Goal: Task Accomplishment & Management: Use online tool/utility

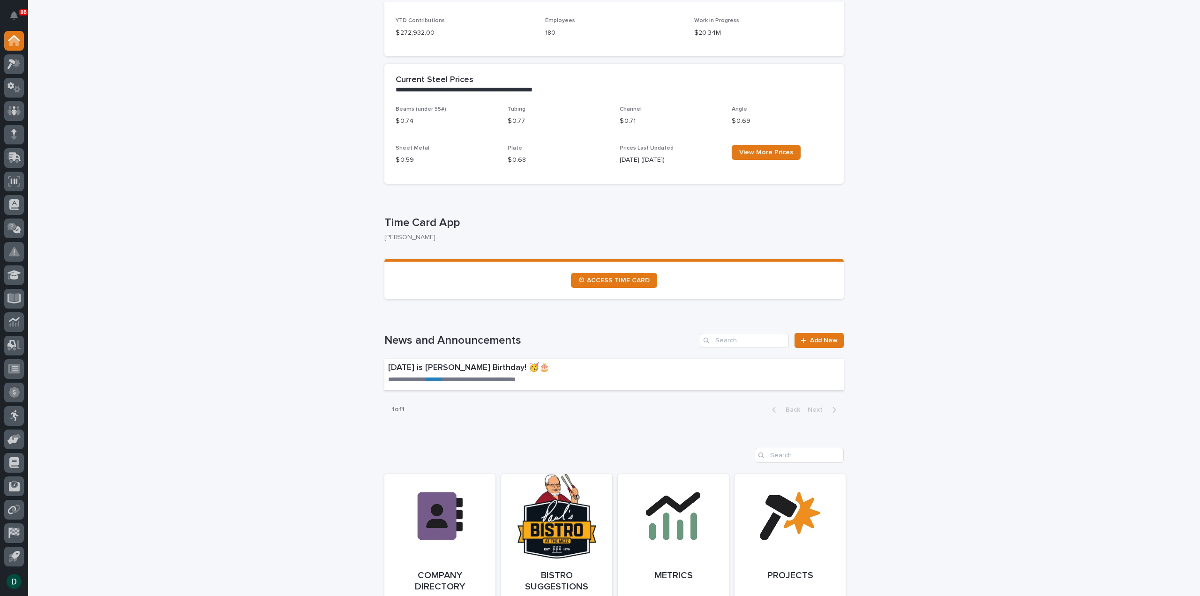
scroll to position [328, 0]
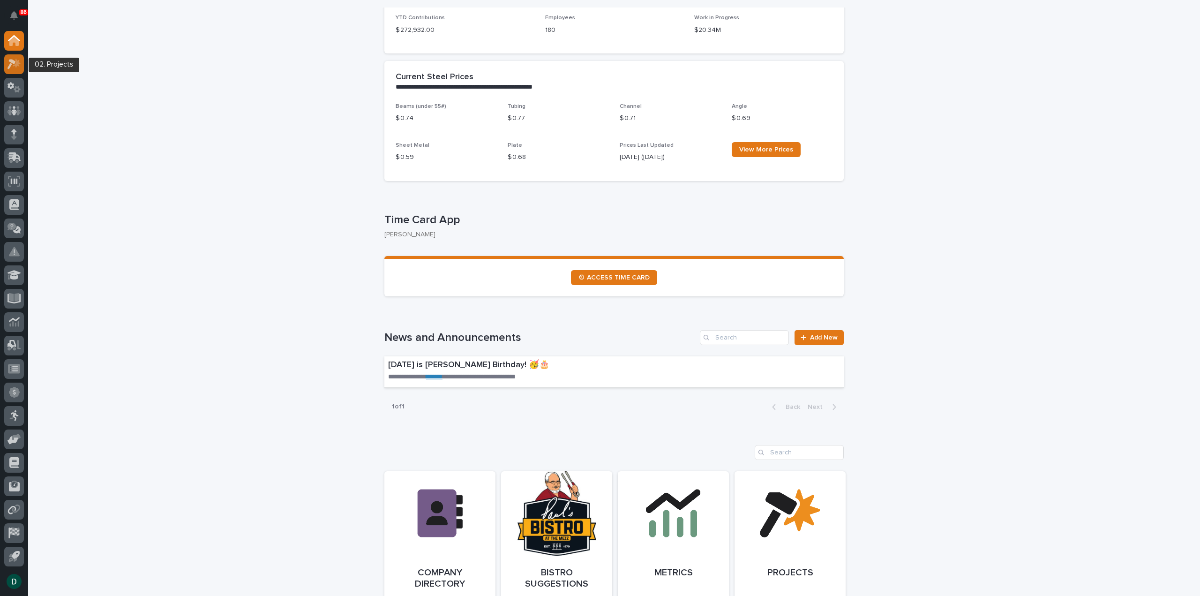
click at [11, 65] on icon at bounding box center [14, 64] width 14 height 11
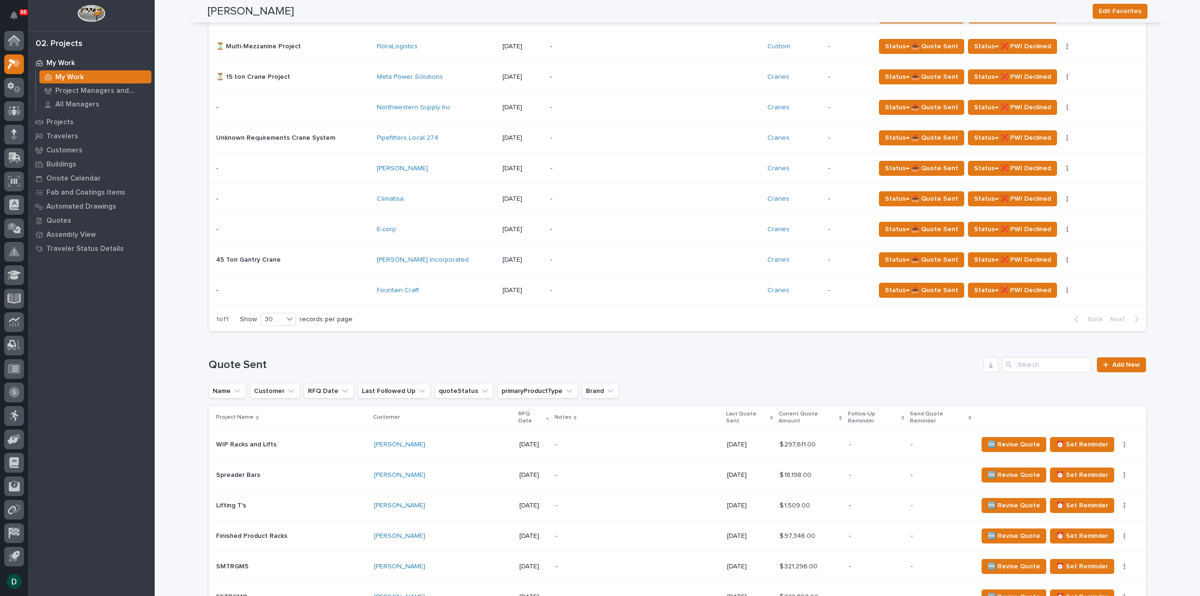
scroll to position [703, 0]
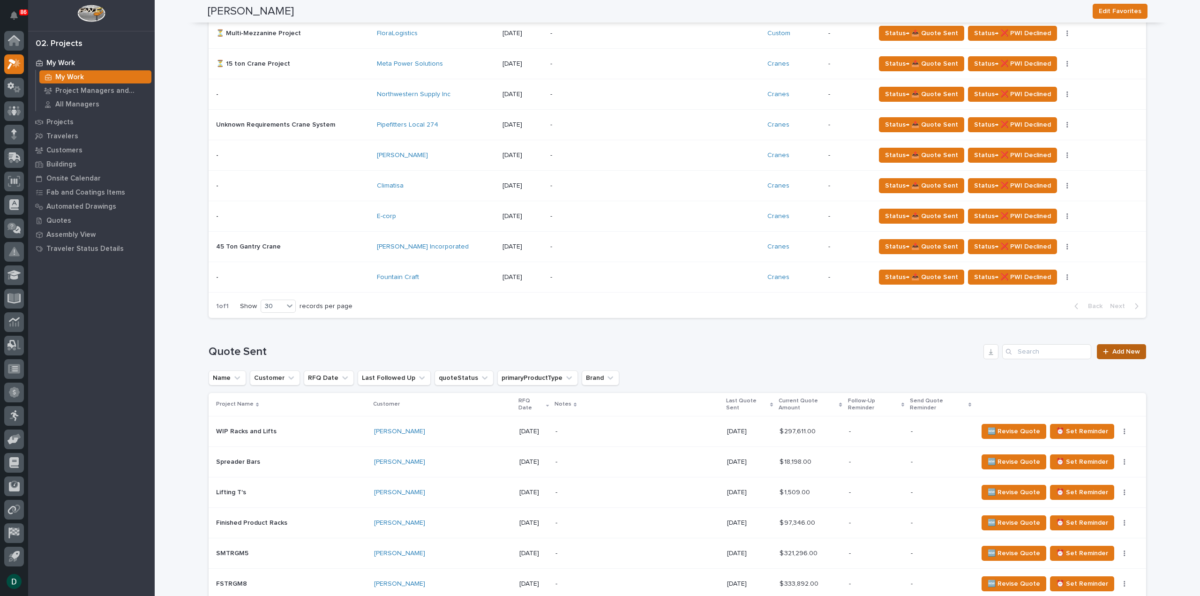
click at [1109, 350] on div at bounding box center [1107, 351] width 9 height 7
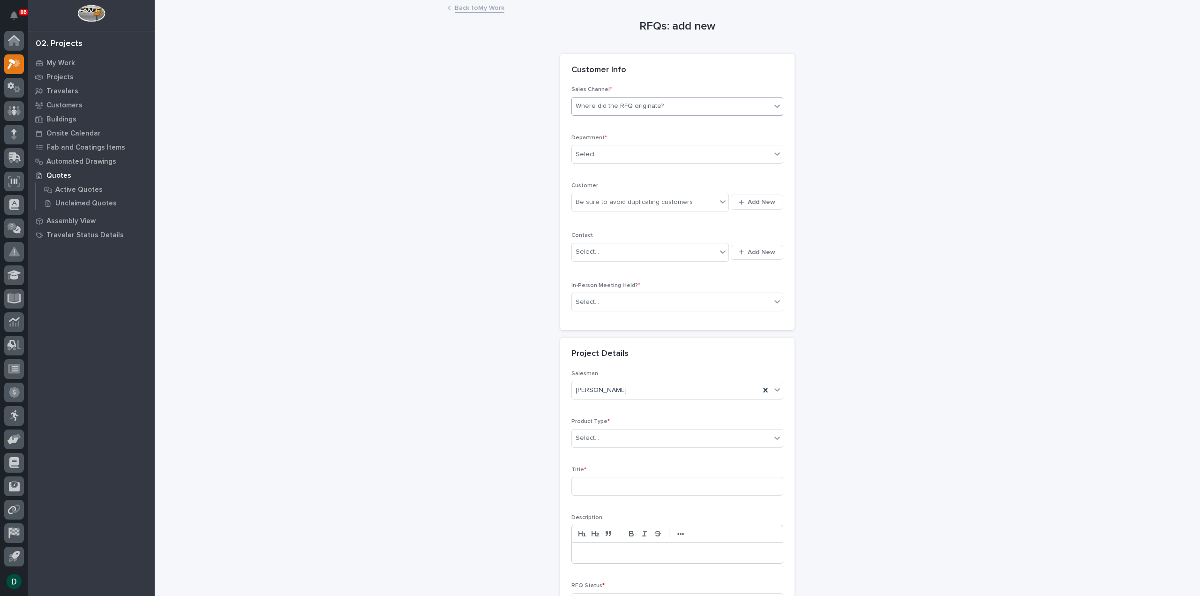
click at [628, 105] on div "Where did the RFQ originate?" at bounding box center [620, 106] width 88 height 10
click at [610, 140] on div "PWI" at bounding box center [673, 140] width 211 height 16
click at [606, 147] on div "Select..." at bounding box center [671, 154] width 199 height 15
click at [607, 170] on span "National Sales" at bounding box center [595, 170] width 47 height 10
click at [606, 205] on div "Be sure to avoid duplicating customers" at bounding box center [634, 202] width 117 height 10
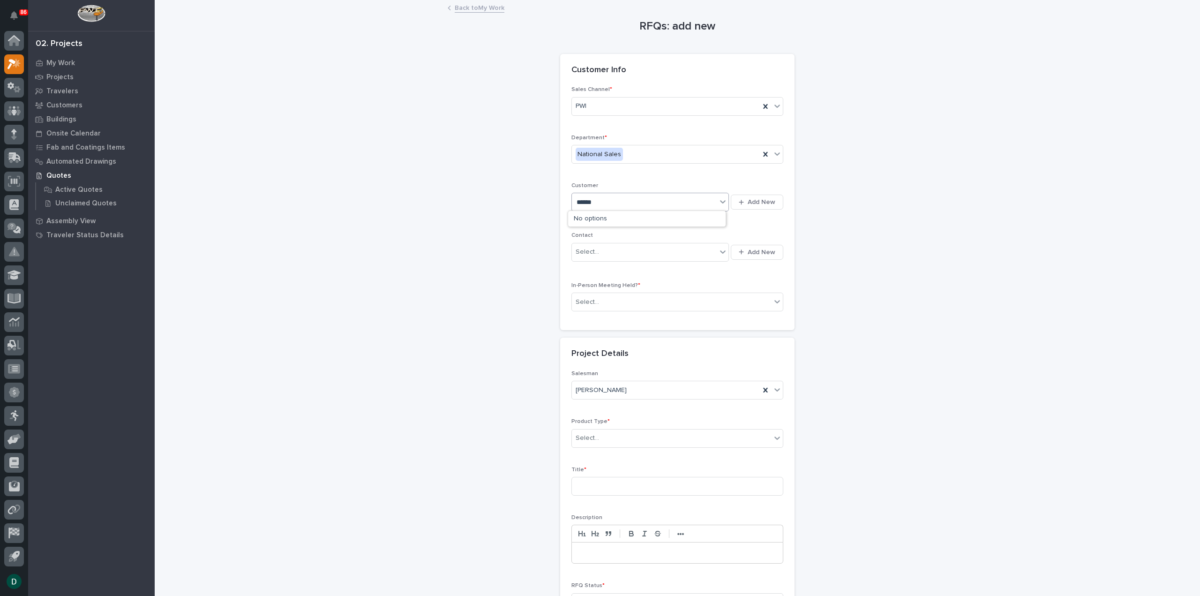
type input "*******"
click at [608, 219] on div "Puritec Technologies" at bounding box center [646, 219] width 157 height 16
click at [620, 299] on div "Select..." at bounding box center [671, 301] width 199 height 15
click at [612, 336] on div "No" at bounding box center [673, 334] width 211 height 16
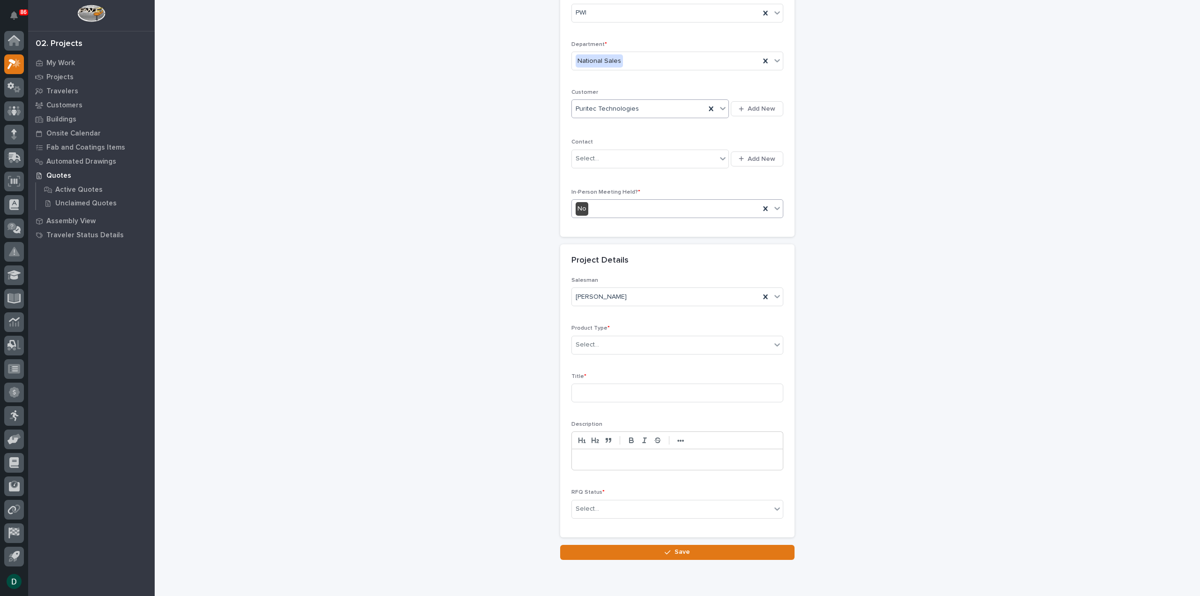
scroll to position [94, 0]
click at [618, 347] on div "Select..." at bounding box center [671, 344] width 199 height 15
click at [621, 448] on div "Mezzanine Components" at bounding box center [673, 451] width 211 height 16
click at [604, 393] on input at bounding box center [677, 392] width 212 height 19
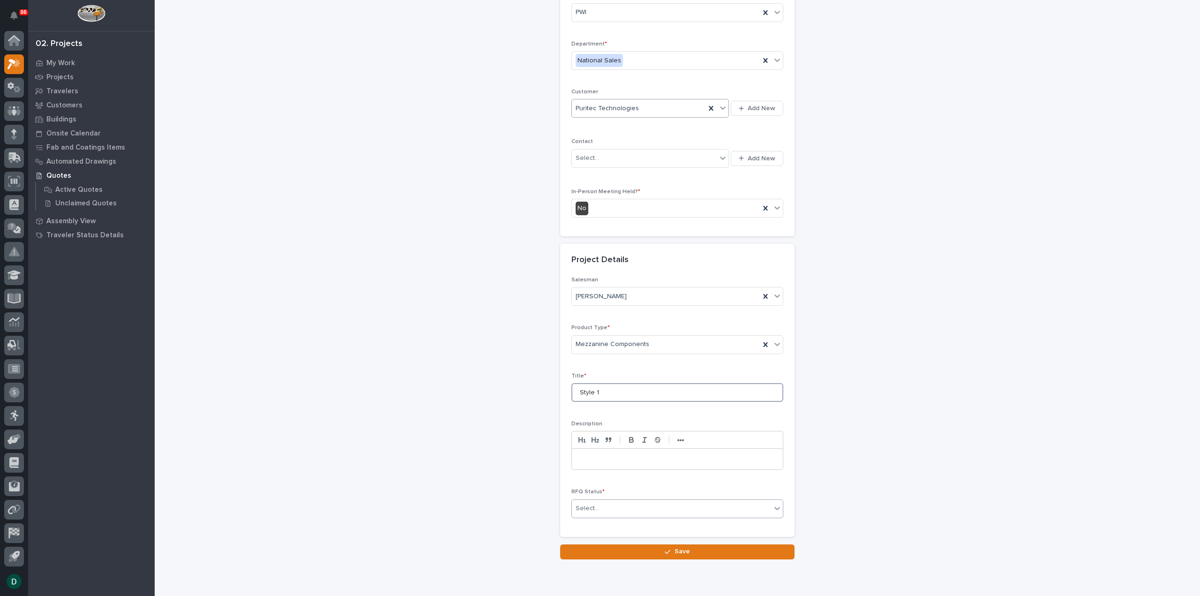
type input "Style 1"
click at [610, 503] on div "Select..." at bounding box center [671, 508] width 199 height 15
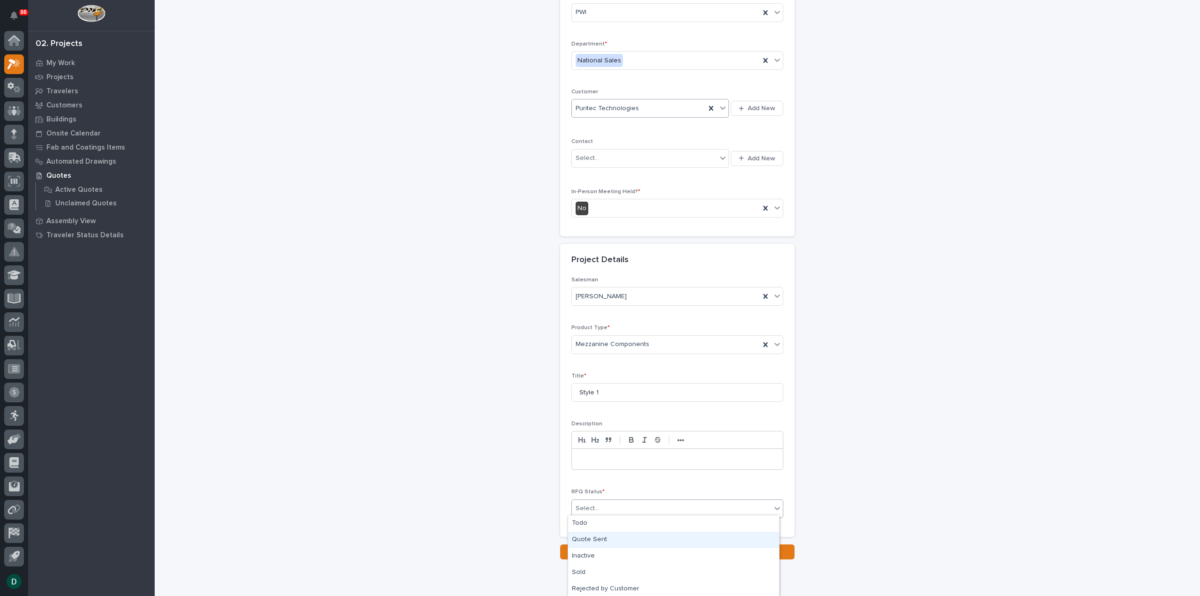
drag, startPoint x: 610, startPoint y: 526, endPoint x: 621, endPoint y: 542, distance: 19.5
click at [621, 542] on div "Quote Sent" at bounding box center [673, 539] width 211 height 16
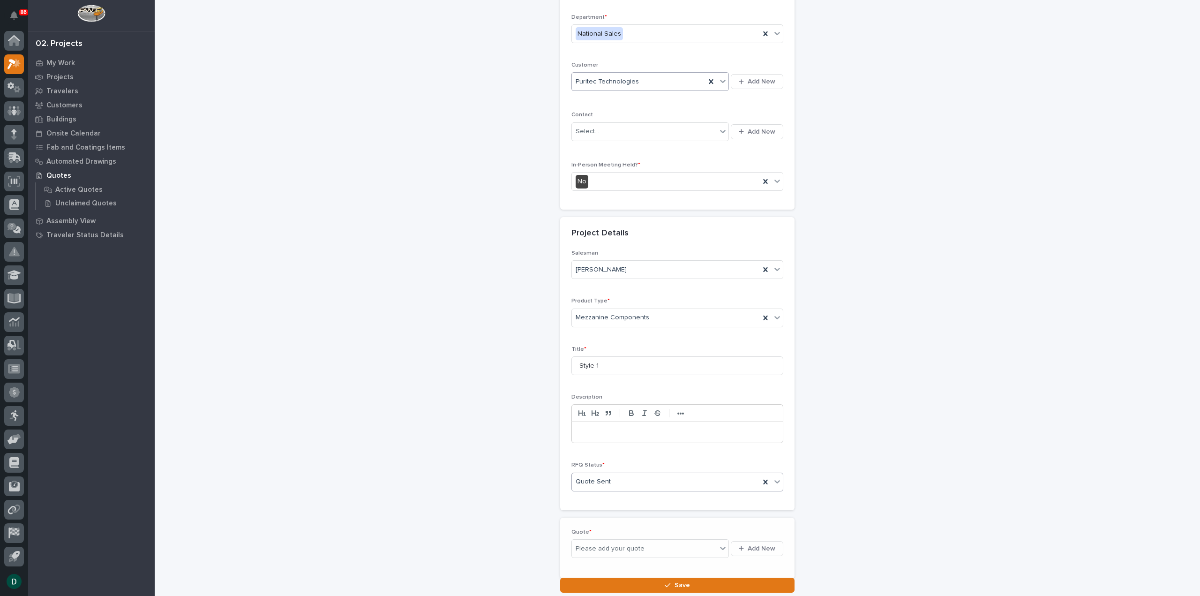
scroll to position [127, 0]
click at [747, 542] on button "Add New" at bounding box center [757, 541] width 52 height 15
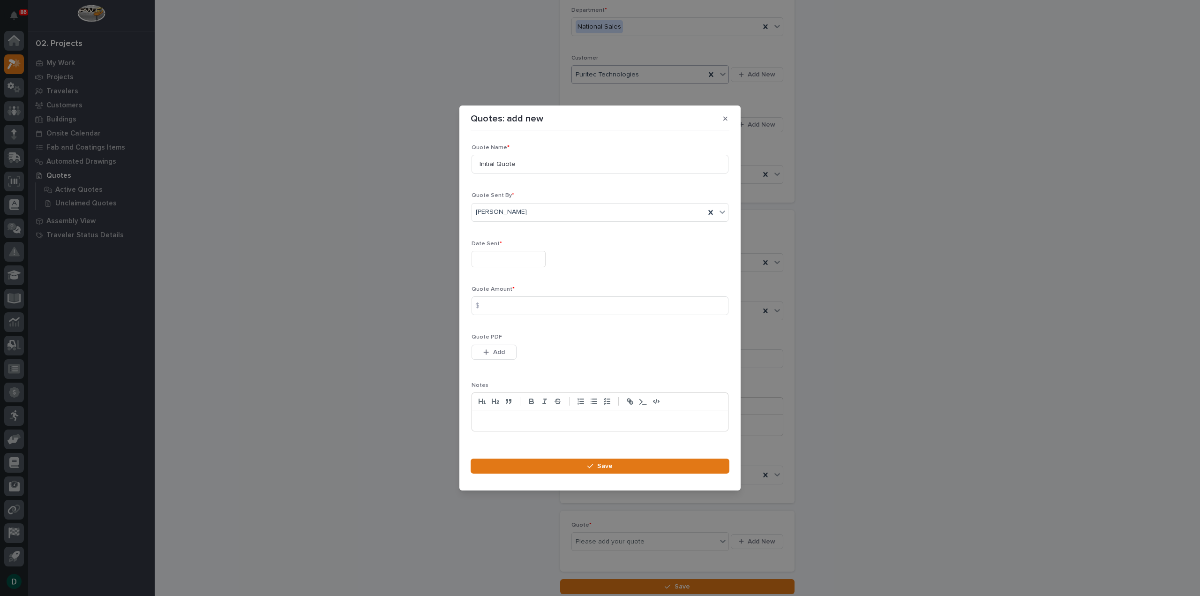
click at [502, 263] on input "text" at bounding box center [509, 259] width 74 height 16
click at [536, 150] on div "5" at bounding box center [536, 152] width 13 height 13
type input "**********"
click at [510, 300] on input at bounding box center [600, 305] width 257 height 19
type input "69189"
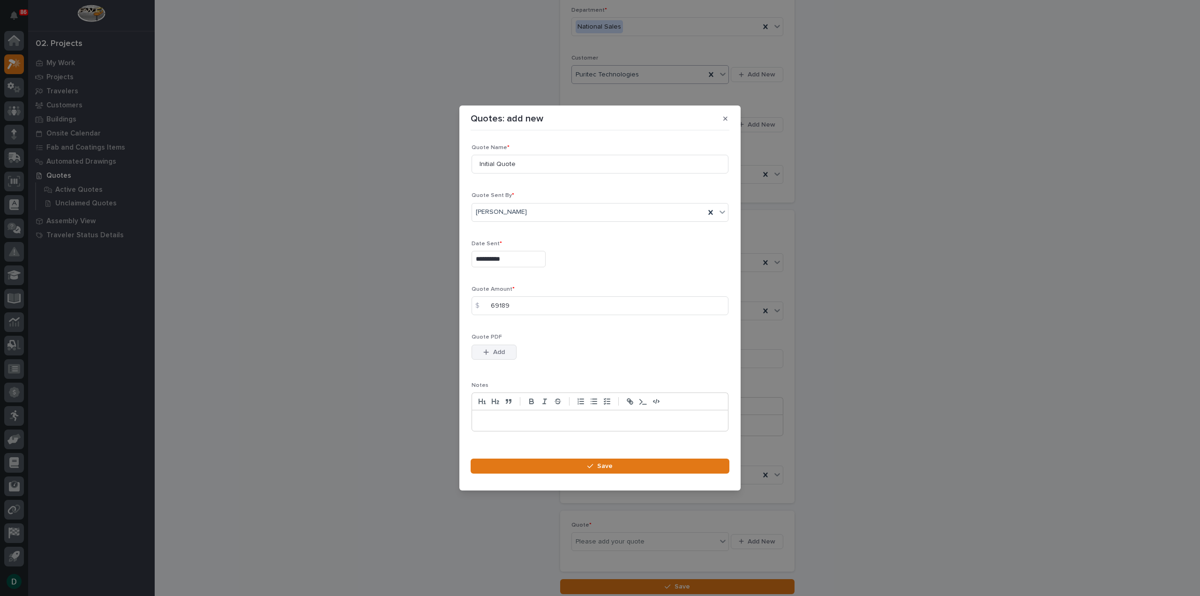
click at [497, 350] on span "Add" at bounding box center [499, 352] width 12 height 8
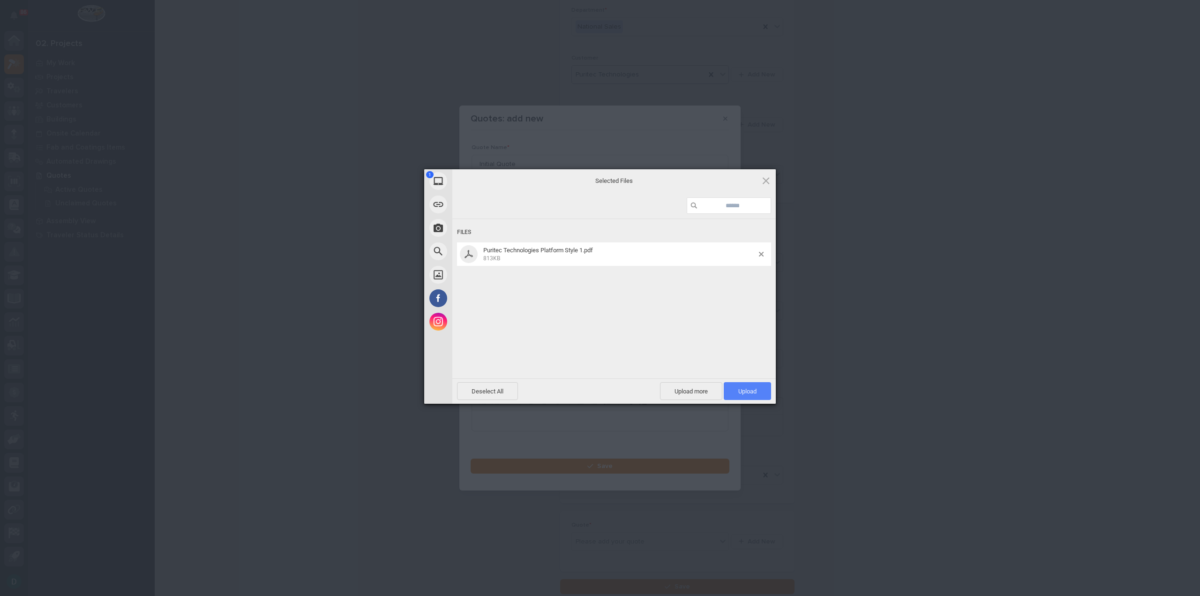
click at [762, 394] on span "Upload 1" at bounding box center [747, 391] width 47 height 18
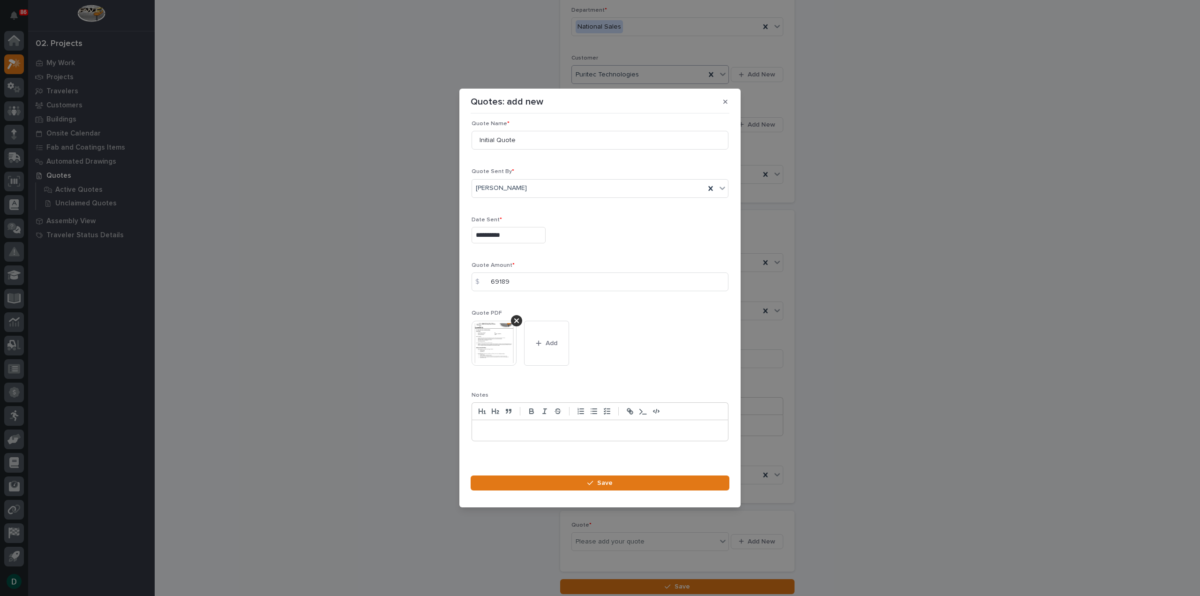
scroll to position [13, 0]
click at [615, 484] on button "Save" at bounding box center [600, 482] width 259 height 15
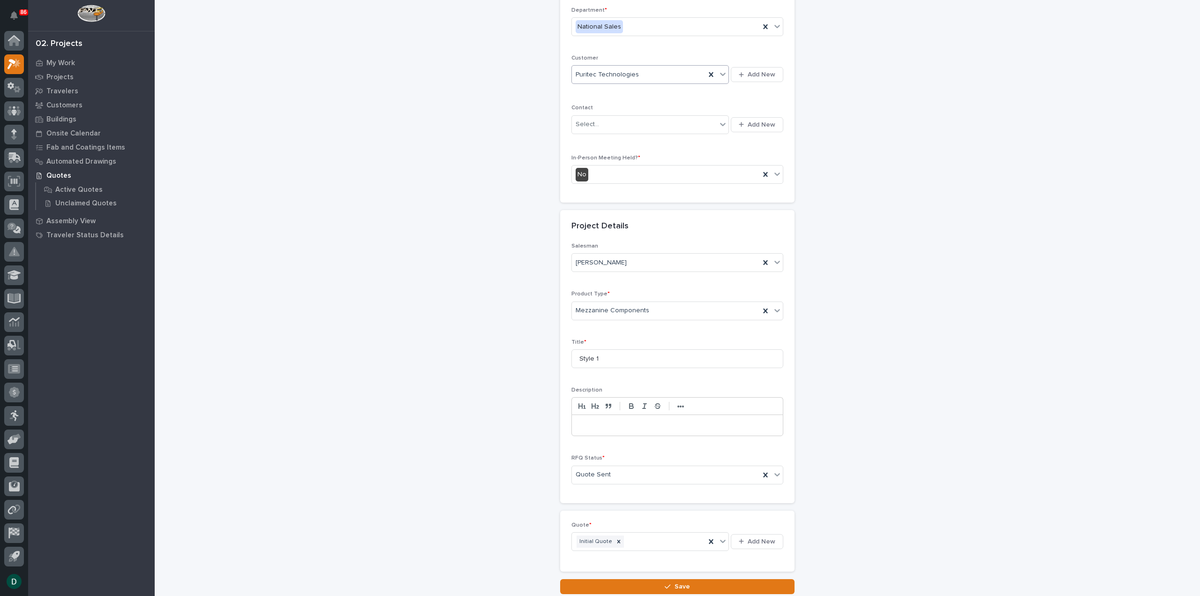
click at [358, 274] on div "RFQs: add new Loading... Saving… Loading... Saving… Loading... Saving… Customer…" at bounding box center [678, 233] width 940 height 720
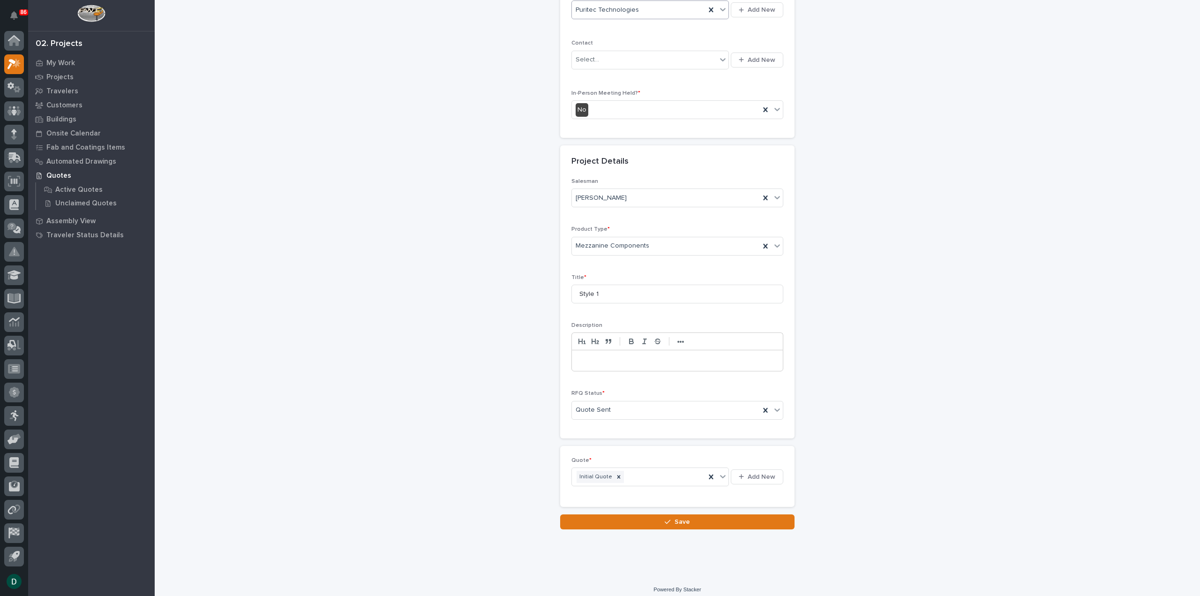
scroll to position [195, 0]
click at [683, 514] on span "Save" at bounding box center [681, 518] width 15 height 8
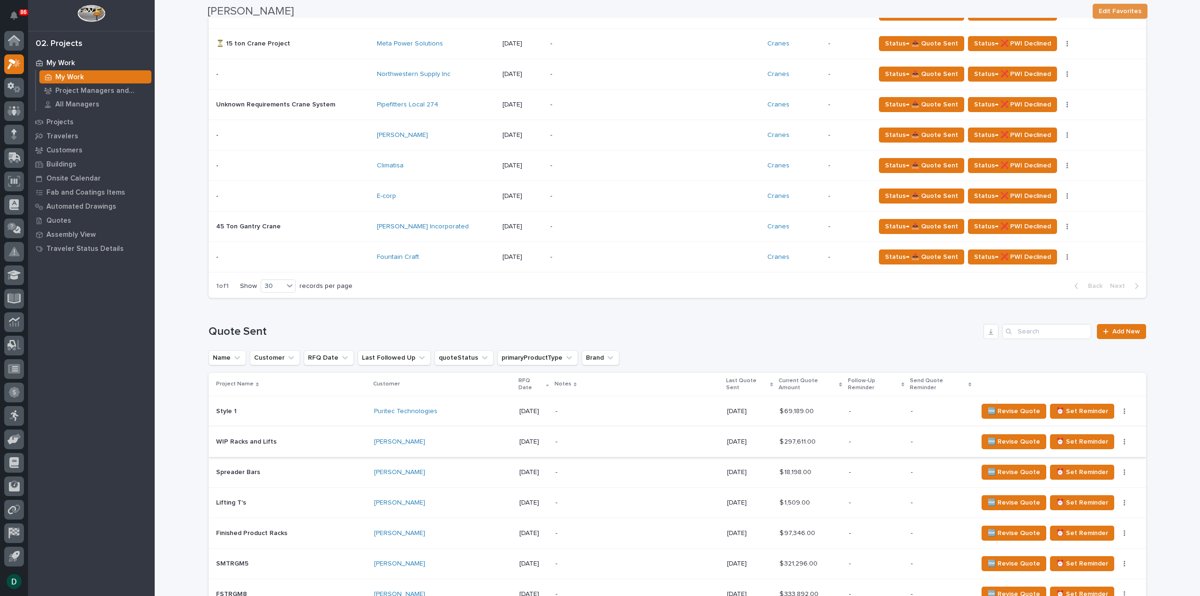
scroll to position [844, 0]
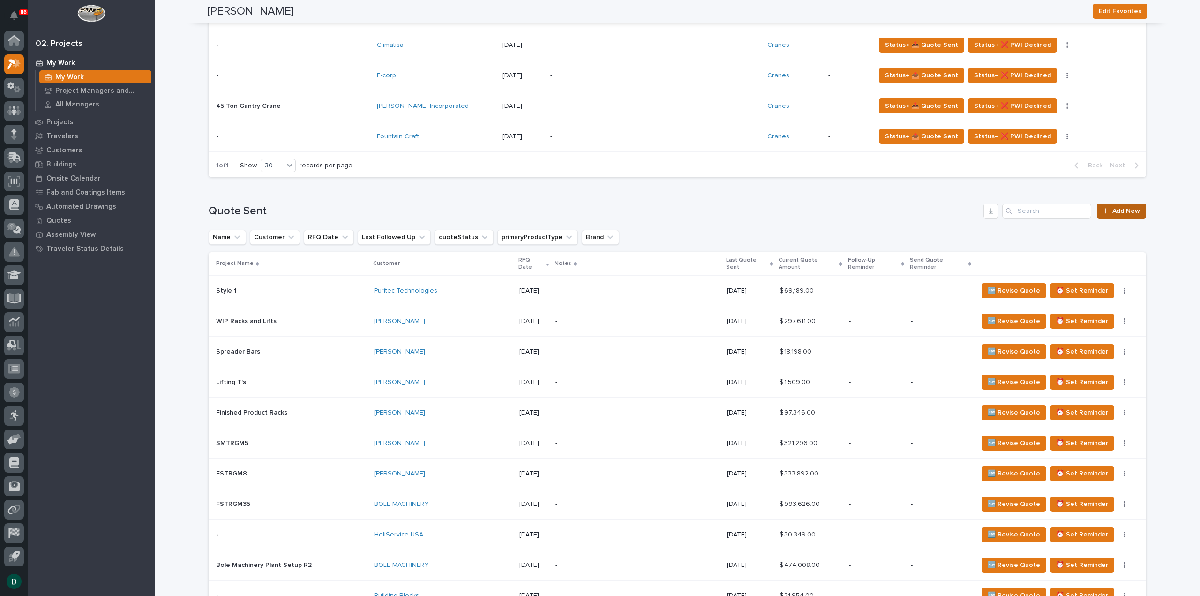
click at [1120, 211] on span "Add New" at bounding box center [1126, 211] width 28 height 7
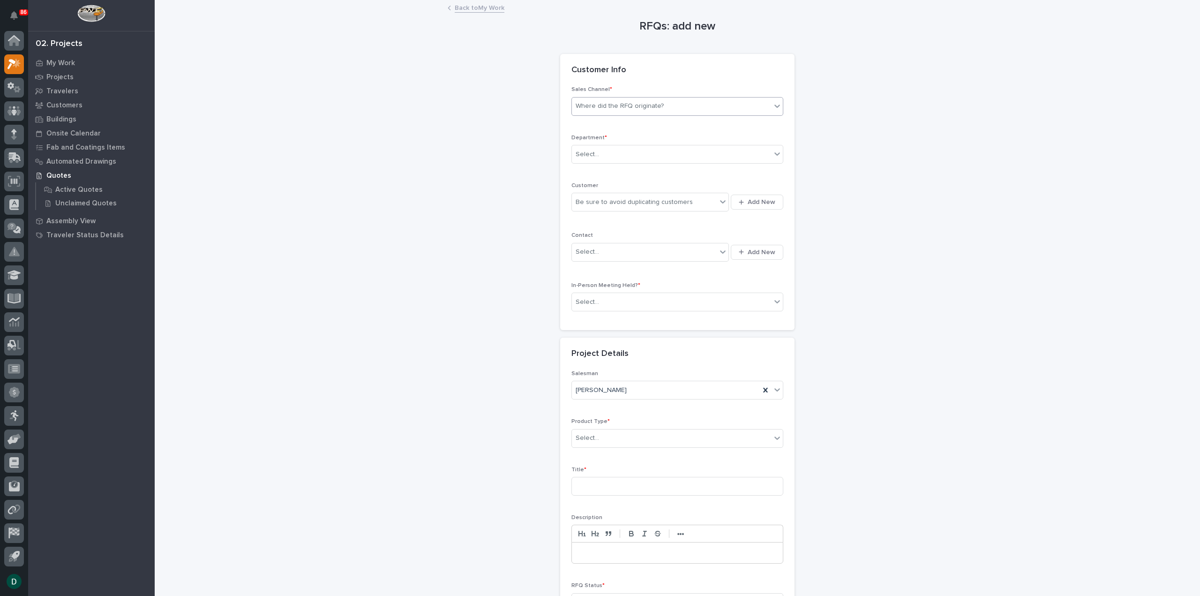
click at [603, 97] on div "Where did the RFQ originate?" at bounding box center [677, 106] width 212 height 19
click at [615, 137] on div "PWI" at bounding box center [673, 140] width 211 height 16
click at [609, 156] on div "Select..." at bounding box center [671, 154] width 199 height 15
click at [608, 167] on span "National Sales" at bounding box center [595, 170] width 47 height 10
click at [624, 204] on div "Be sure to avoid duplicating customers" at bounding box center [634, 202] width 117 height 10
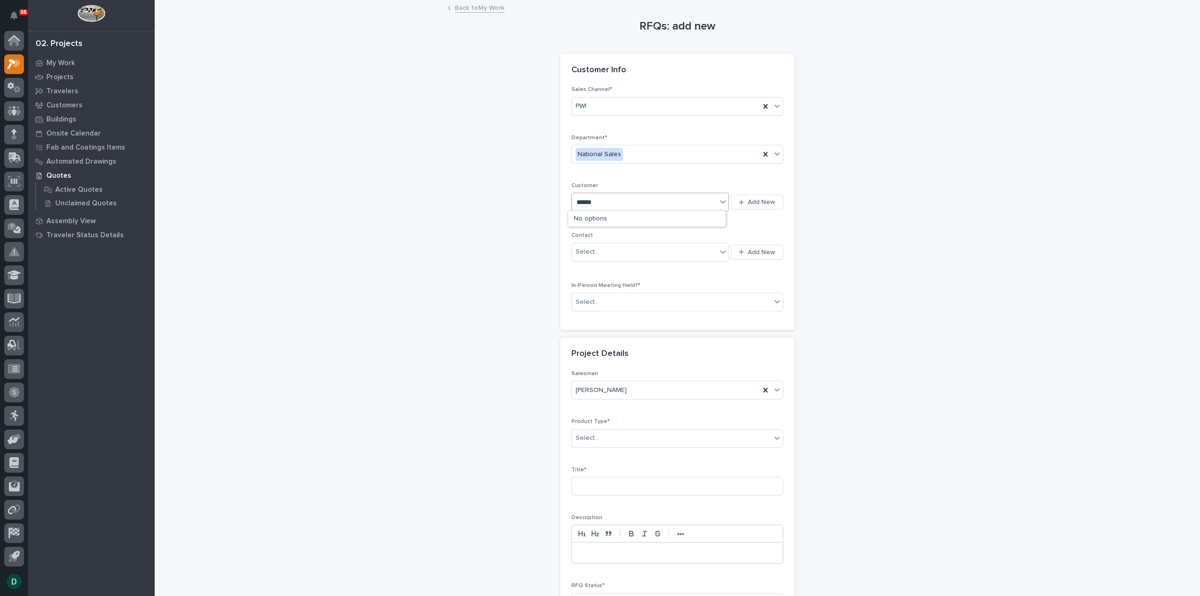
type input "*******"
click at [621, 218] on div "Puritec Technologies" at bounding box center [646, 219] width 157 height 16
click at [627, 306] on div "Select..." at bounding box center [671, 301] width 199 height 15
click at [621, 334] on div "No" at bounding box center [673, 334] width 211 height 16
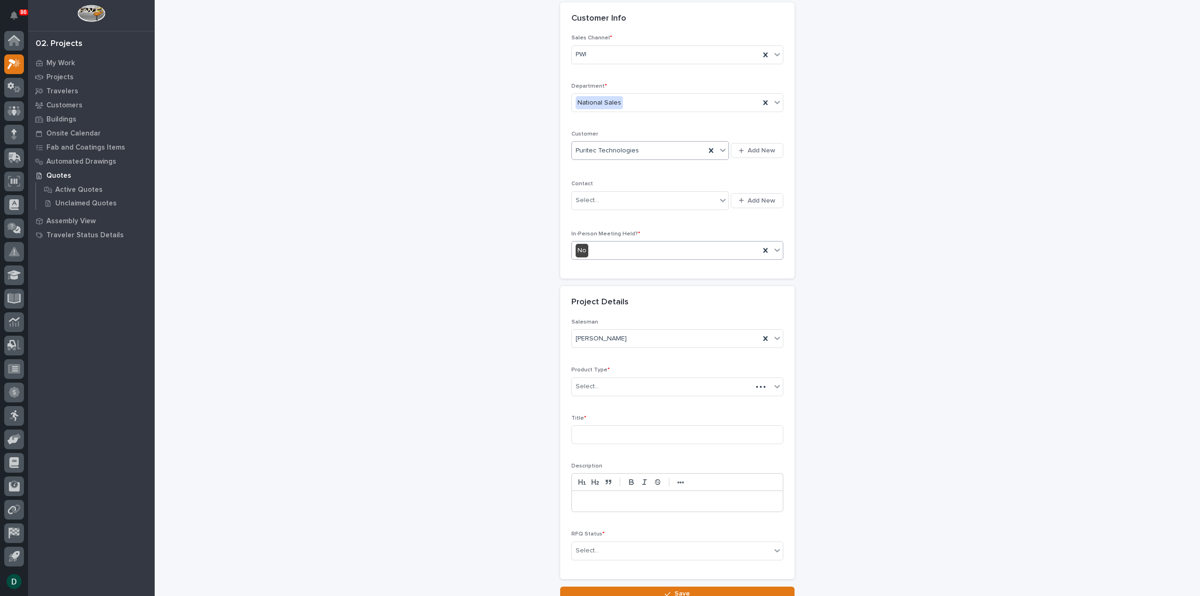
scroll to position [127, 0]
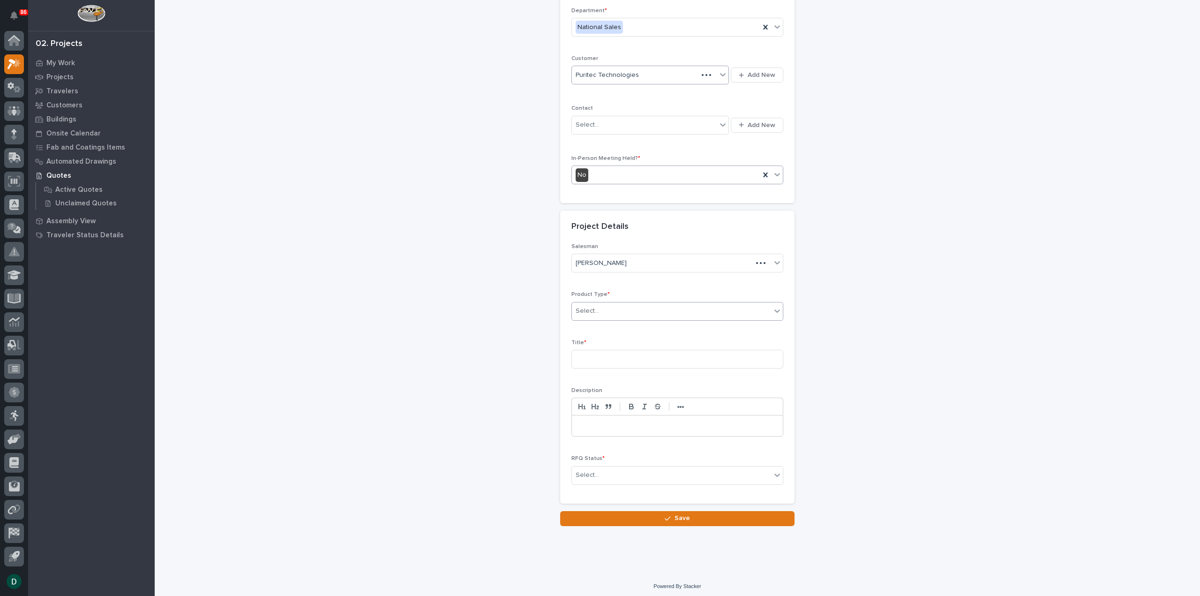
click at [620, 312] on div "Select..." at bounding box center [671, 310] width 199 height 15
click at [624, 437] on div "Mezzanine Components" at bounding box center [673, 441] width 211 height 16
click at [606, 353] on input at bounding box center [677, 359] width 212 height 19
type input "Style 2"
click at [766, 474] on div "Select..." at bounding box center [671, 474] width 199 height 15
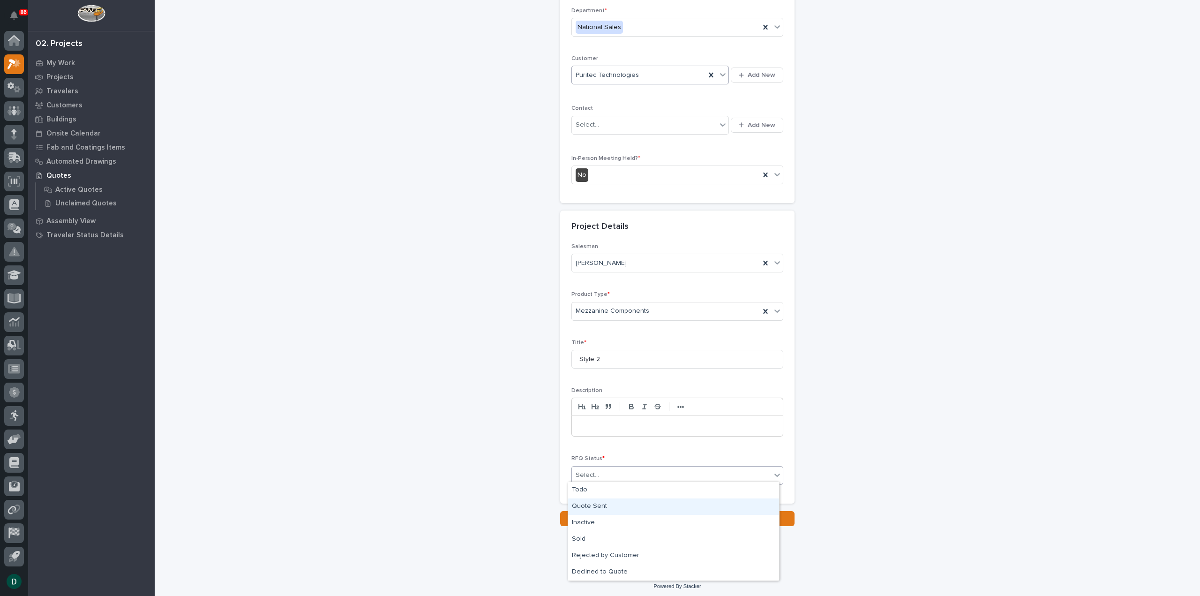
click at [633, 500] on div "Quote Sent" at bounding box center [673, 506] width 211 height 16
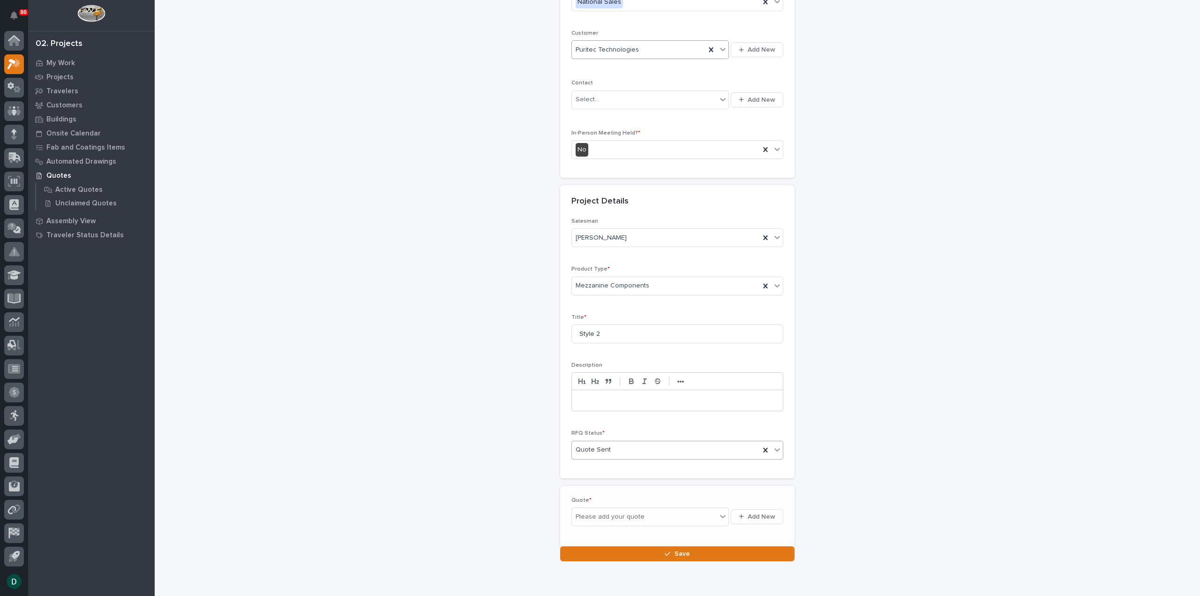
scroll to position [161, 0]
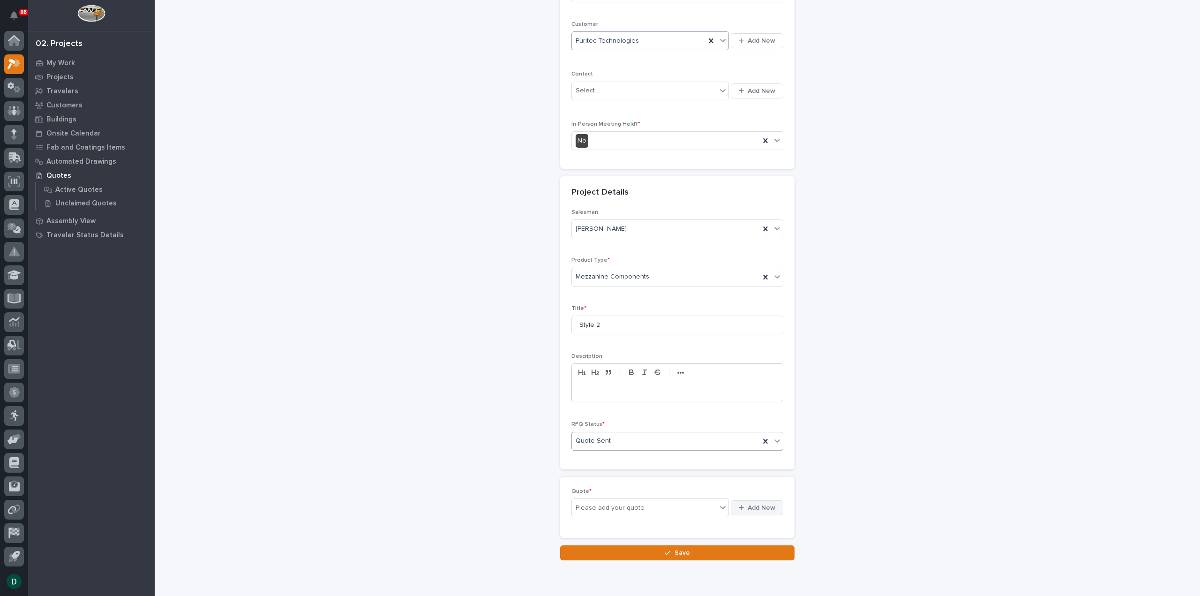
click at [753, 506] on span "Add New" at bounding box center [762, 507] width 28 height 8
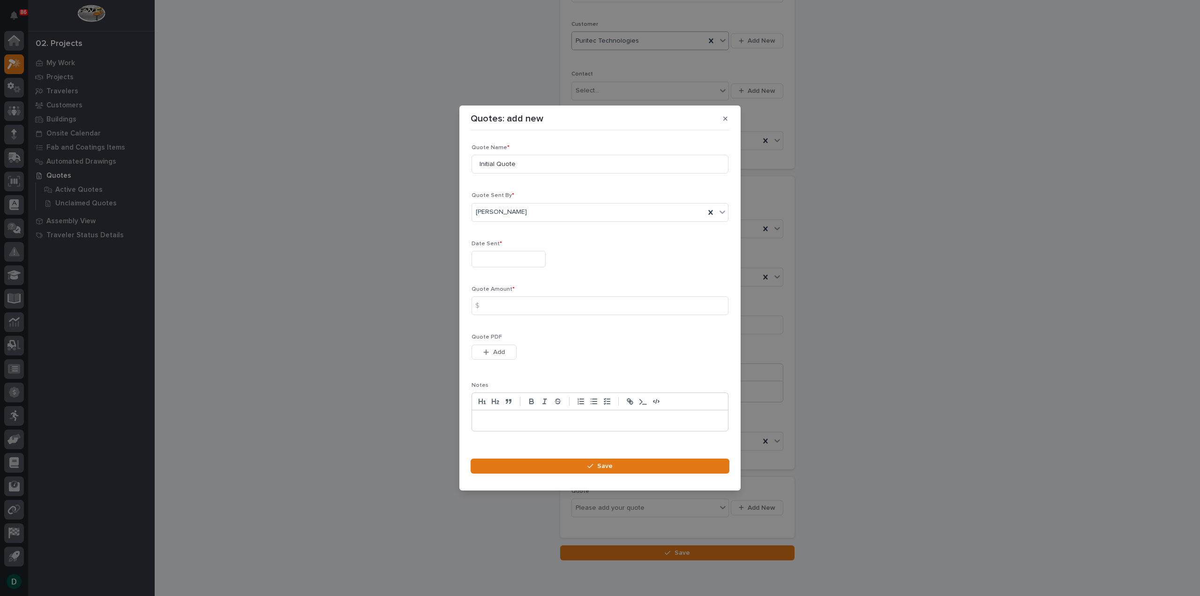
click at [521, 259] on input "text" at bounding box center [509, 259] width 74 height 16
click at [537, 150] on div "5" at bounding box center [536, 152] width 13 height 13
type input "**********"
click at [507, 307] on input at bounding box center [600, 305] width 257 height 19
type input "69741"
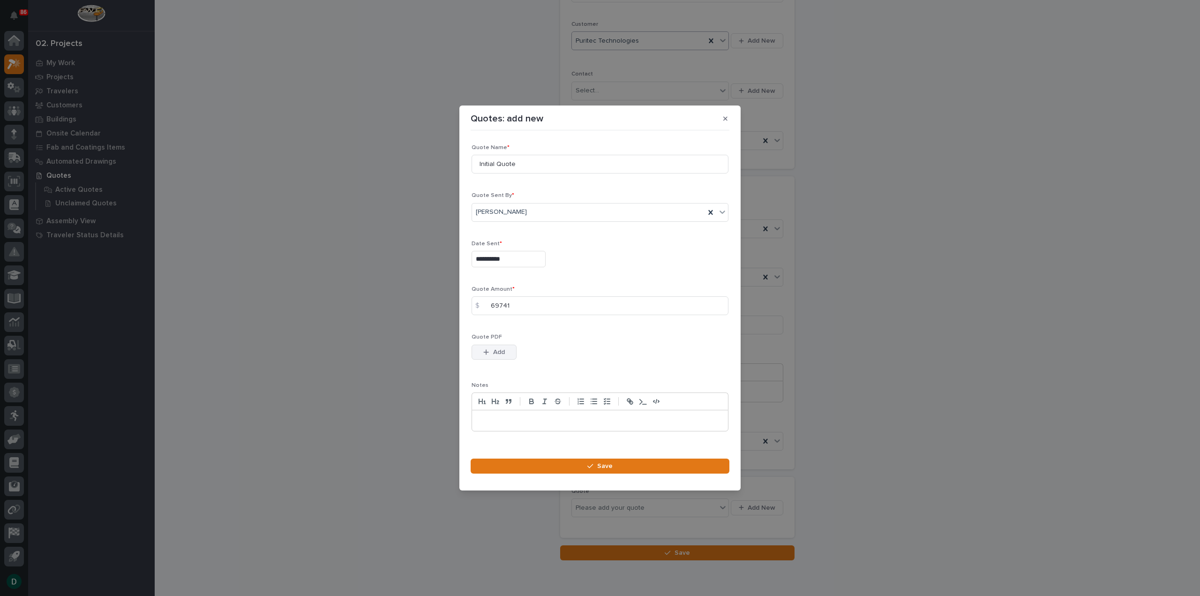
click at [494, 348] on span "Add" at bounding box center [499, 352] width 12 height 8
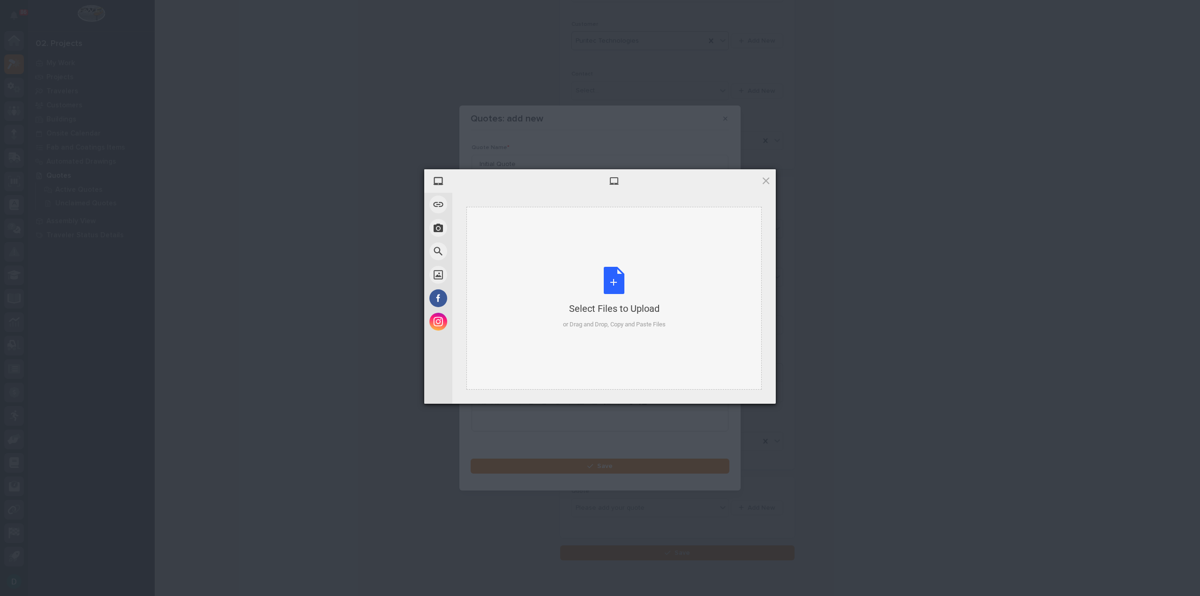
click at [608, 289] on div "Select Files to Upload or Drag and Drop, Copy and Paste Files" at bounding box center [614, 298] width 103 height 62
click at [749, 390] on span "Upload 1" at bounding box center [747, 391] width 18 height 7
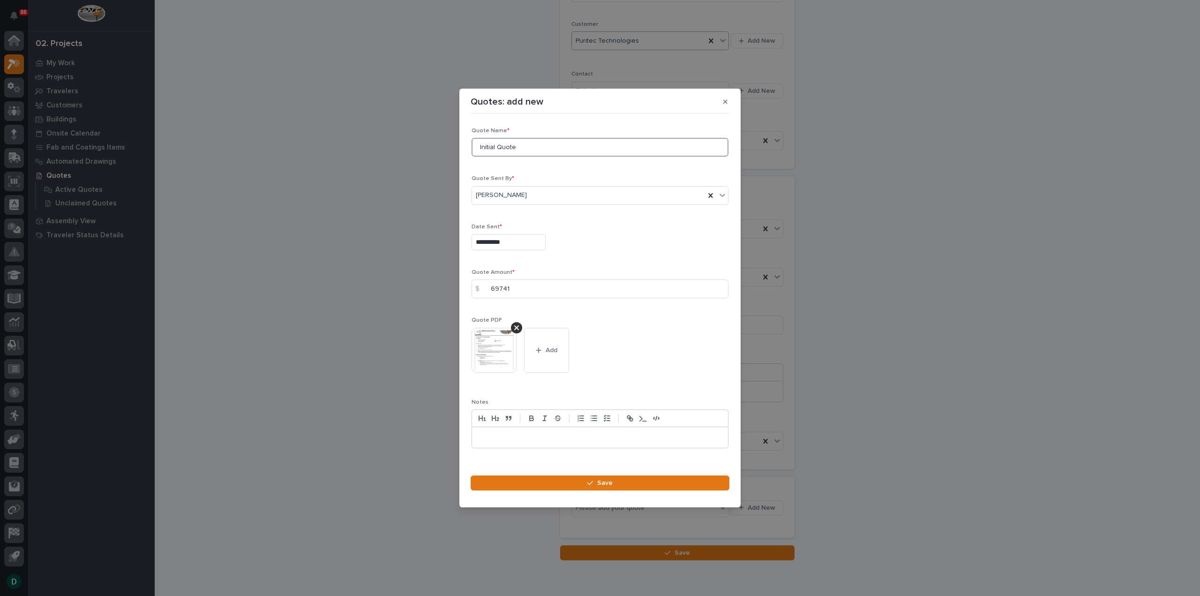
click at [536, 146] on input "Initial Quote" at bounding box center [600, 147] width 257 height 19
type input "I"
type input "Style 2"
click at [608, 486] on span "Save" at bounding box center [604, 483] width 15 height 8
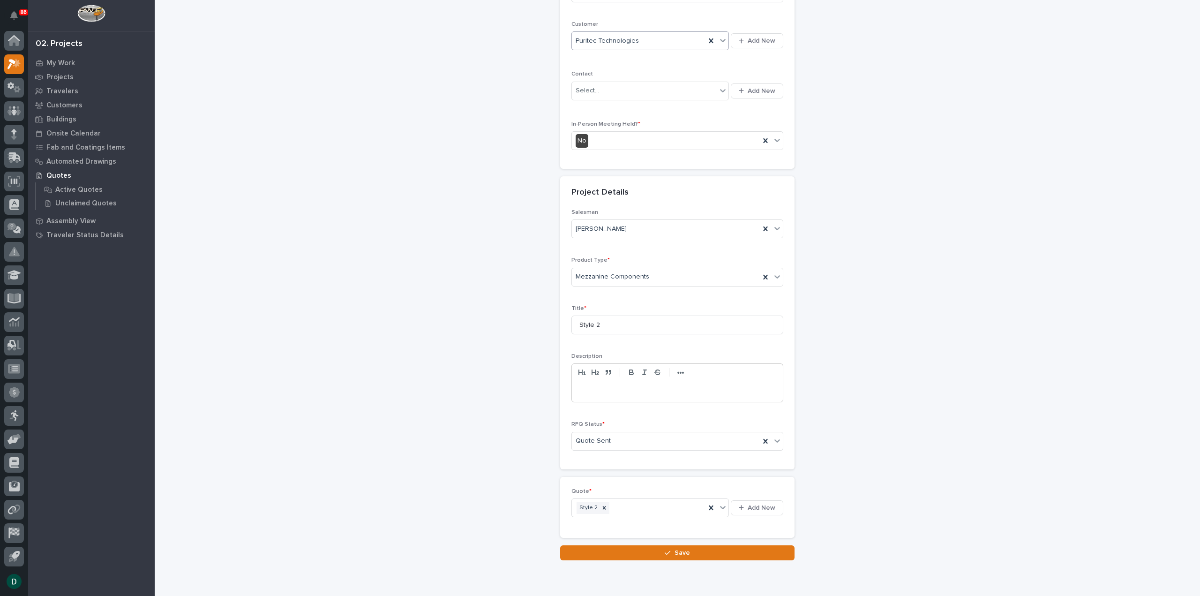
drag, startPoint x: 669, startPoint y: 547, endPoint x: 770, endPoint y: 539, distance: 101.1
click at [670, 549] on div "button" at bounding box center [669, 552] width 9 height 7
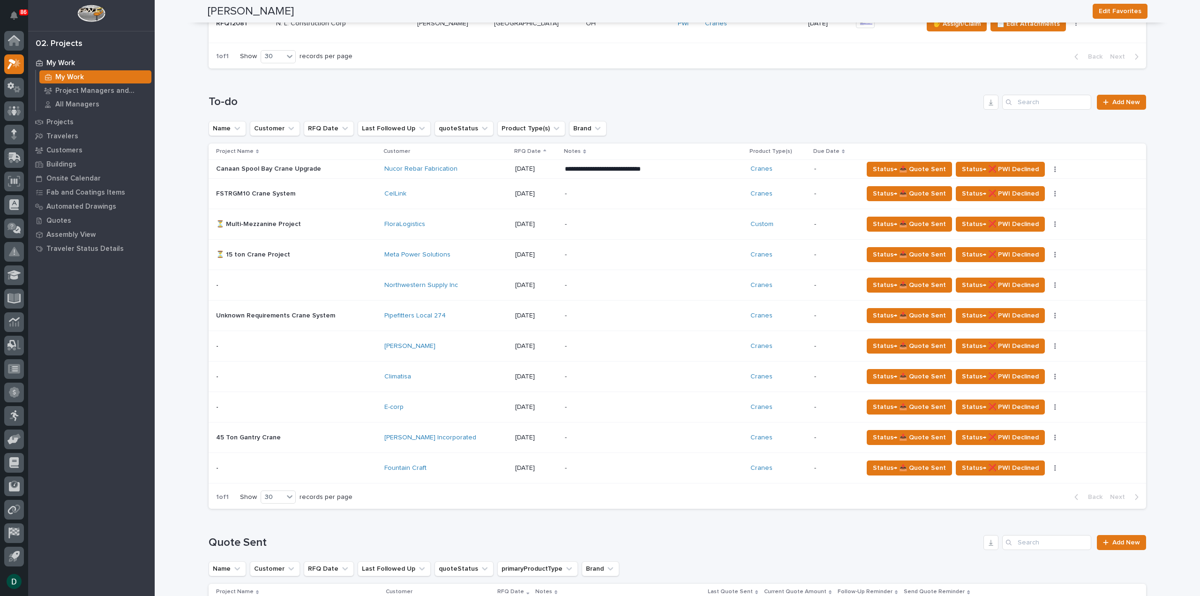
scroll to position [750, 0]
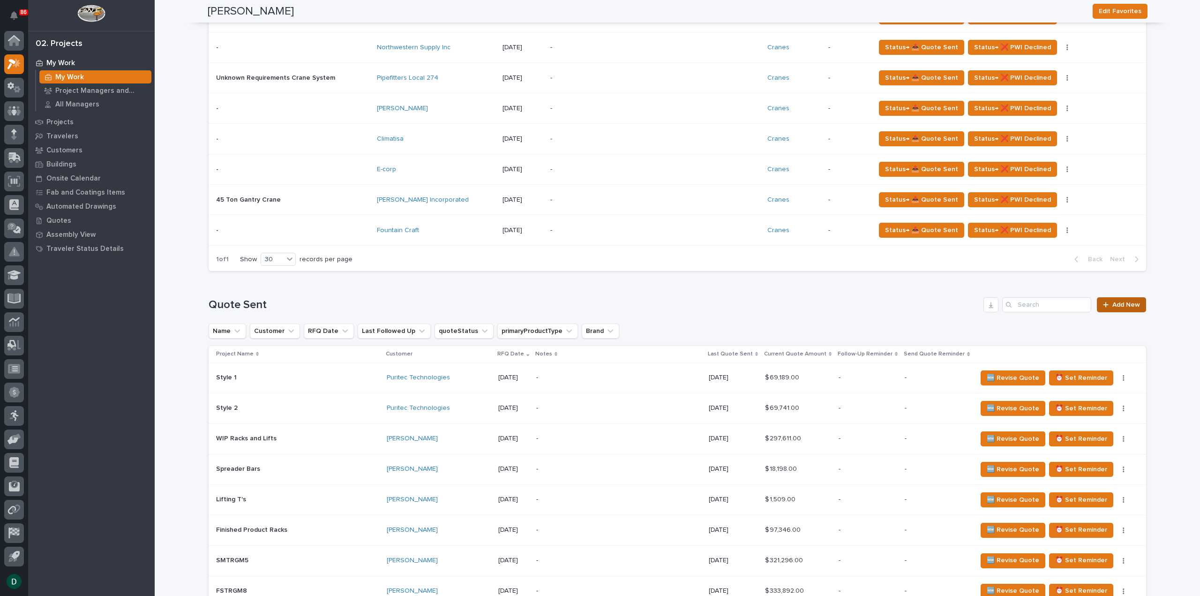
click at [1115, 305] on span "Add New" at bounding box center [1126, 304] width 28 height 7
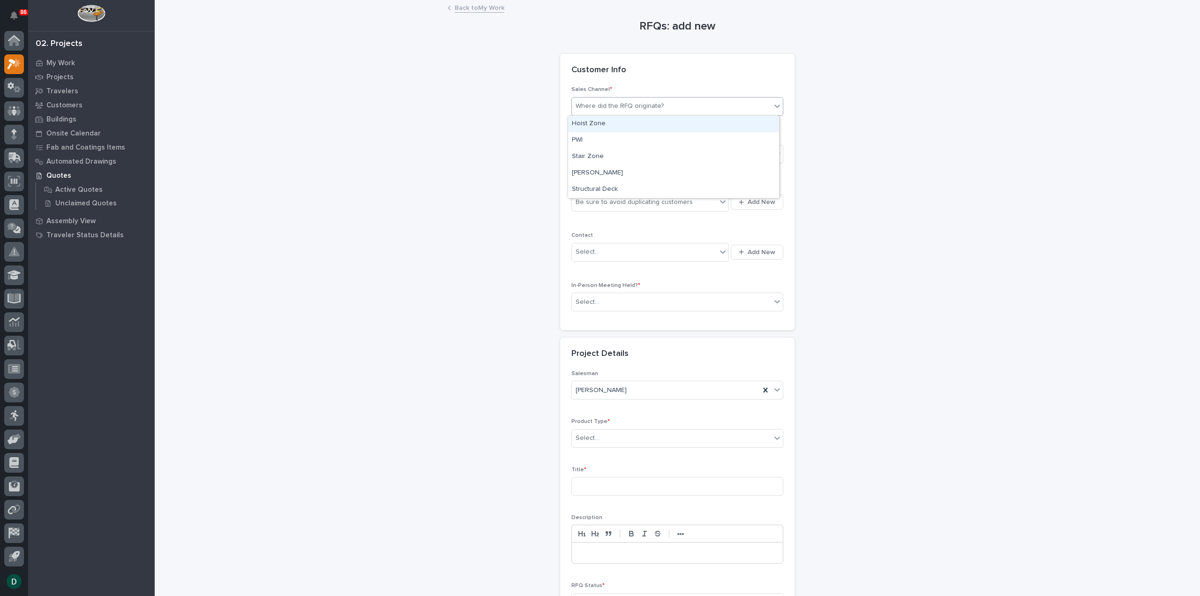
click at [630, 109] on div "Where did the RFQ originate?" at bounding box center [620, 106] width 88 height 10
click at [609, 136] on div "PWI" at bounding box center [673, 140] width 211 height 16
click at [604, 151] on div "Select..." at bounding box center [671, 154] width 199 height 15
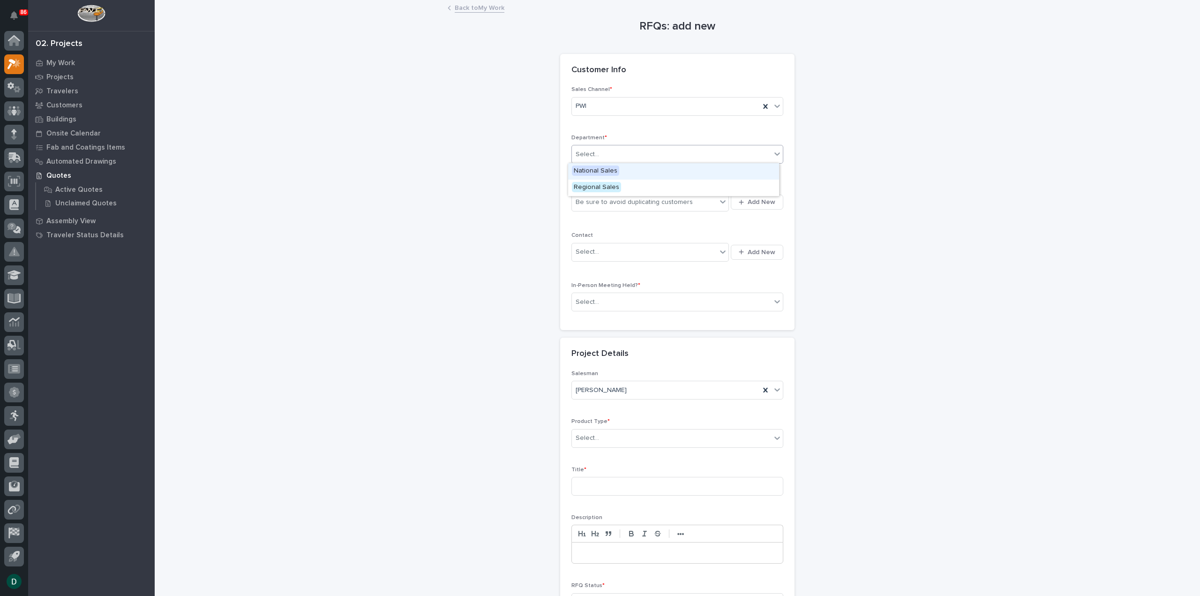
click at [609, 167] on span "National Sales" at bounding box center [595, 170] width 47 height 10
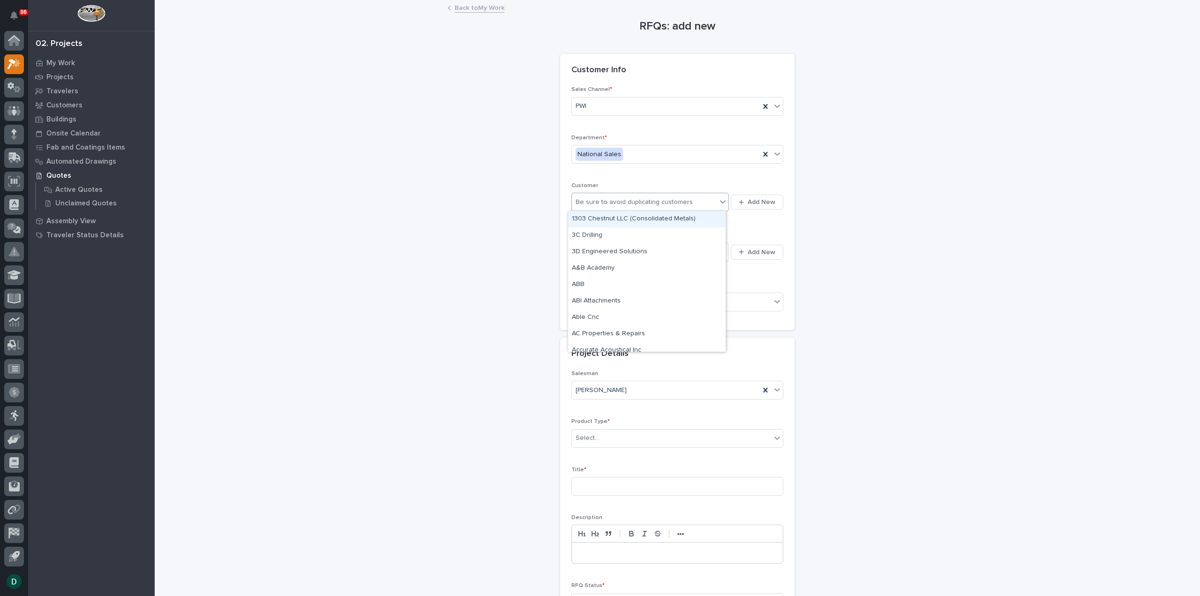
click at [624, 205] on div "Be sure to avoid duplicating customers" at bounding box center [634, 202] width 117 height 10
type input "*******"
click at [626, 217] on div "Puritec Technologies" at bounding box center [646, 219] width 157 height 16
click at [619, 302] on div "Select..." at bounding box center [671, 301] width 199 height 15
drag, startPoint x: 606, startPoint y: 325, endPoint x: 622, endPoint y: 341, distance: 22.9
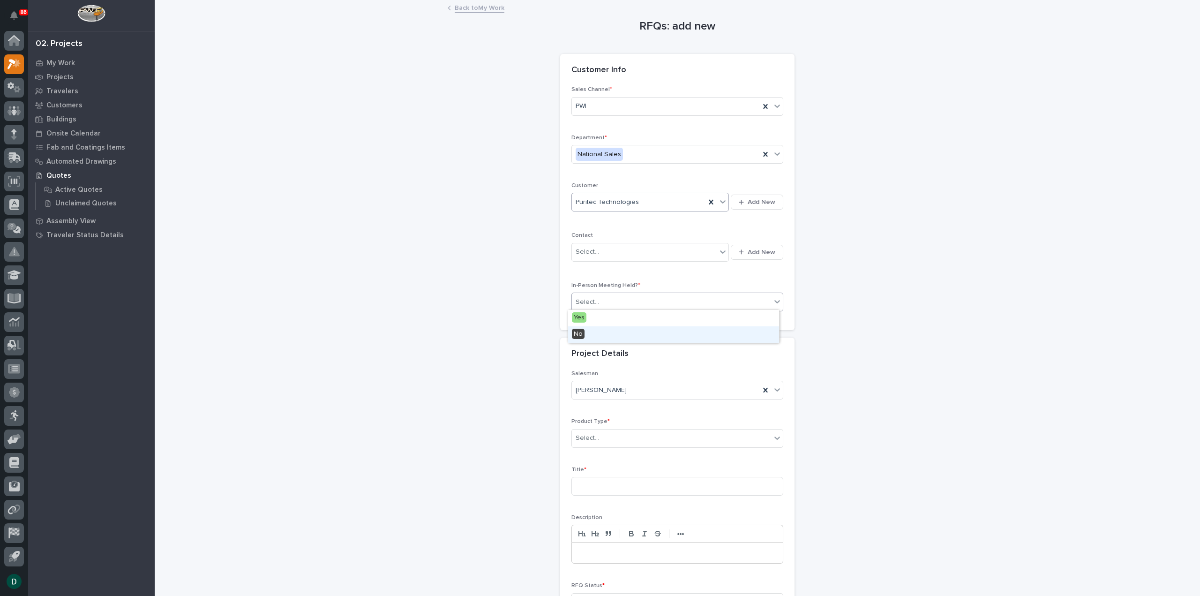
click at [599, 333] on div "No" at bounding box center [673, 334] width 211 height 16
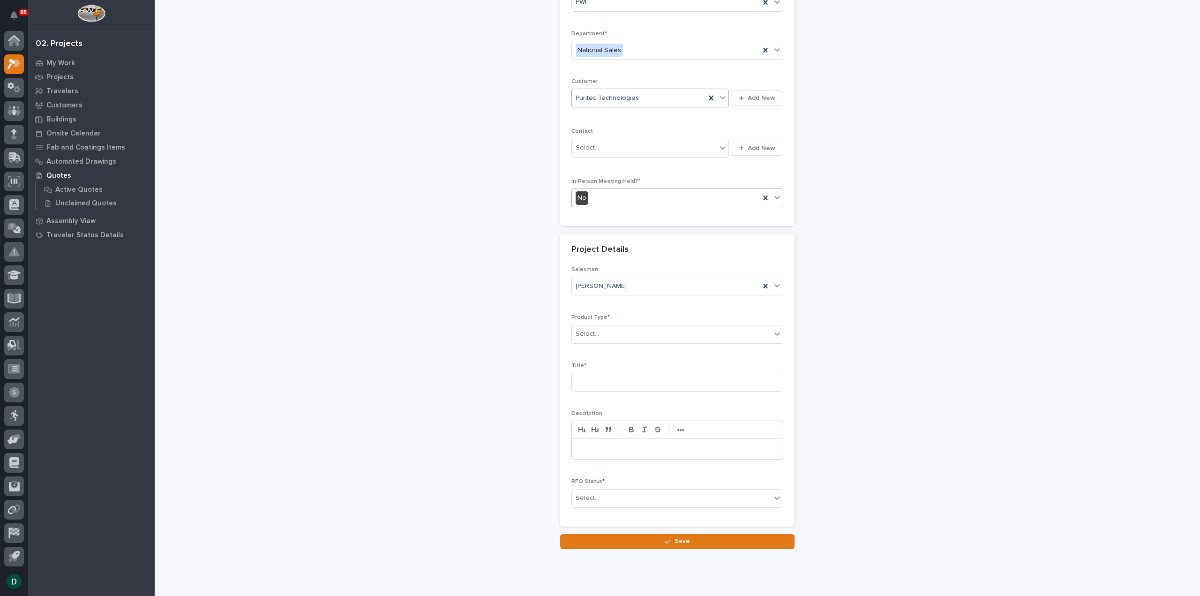
scroll to position [127, 0]
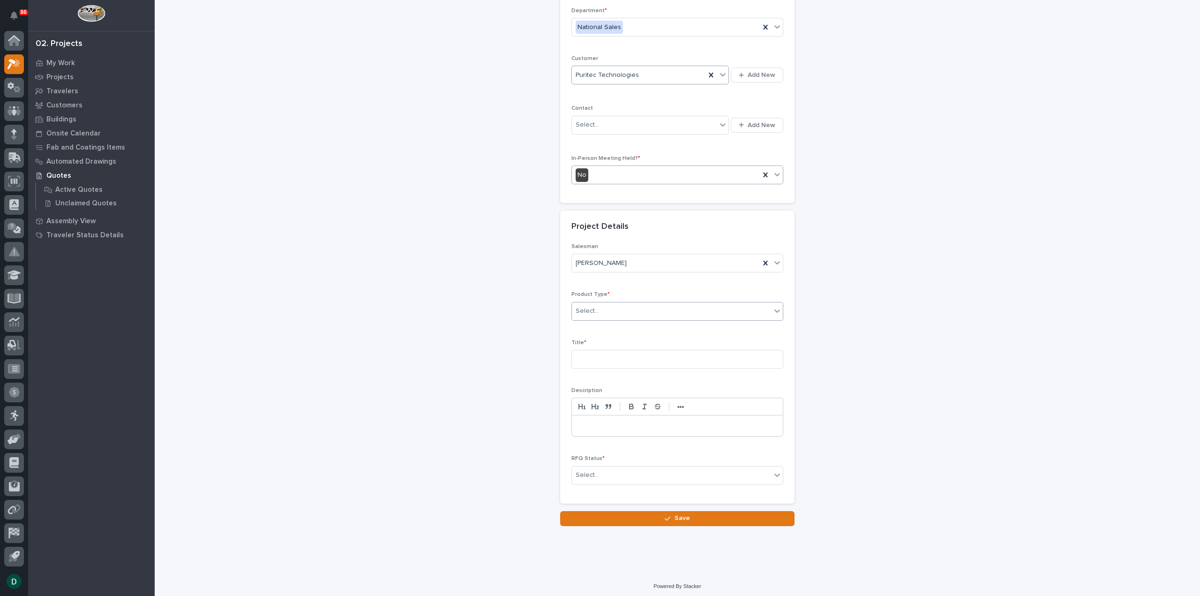
click at [620, 312] on div "Select..." at bounding box center [671, 310] width 199 height 15
click at [636, 436] on div "Mezzanine Components" at bounding box center [673, 441] width 211 height 16
click at [621, 354] on input at bounding box center [677, 359] width 212 height 19
type input "Style 3"
click at [757, 473] on div "Select..." at bounding box center [671, 474] width 199 height 15
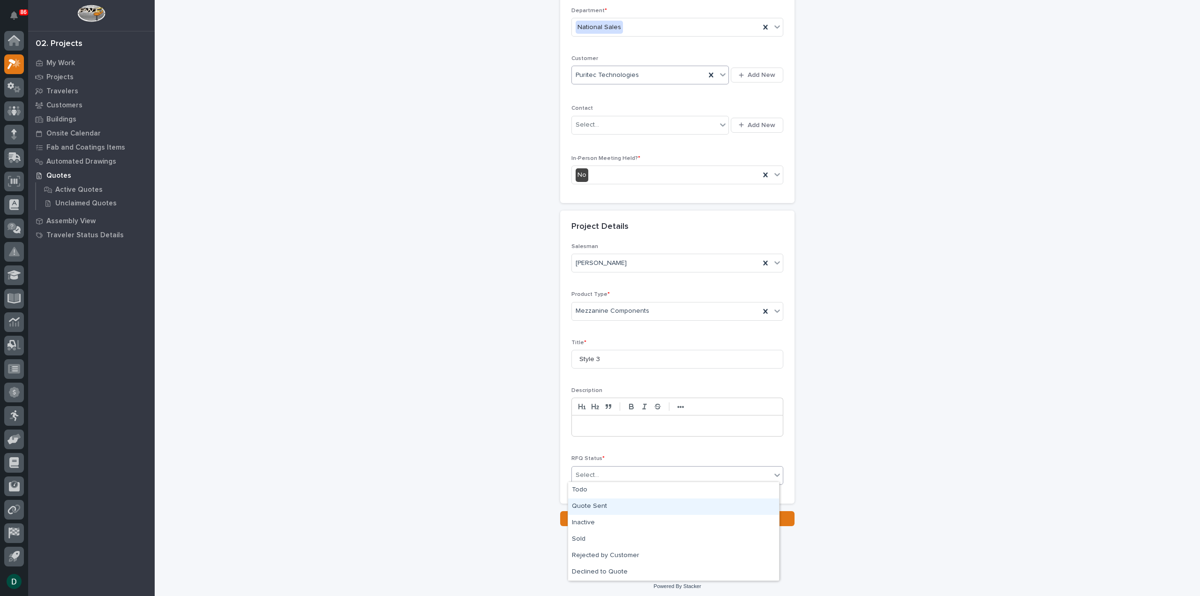
click at [646, 511] on div "Quote Sent" at bounding box center [673, 506] width 211 height 16
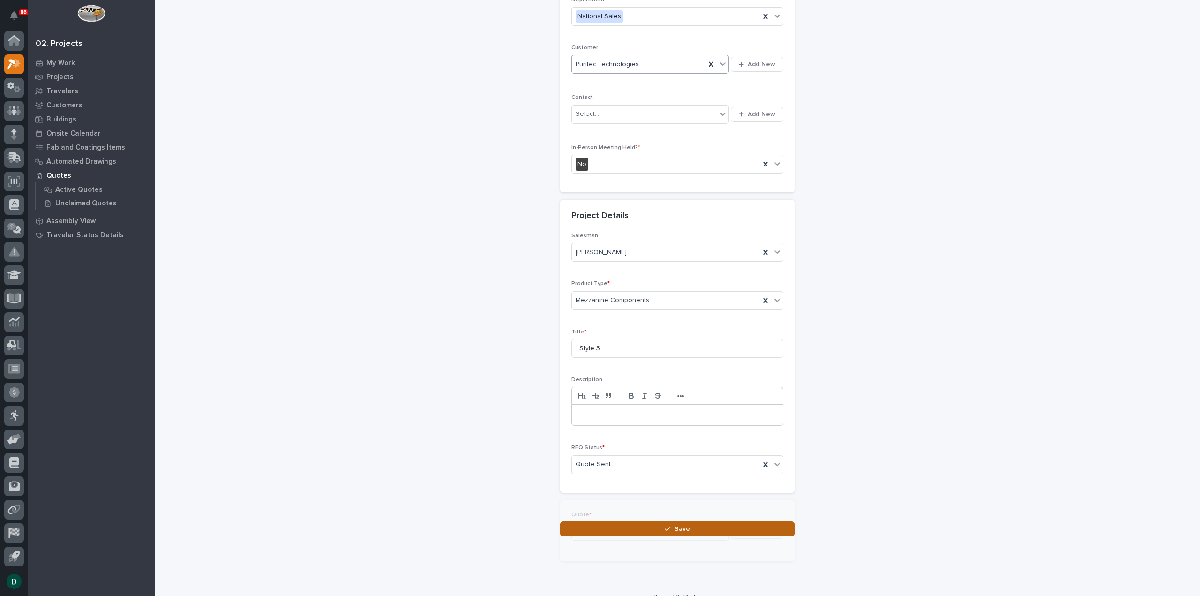
click at [715, 515] on div "RFQs: add new Loading... Saving… Loading... Saving… Loading... Saving… Customer…" at bounding box center [677, 199] width 234 height 673
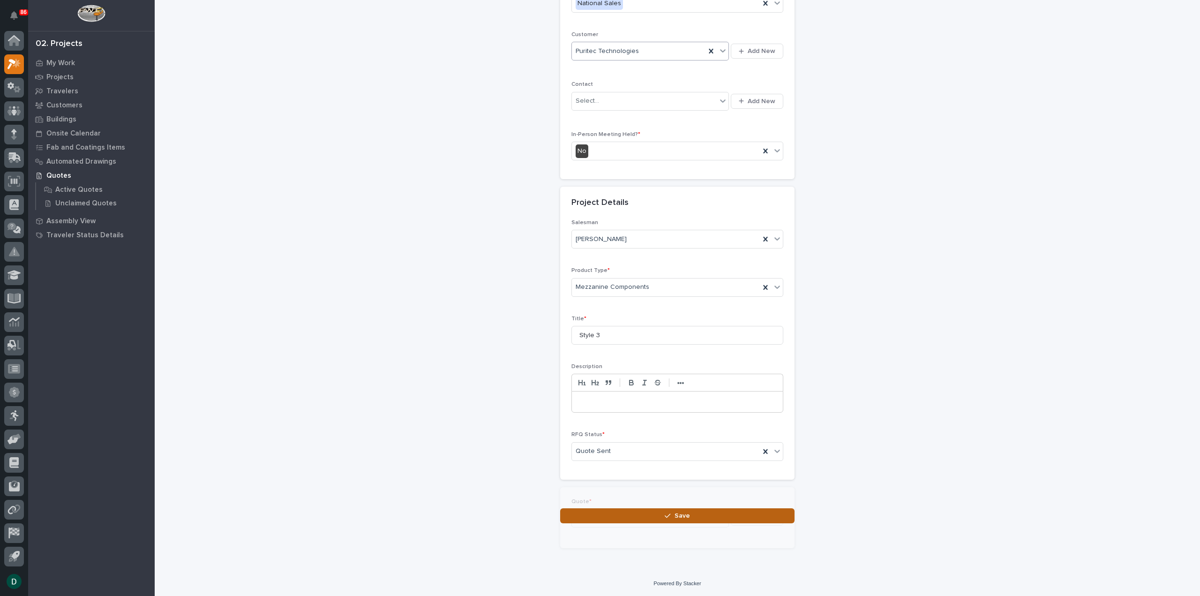
scroll to position [161, 0]
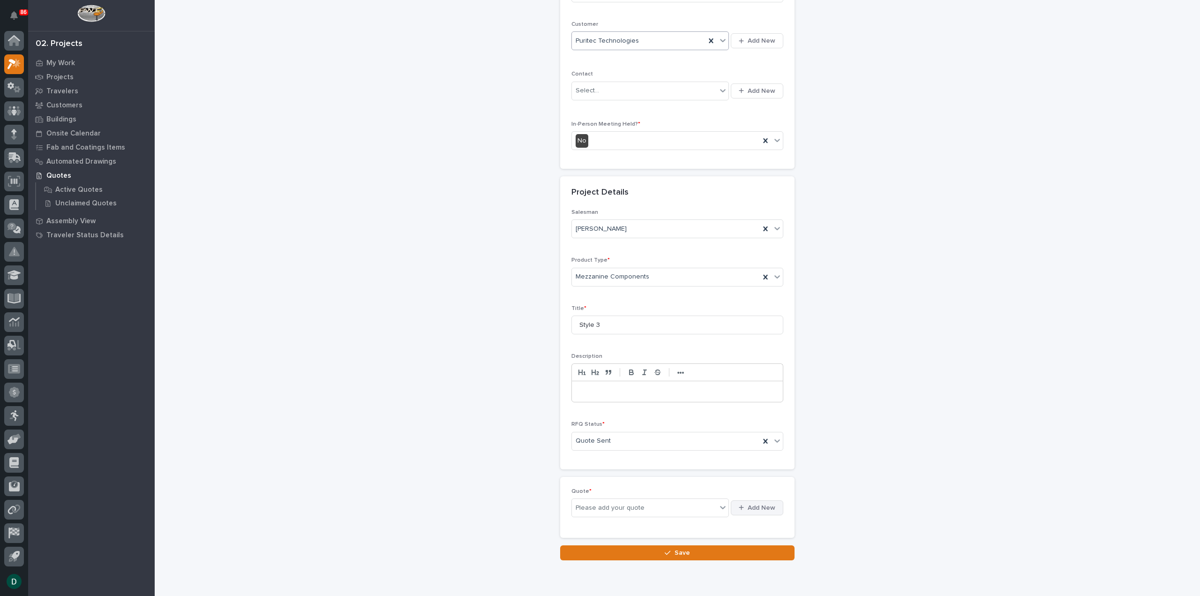
click at [748, 505] on span "Add New" at bounding box center [762, 507] width 28 height 8
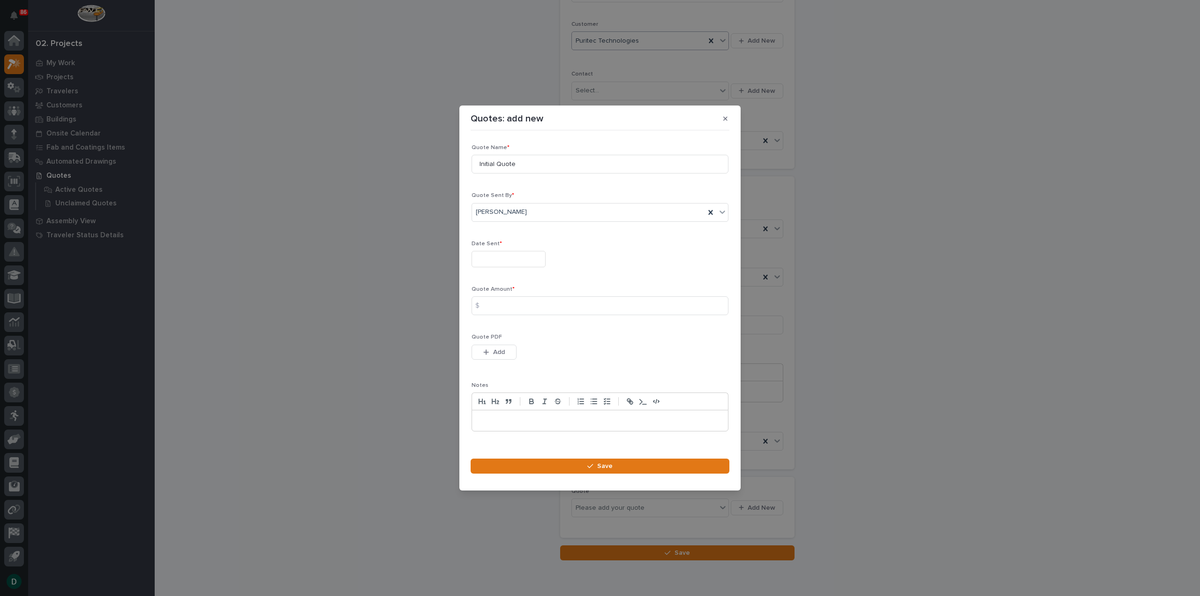
click at [514, 262] on input "text" at bounding box center [509, 259] width 74 height 16
click at [537, 152] on div "5" at bounding box center [536, 152] width 13 height 13
type input "**********"
drag, startPoint x: 531, startPoint y: 167, endPoint x: 425, endPoint y: 163, distance: 106.0
click at [425, 163] on div "**********" at bounding box center [600, 298] width 1200 height 596
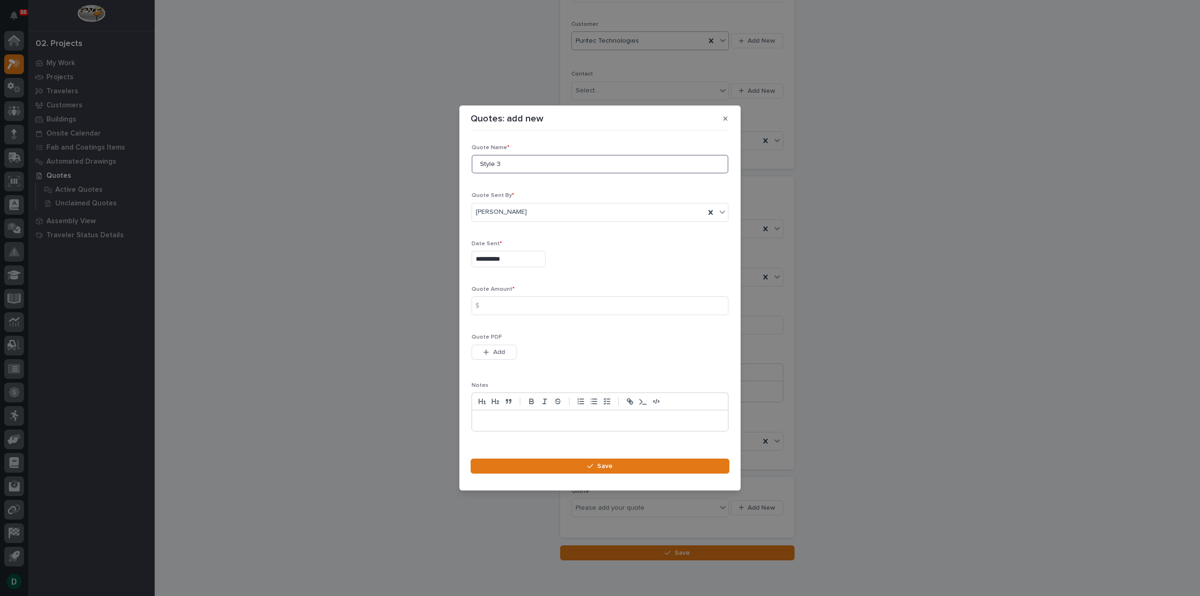
type input "Style 3"
click at [522, 304] on input at bounding box center [600, 305] width 257 height 19
type input "118364"
click at [499, 351] on span "Add" at bounding box center [499, 352] width 12 height 8
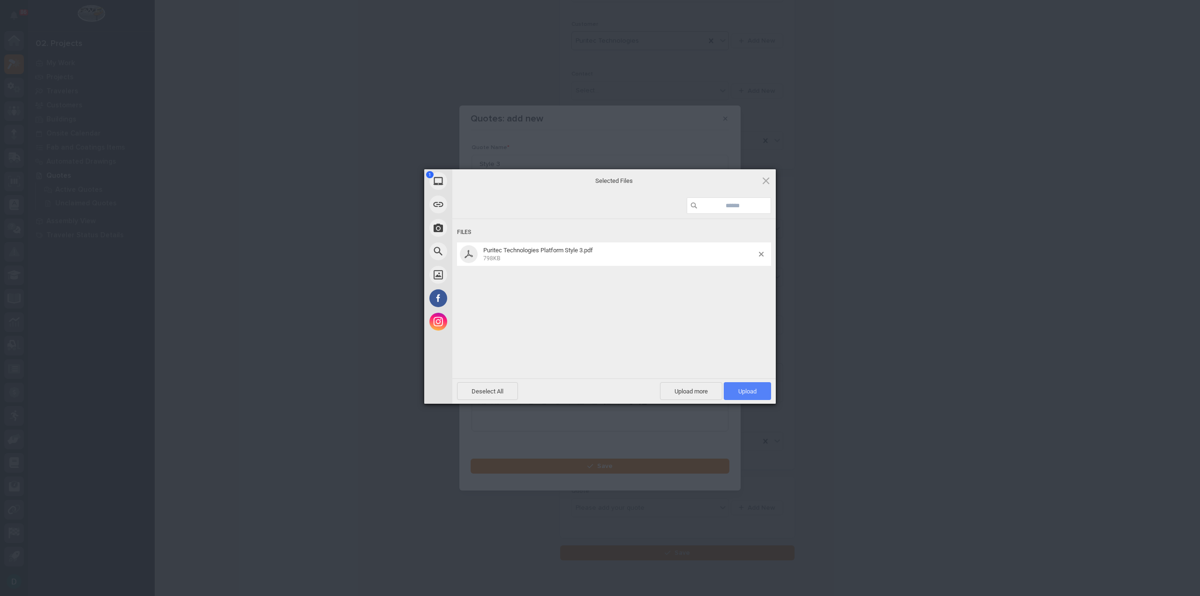
click at [750, 392] on span "Upload 1" at bounding box center [747, 391] width 18 height 7
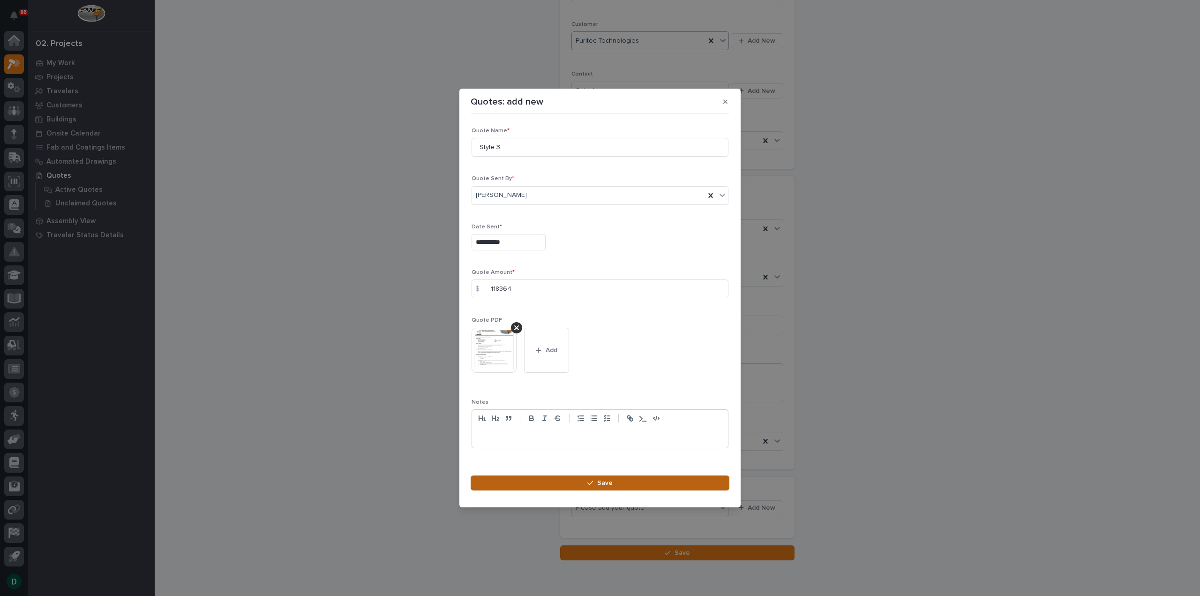
click at [601, 479] on span "Save" at bounding box center [604, 483] width 15 height 8
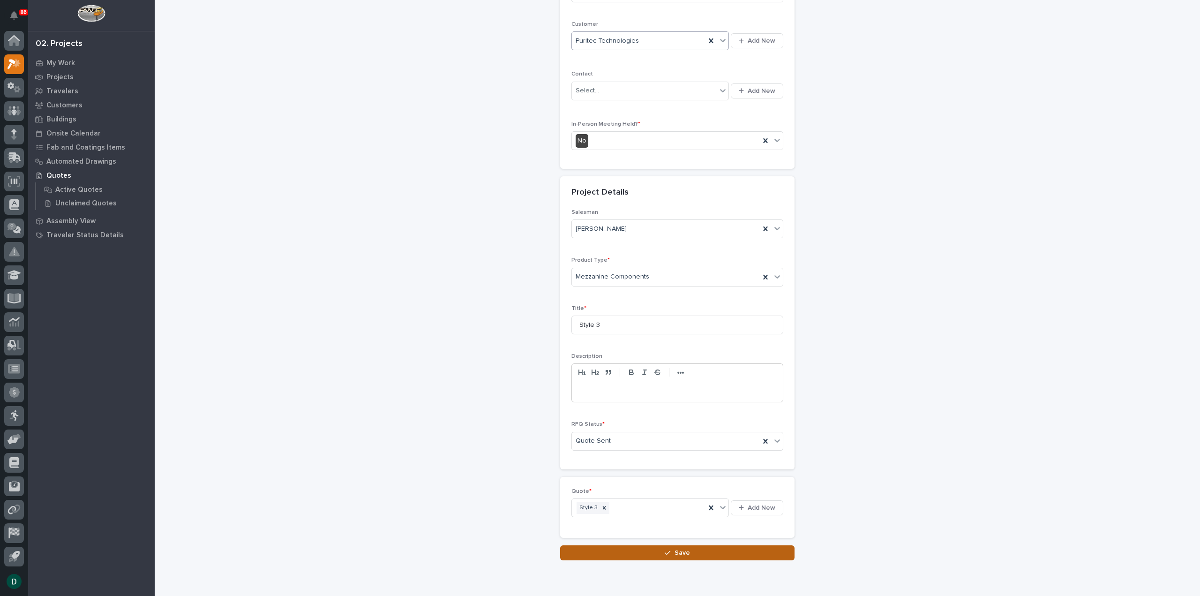
click at [691, 551] on button "Save" at bounding box center [677, 552] width 234 height 15
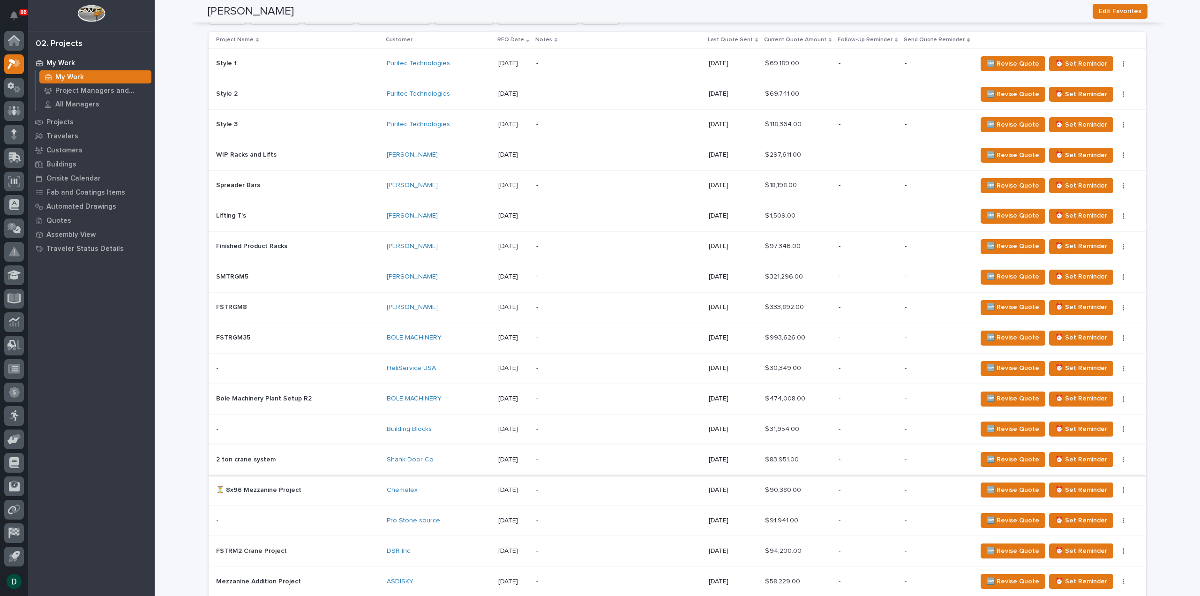
scroll to position [1078, 0]
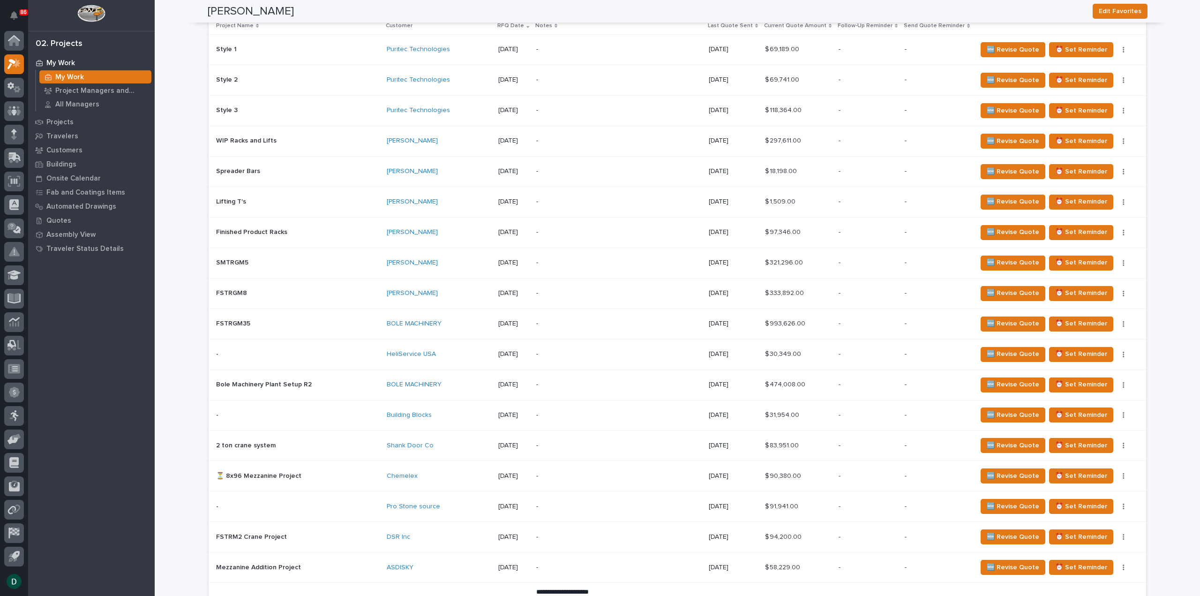
click at [327, 412] on p at bounding box center [297, 415] width 163 height 8
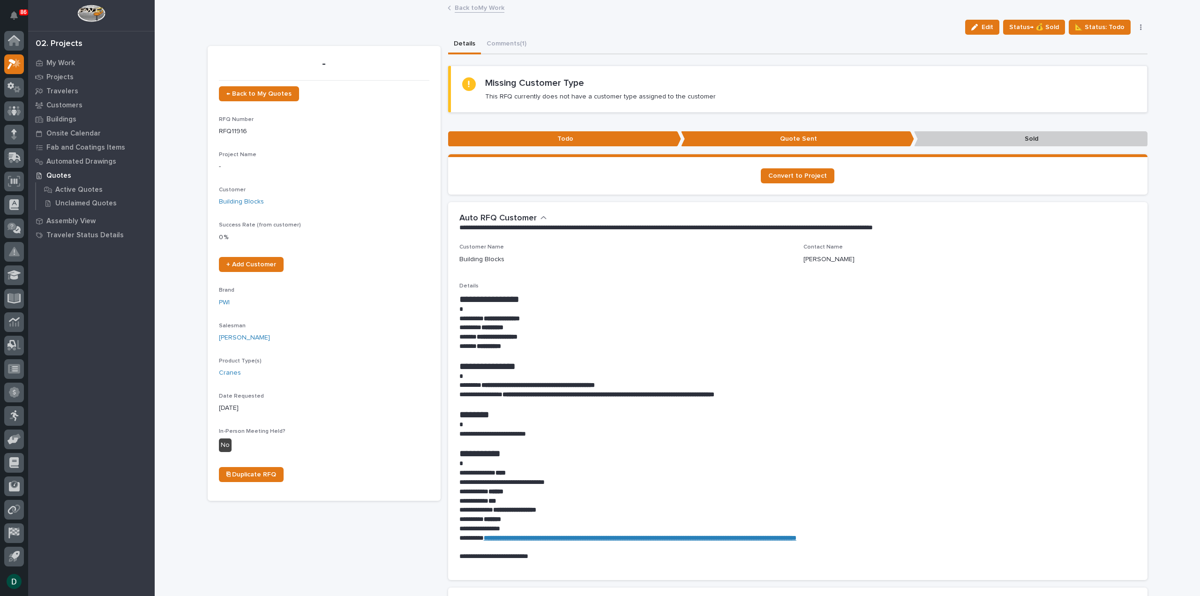
click at [552, 335] on p "**********" at bounding box center [797, 336] width 677 height 9
click at [653, 320] on p "**********" at bounding box center [797, 318] width 677 height 9
click at [667, 305] on p at bounding box center [797, 309] width 677 height 9
click at [895, 359] on p at bounding box center [797, 355] width 677 height 9
click at [759, 326] on p "******** *********" at bounding box center [797, 327] width 677 height 9
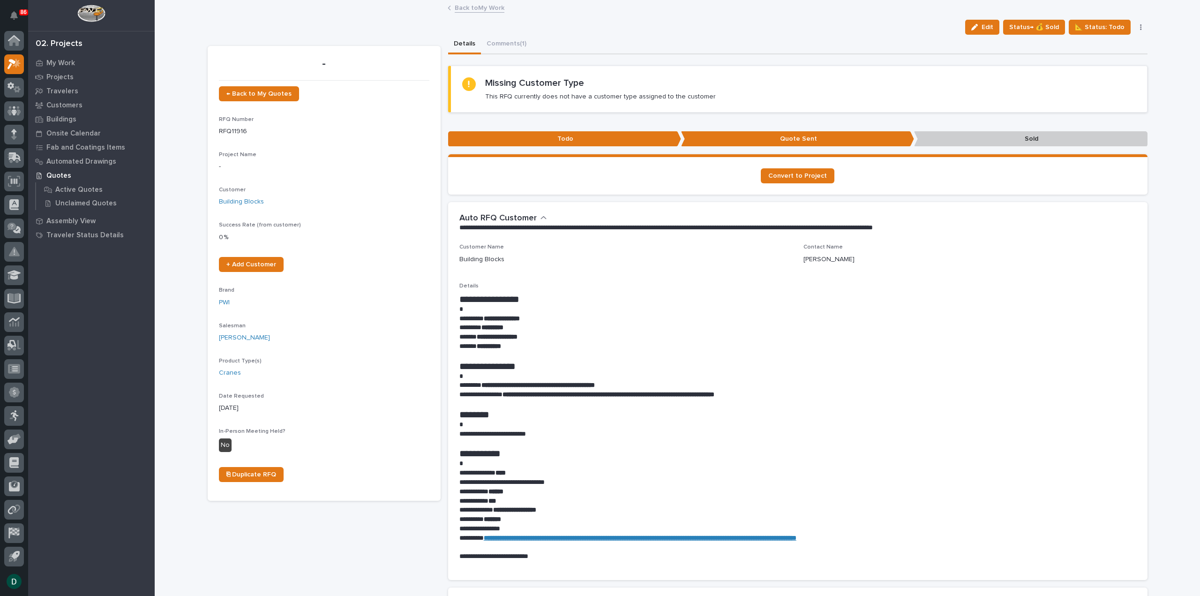
click at [671, 332] on p "**********" at bounding box center [797, 336] width 677 height 9
click at [653, 319] on p "**********" at bounding box center [797, 318] width 677 height 9
drag, startPoint x: 779, startPoint y: 339, endPoint x: 825, endPoint y: 366, distance: 53.1
click at [780, 340] on p "**********" at bounding box center [797, 336] width 677 height 9
click at [828, 372] on p at bounding box center [797, 376] width 677 height 9
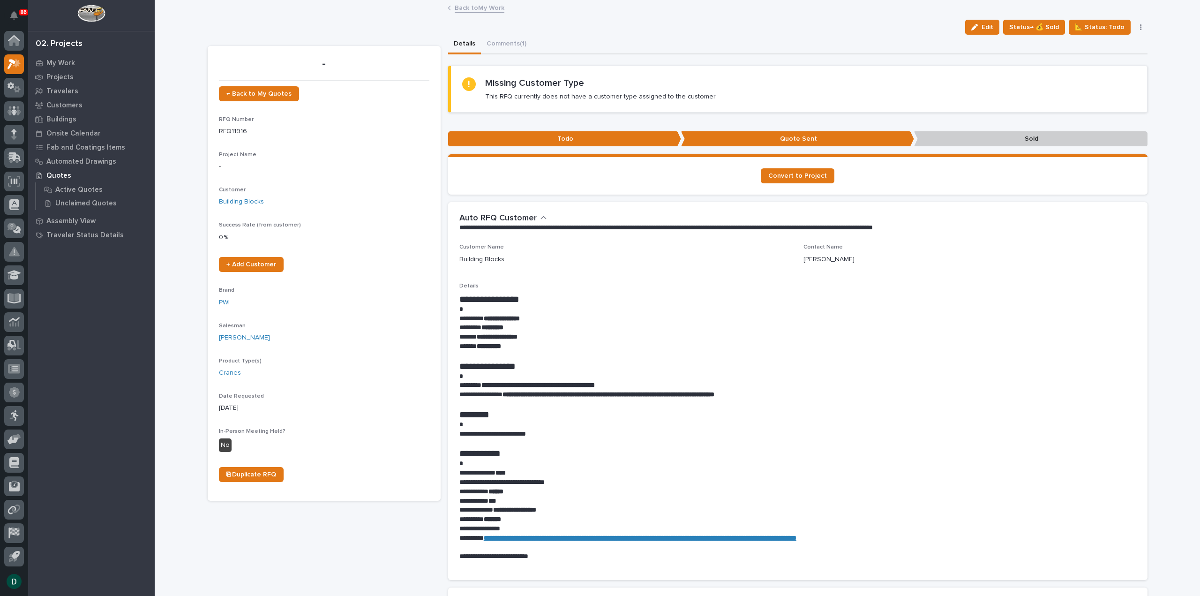
click at [795, 451] on h1 "**********" at bounding box center [797, 453] width 677 height 11
click at [655, 482] on p "**********" at bounding box center [797, 482] width 677 height 9
click at [626, 435] on p "**********" at bounding box center [797, 433] width 677 height 9
click at [627, 365] on h1 "**********" at bounding box center [797, 365] width 677 height 11
click at [497, 7] on link "Back to My Work" at bounding box center [480, 7] width 50 height 11
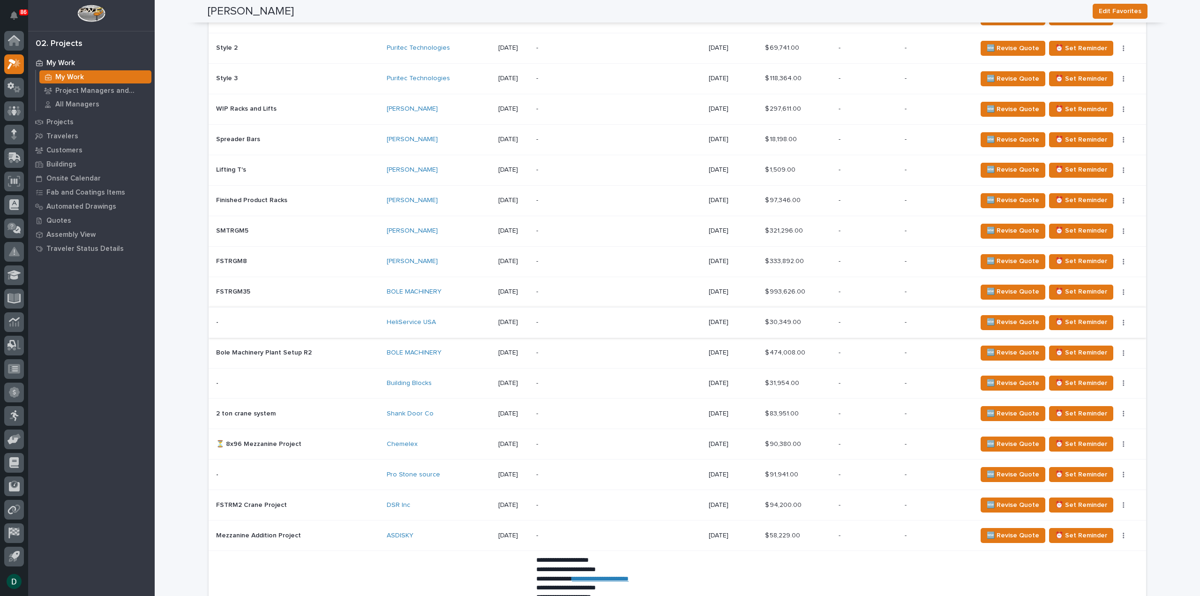
scroll to position [1125, 0]
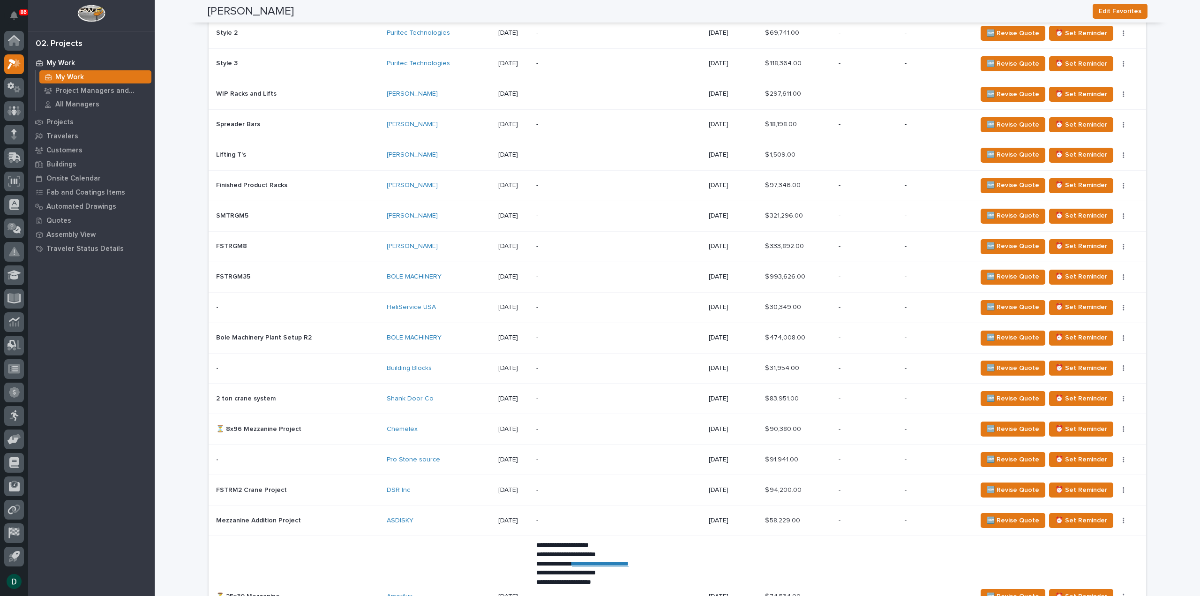
click at [320, 425] on p at bounding box center [297, 429] width 163 height 8
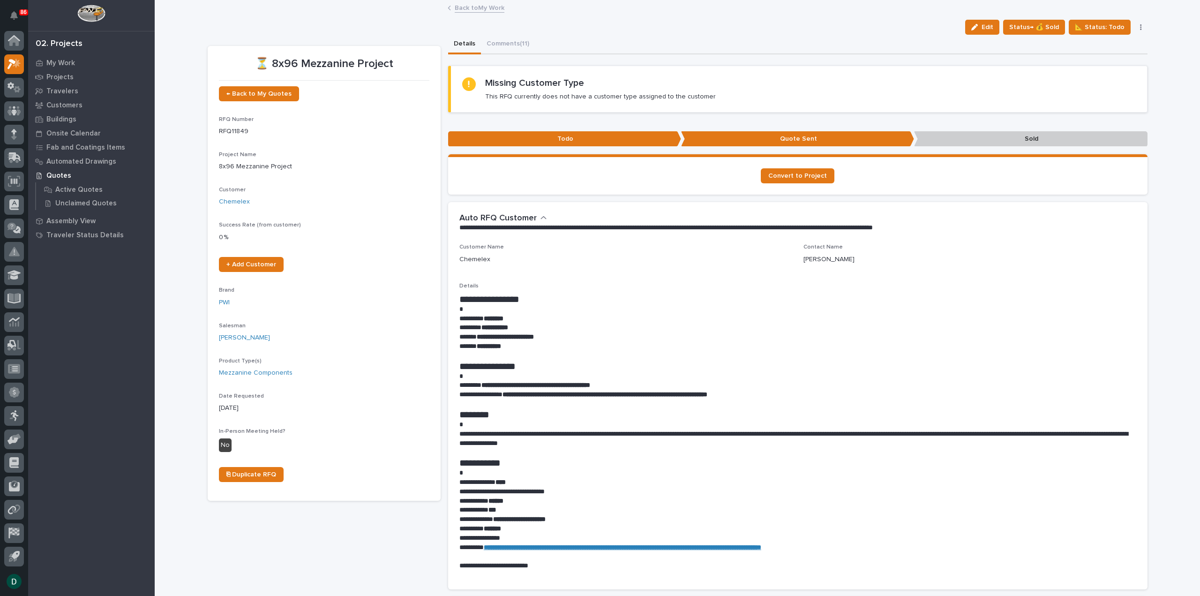
click at [464, 7] on link "Back to My Work" at bounding box center [480, 7] width 50 height 11
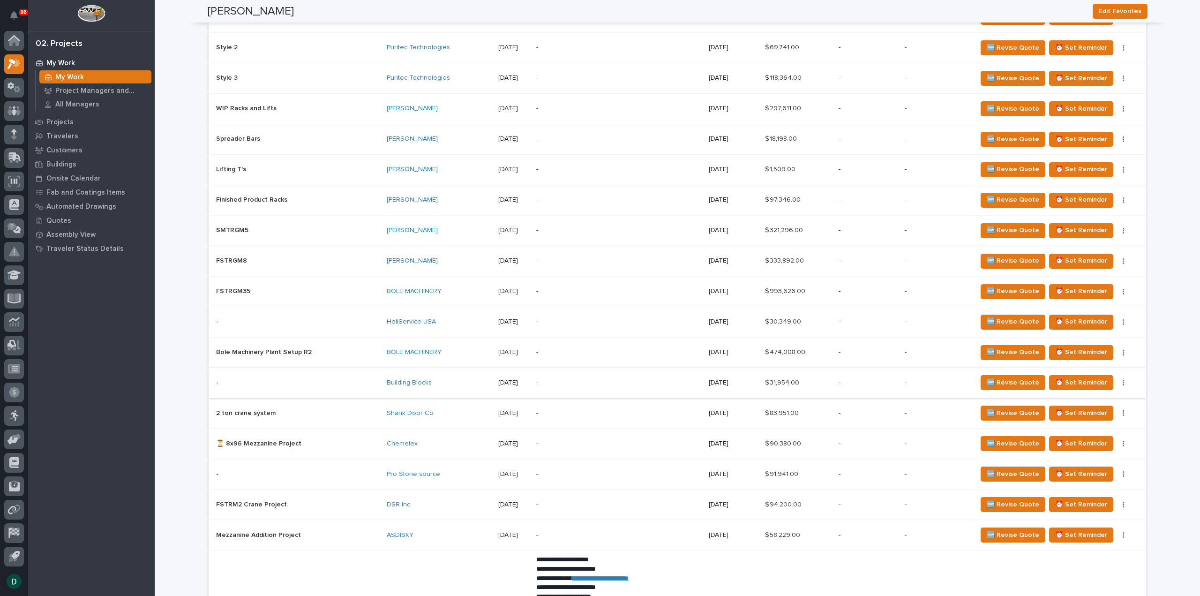
scroll to position [1125, 0]
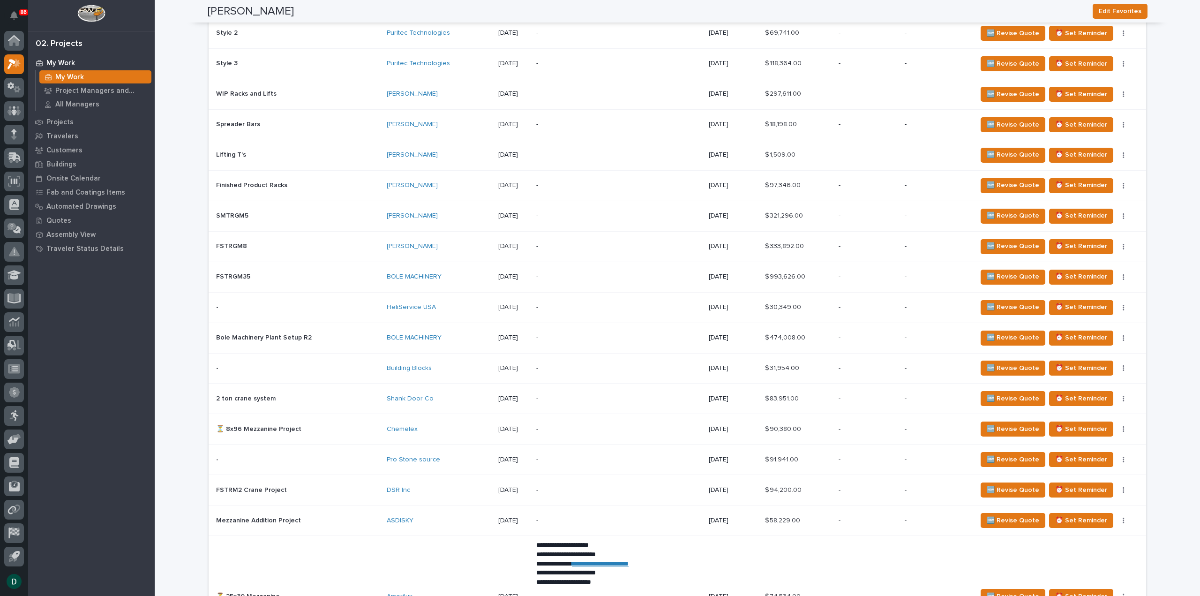
click at [320, 458] on p at bounding box center [297, 460] width 163 height 8
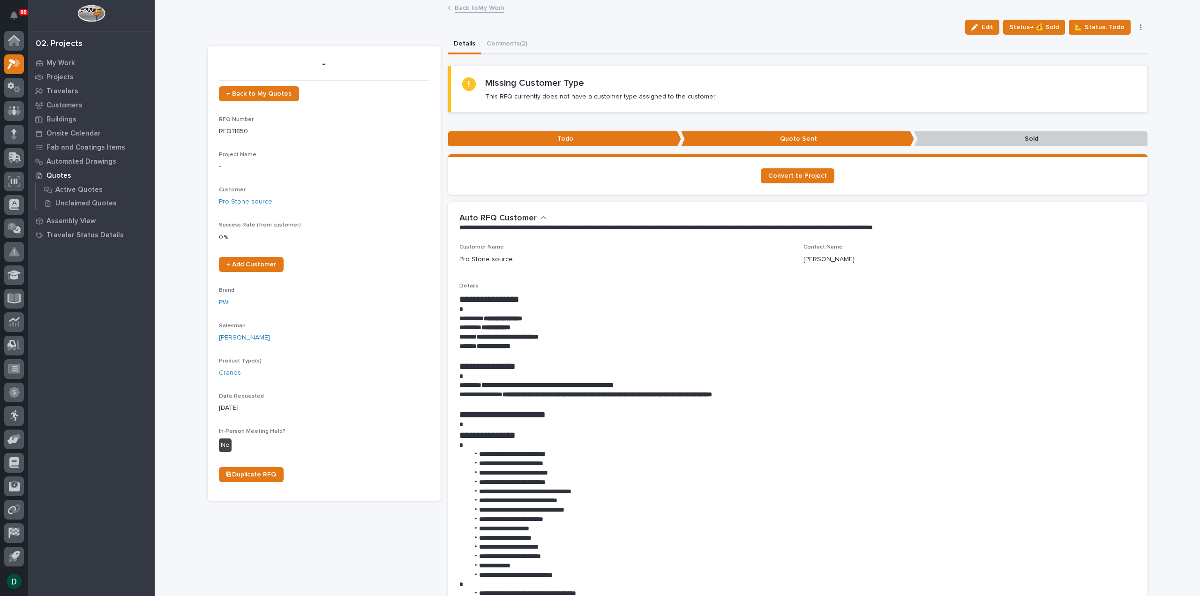
drag, startPoint x: 496, startPoint y: 37, endPoint x: 541, endPoint y: 48, distance: 46.8
click at [496, 37] on button "Comments (2)" at bounding box center [507, 45] width 52 height 20
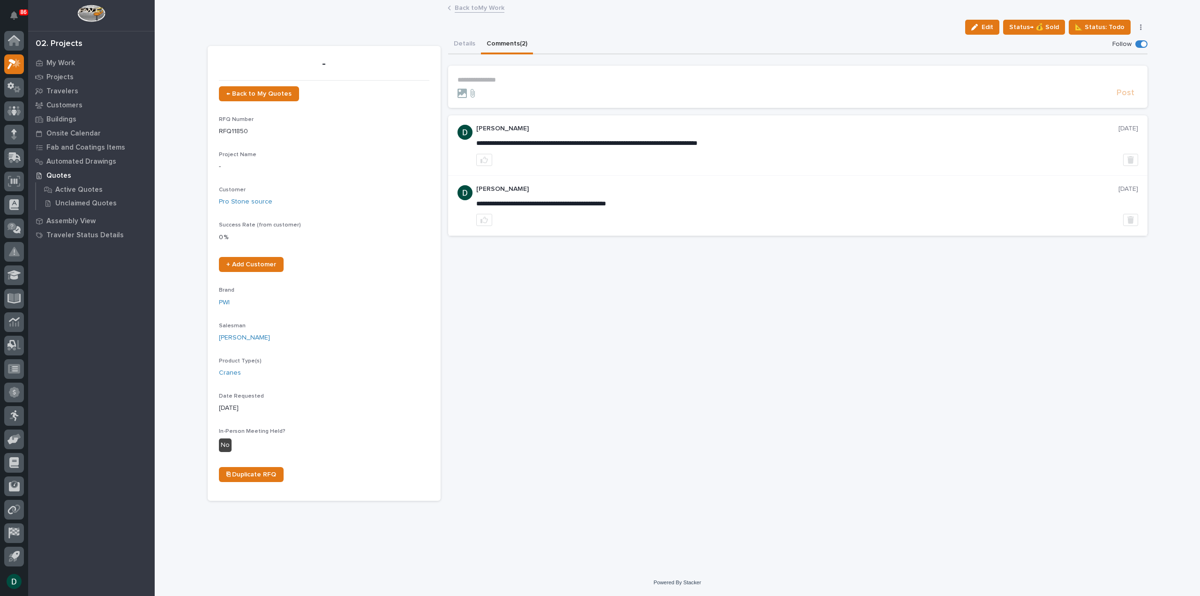
click at [495, 71] on section "**********" at bounding box center [797, 87] width 699 height 42
click at [495, 78] on p "**********" at bounding box center [797, 80] width 681 height 8
click at [1119, 95] on span "Post" at bounding box center [1125, 95] width 18 height 11
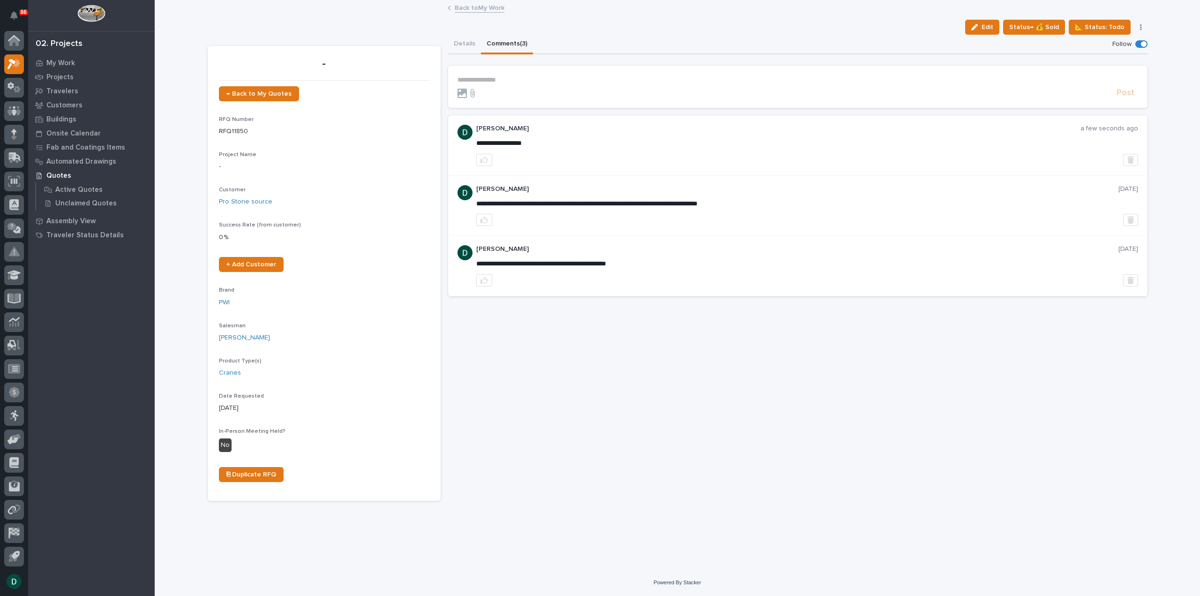
click at [472, 7] on link "Back to My Work" at bounding box center [480, 7] width 50 height 11
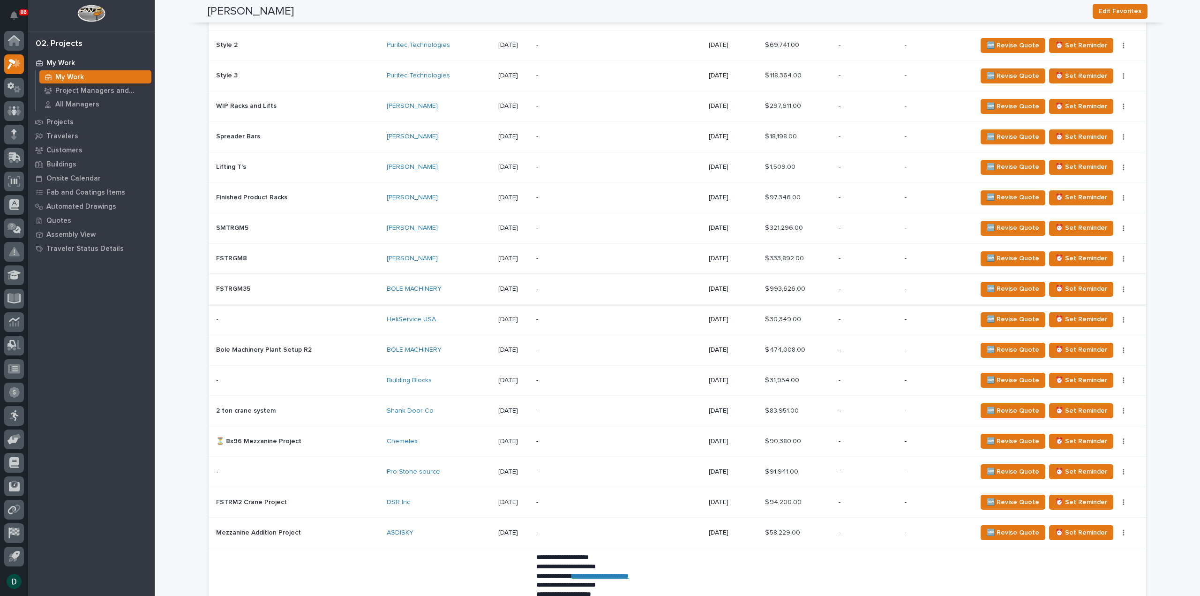
scroll to position [1125, 0]
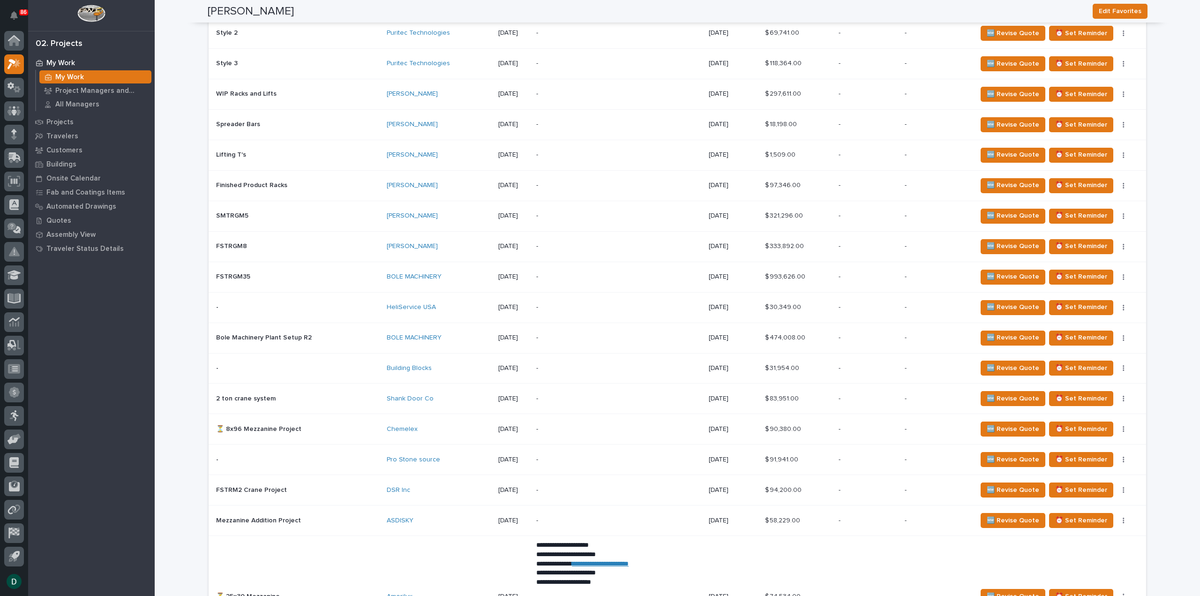
click at [307, 486] on p at bounding box center [297, 490] width 163 height 8
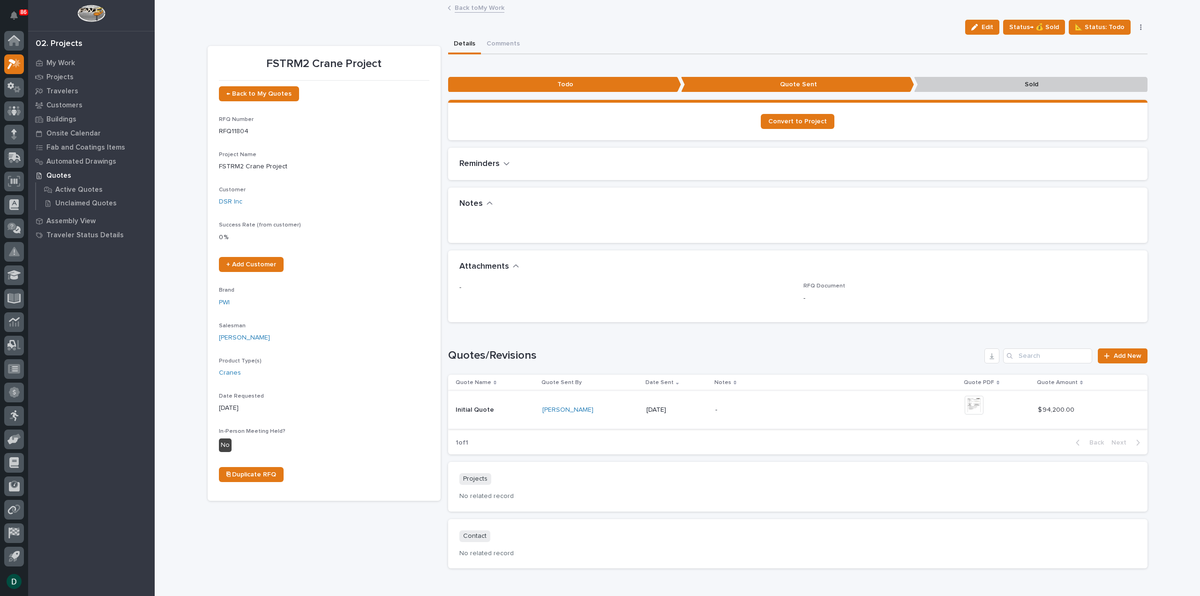
click at [970, 399] on img at bounding box center [974, 405] width 19 height 19
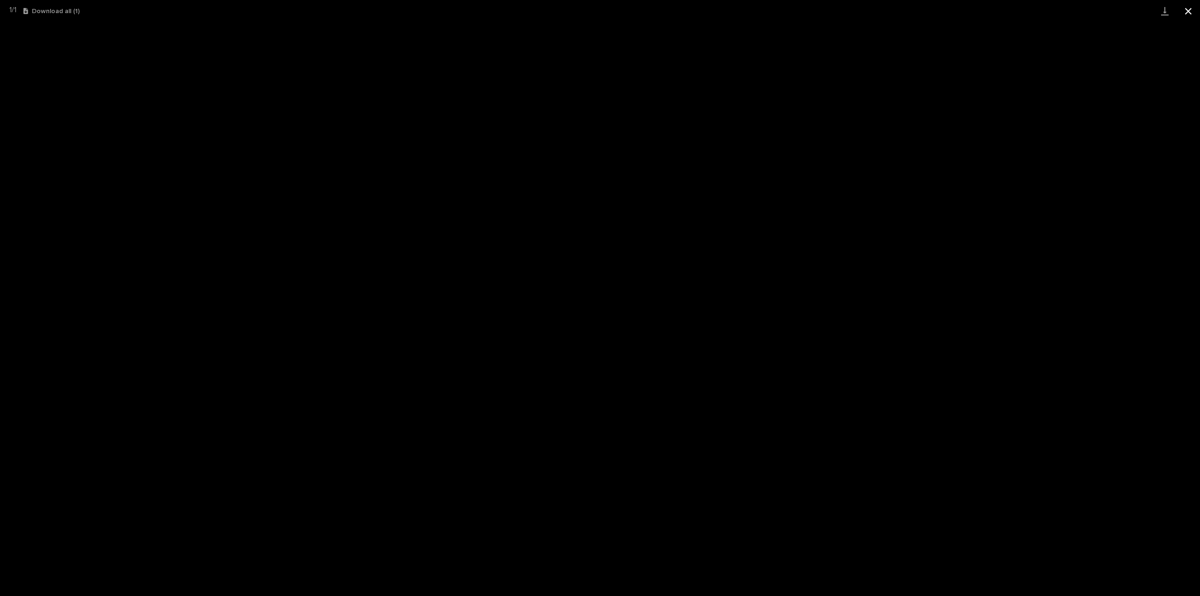
click at [1191, 8] on button "Close gallery" at bounding box center [1187, 11] width 23 height 22
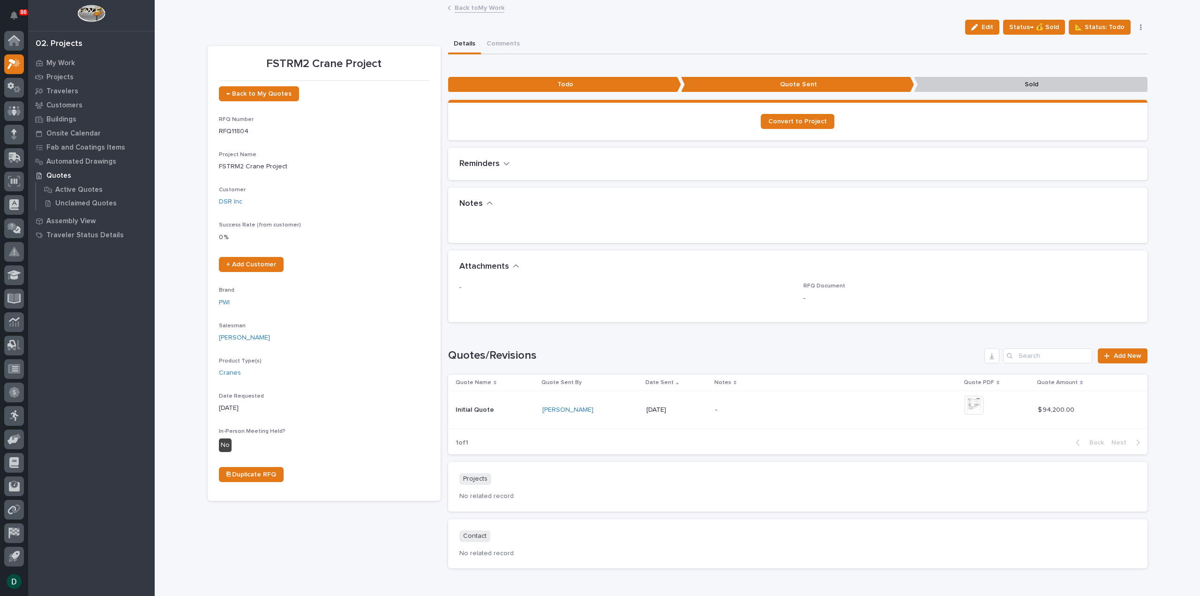
click at [476, 7] on link "Back to My Work" at bounding box center [480, 7] width 50 height 11
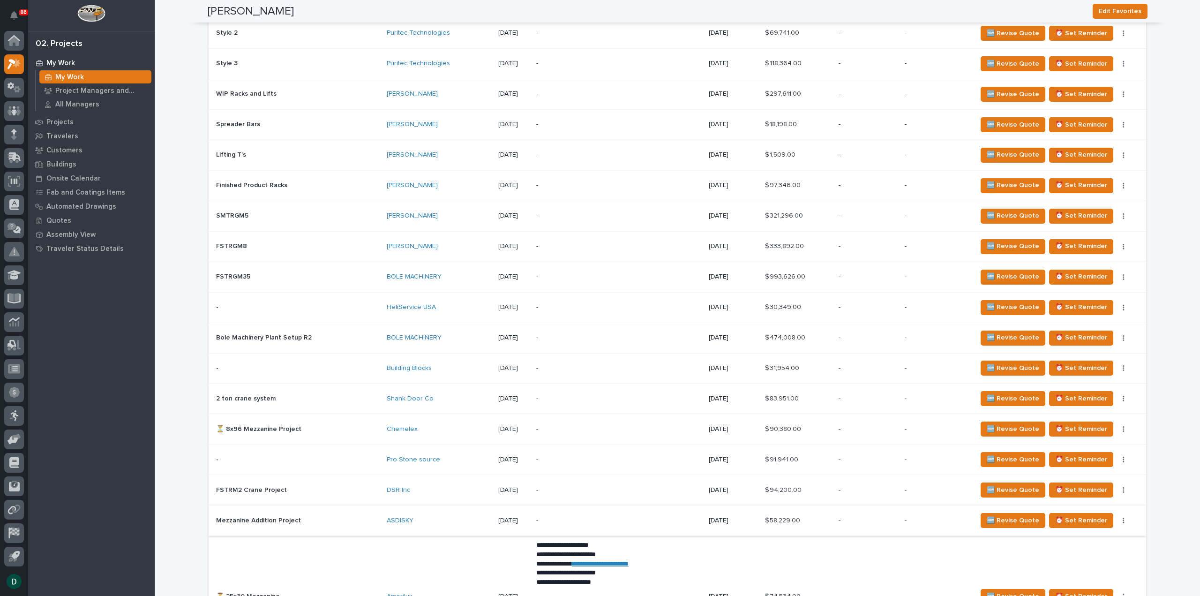
scroll to position [1172, 0]
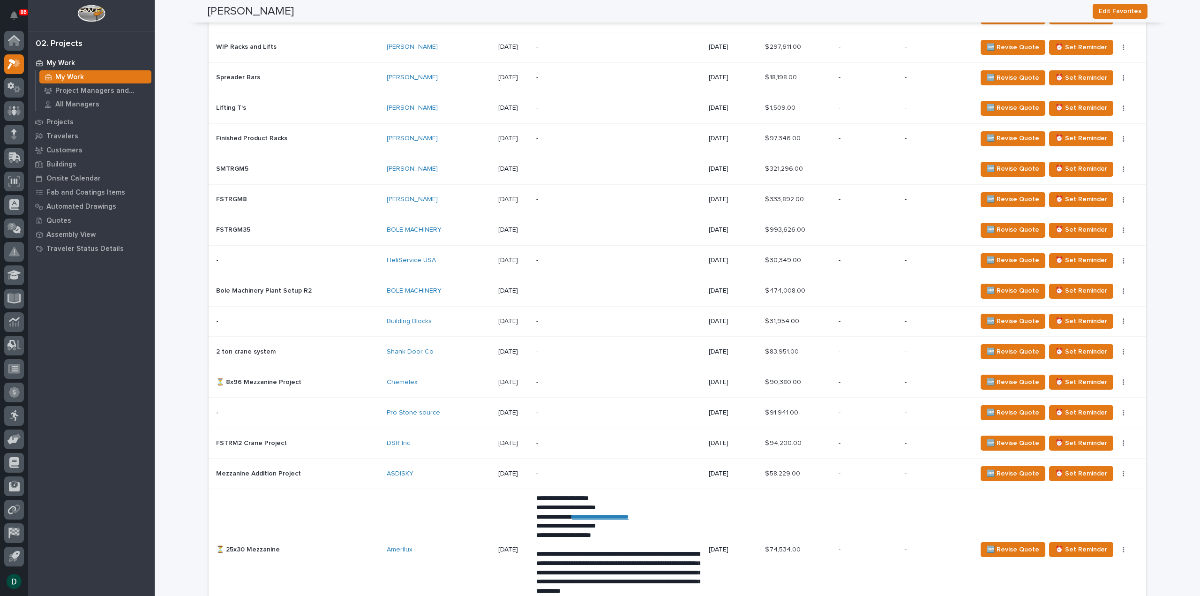
click at [305, 470] on p at bounding box center [297, 474] width 163 height 8
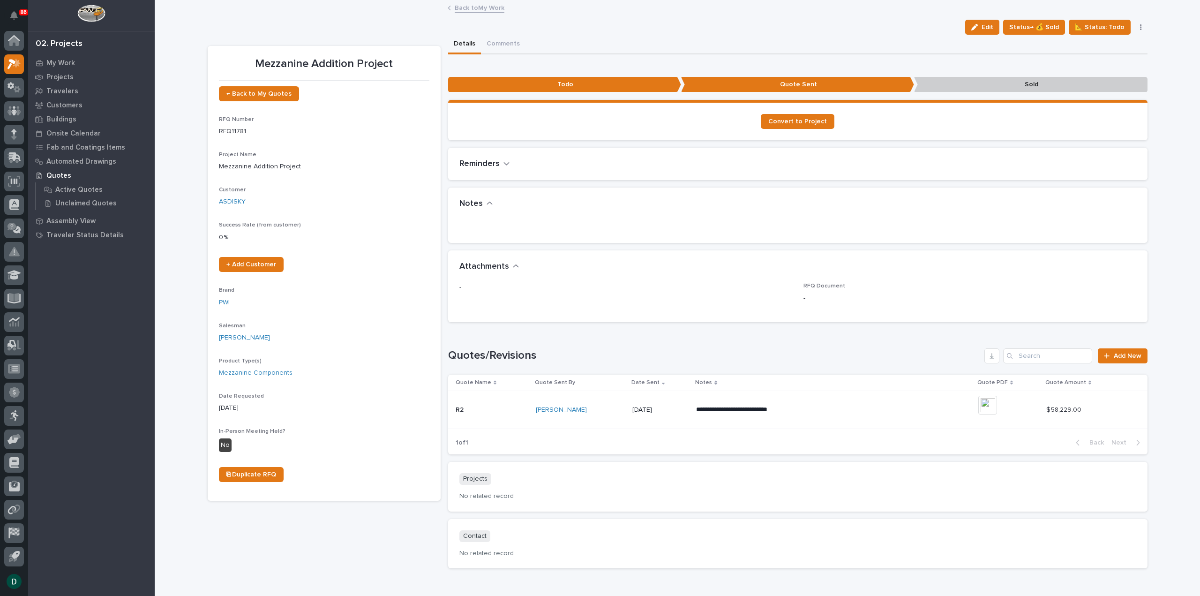
click at [504, 408] on p at bounding box center [492, 410] width 73 height 8
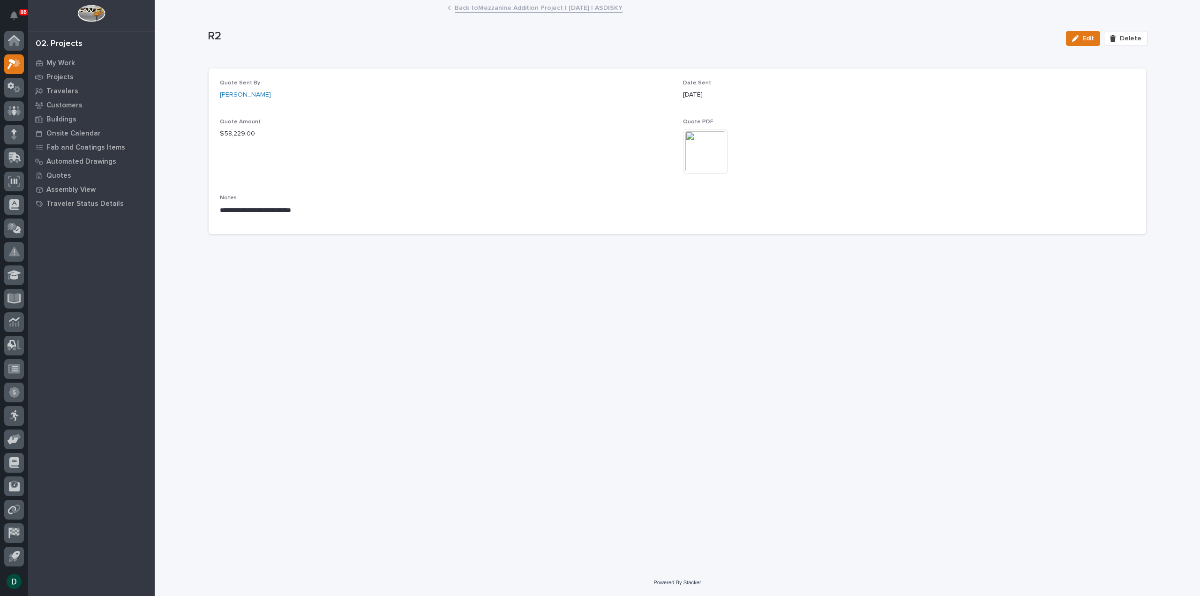
click at [545, 7] on link "Back to Mezzanine Addition Project | [DATE] | ASD|SKY" at bounding box center [539, 7] width 168 height 11
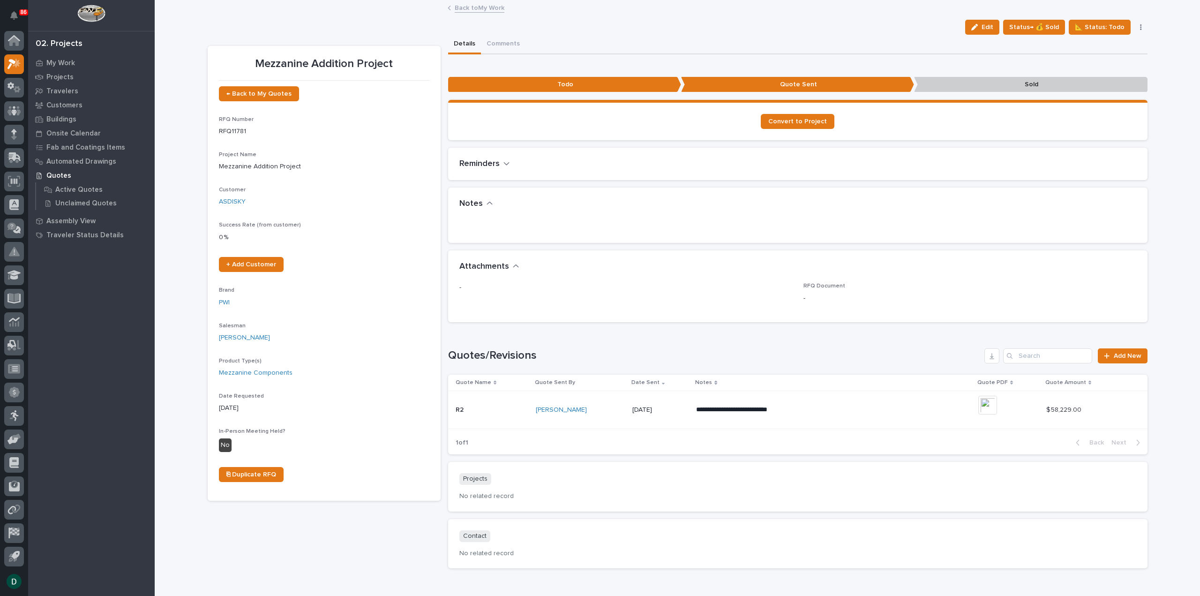
click at [475, 8] on link "Back to My Work" at bounding box center [480, 7] width 50 height 11
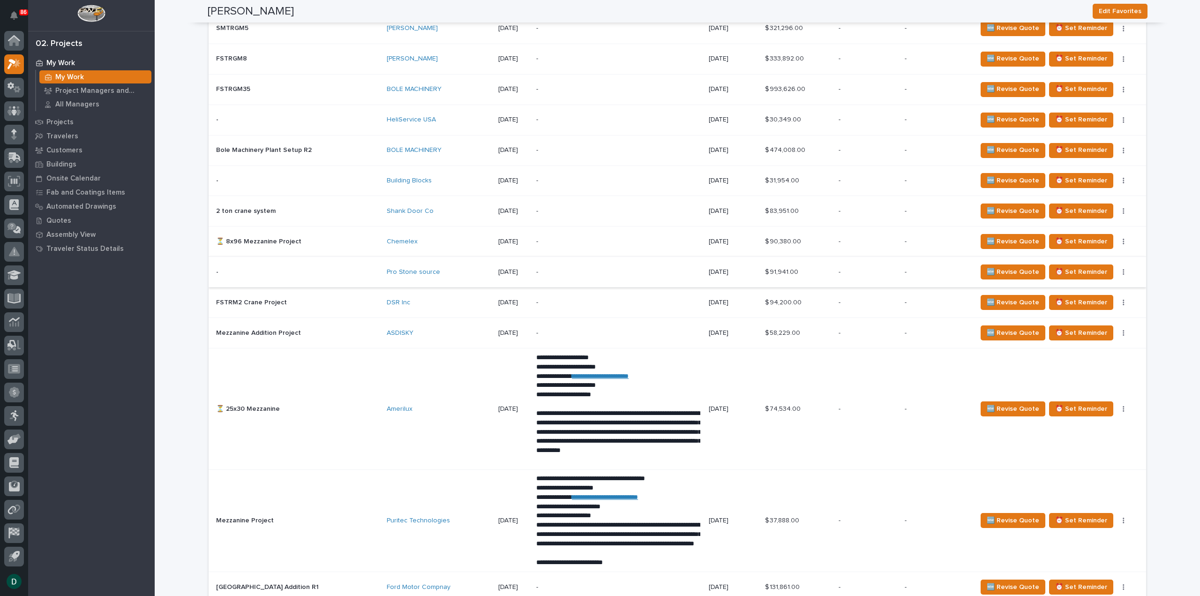
scroll to position [1359, 0]
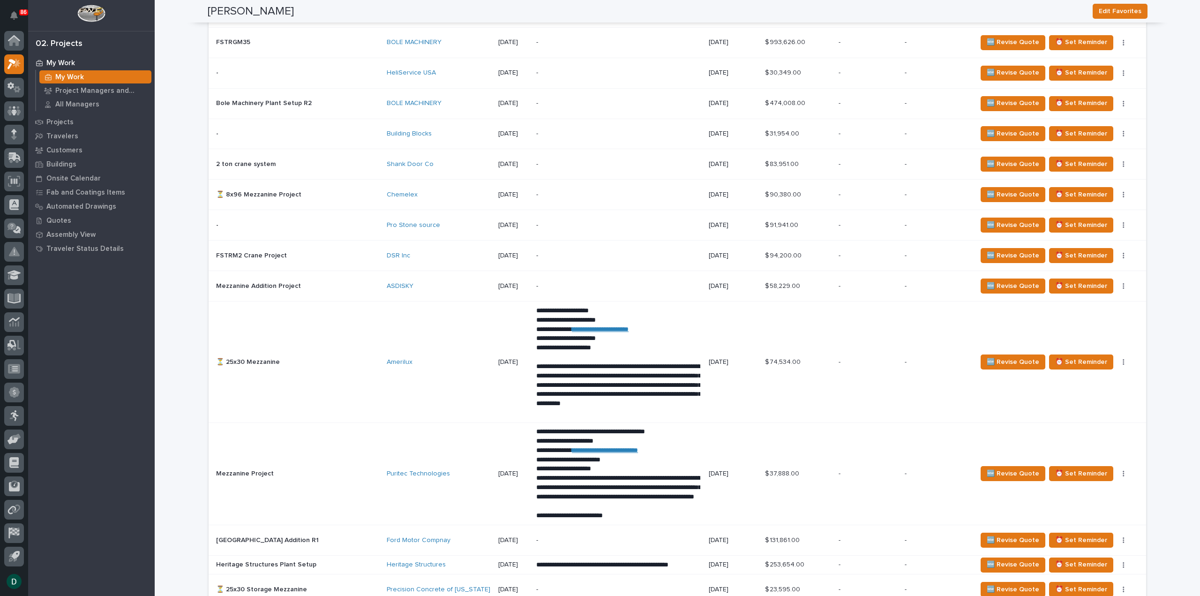
click at [387, 358] on div "Amerilux" at bounding box center [439, 362] width 104 height 8
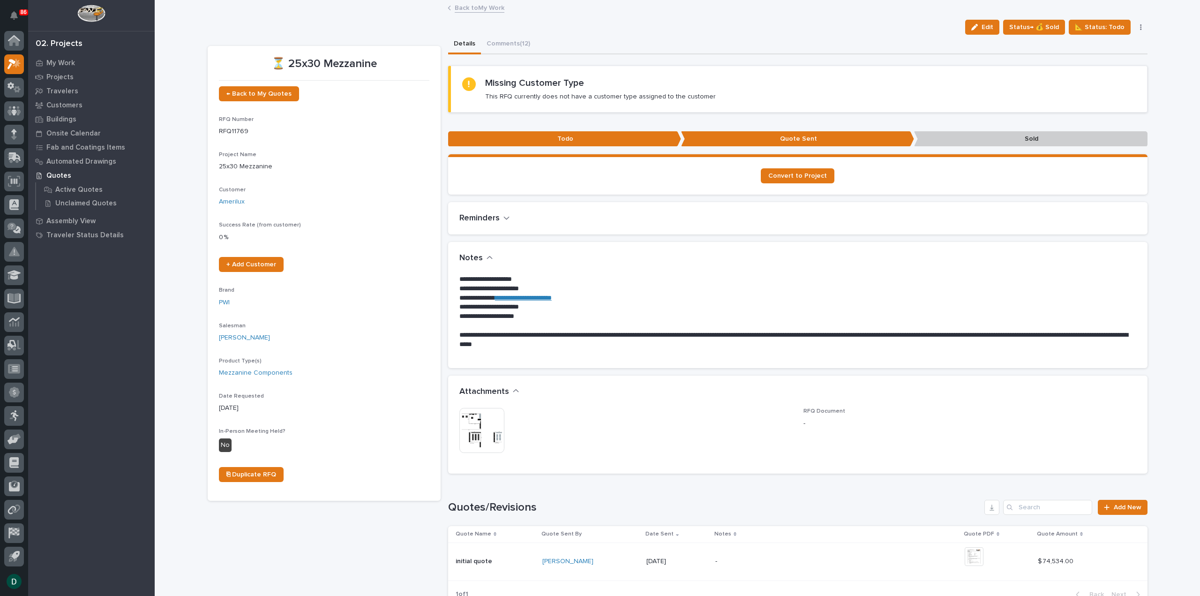
click at [482, 9] on link "Back to My Work" at bounding box center [480, 7] width 50 height 11
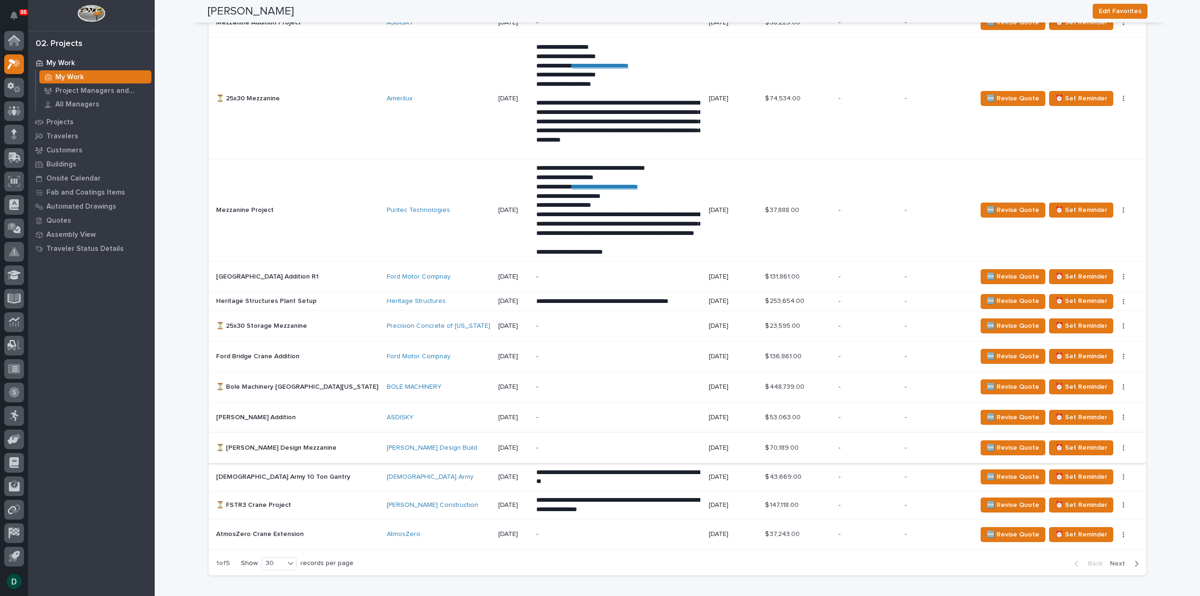
scroll to position [1640, 0]
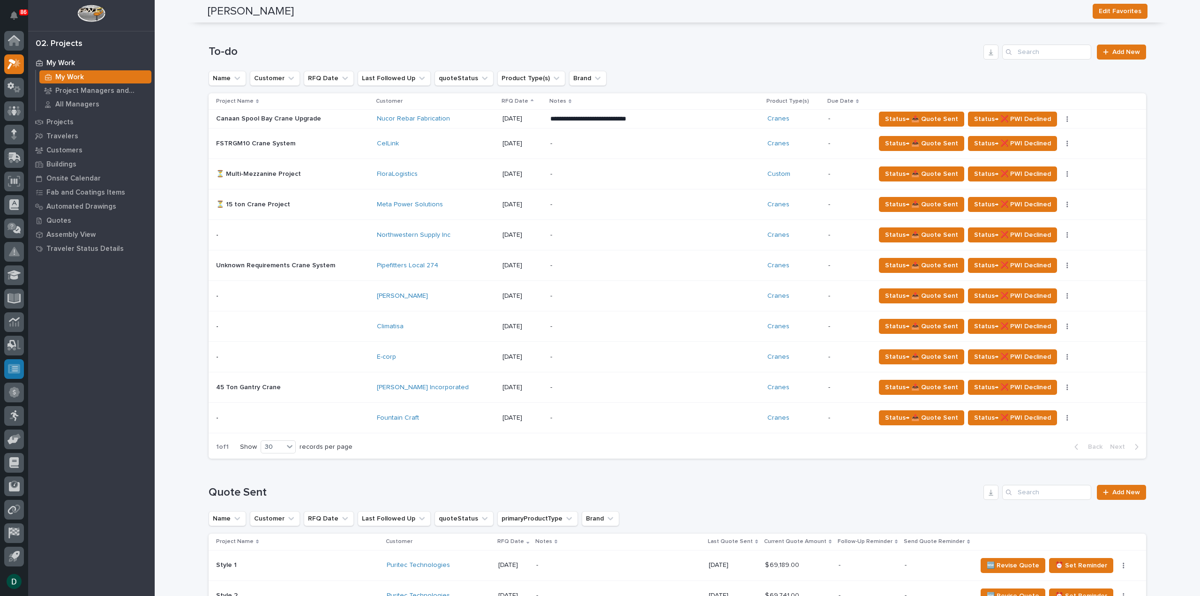
scroll to position [562, 0]
click at [1131, 52] on span "Add New" at bounding box center [1126, 52] width 28 height 7
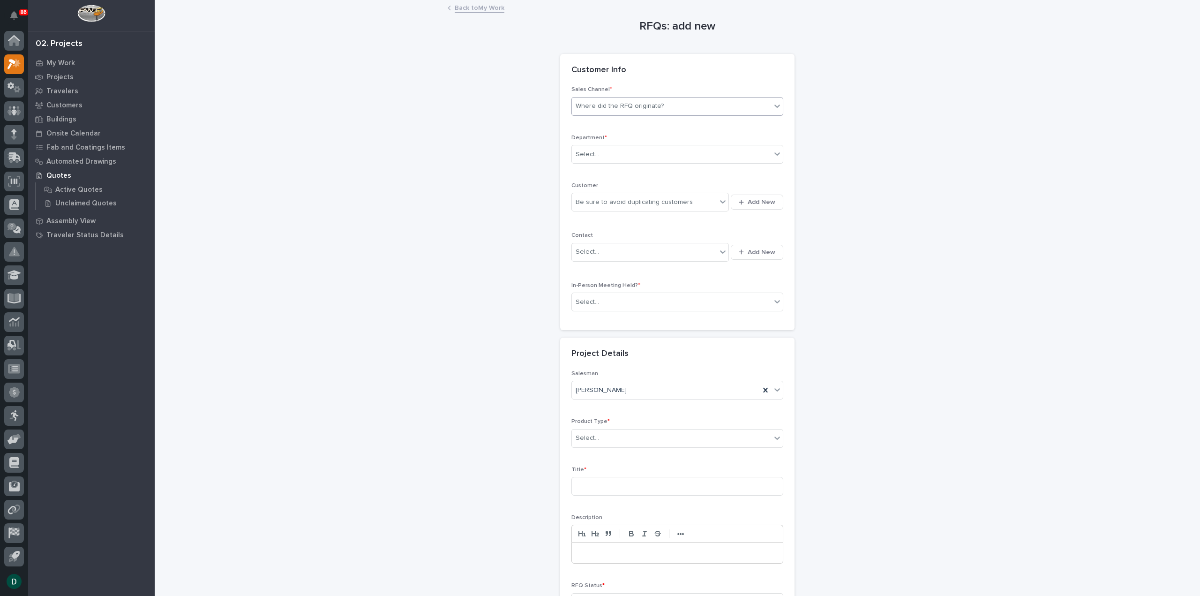
click at [655, 109] on div "Where did the RFQ originate?" at bounding box center [620, 106] width 88 height 10
click at [641, 138] on div "PWI" at bounding box center [673, 140] width 211 height 16
click at [638, 105] on div "PWI" at bounding box center [666, 105] width 188 height 15
click at [600, 139] on div "PWI" at bounding box center [673, 140] width 211 height 16
click at [600, 150] on div "Select..." at bounding box center [671, 154] width 199 height 15
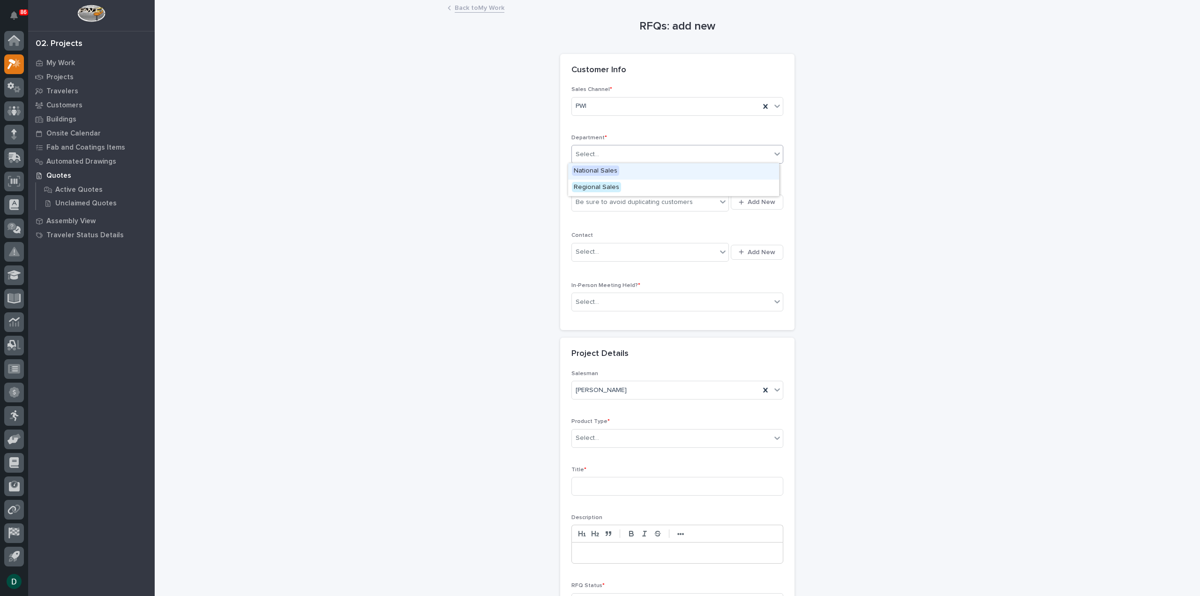
click at [599, 173] on span "National Sales" at bounding box center [595, 170] width 47 height 10
click at [607, 205] on div "Be sure to avoid duplicating customers" at bounding box center [634, 202] width 117 height 10
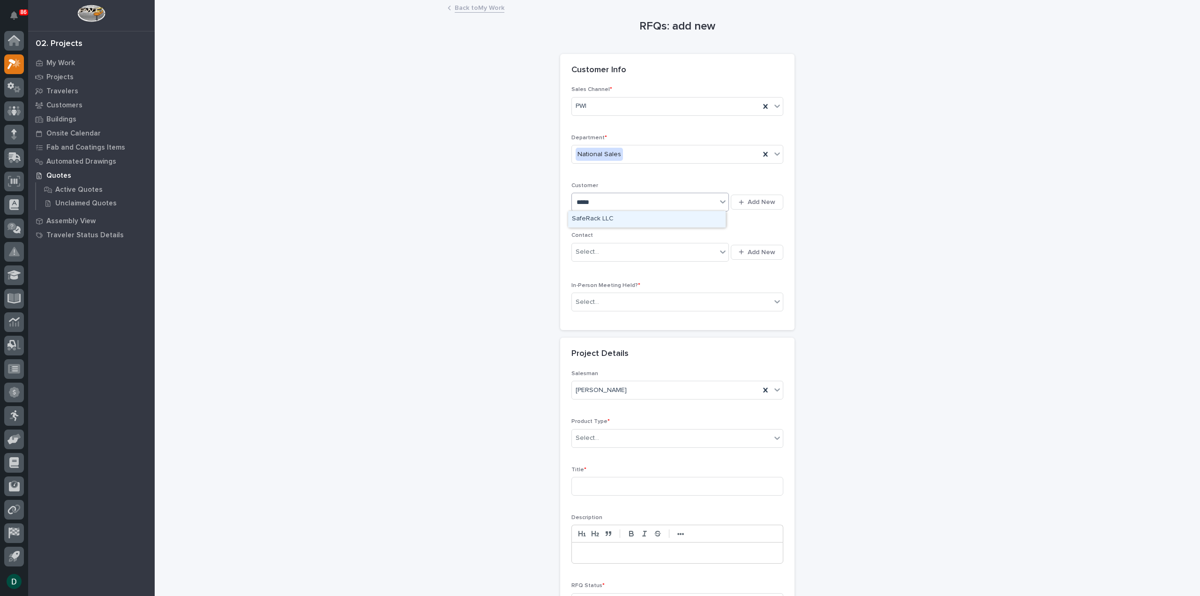
type input "******"
click at [613, 220] on div "SafeRack LLC" at bounding box center [646, 219] width 157 height 16
click at [647, 296] on div "Select..." at bounding box center [671, 301] width 199 height 15
click at [616, 336] on div "No" at bounding box center [673, 334] width 211 height 16
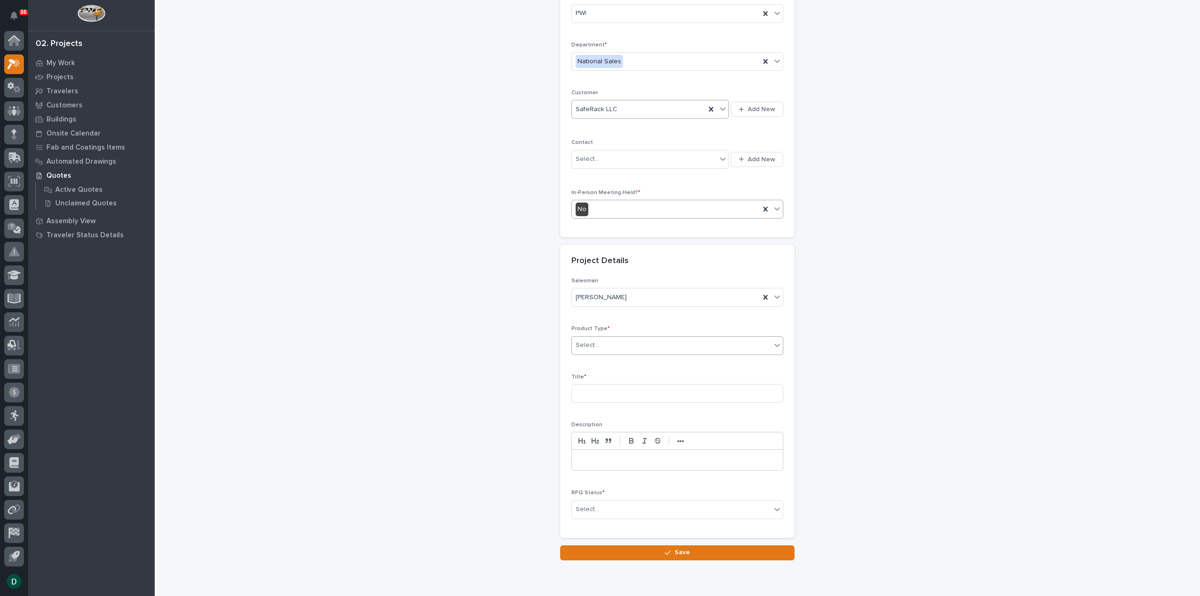
scroll to position [94, 0]
click at [612, 345] on div "Select..." at bounding box center [671, 344] width 199 height 15
click at [635, 453] on div "Mezzanine Components" at bounding box center [673, 451] width 211 height 16
click at [607, 394] on input at bounding box center [677, 392] width 212 height 19
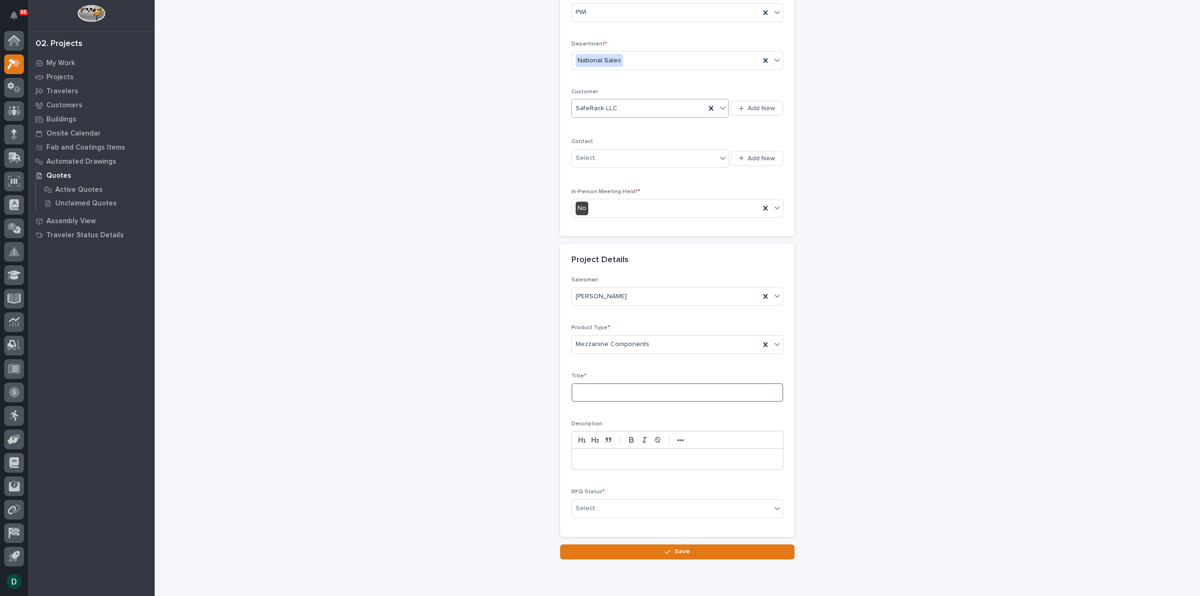
click at [673, 395] on input at bounding box center [677, 392] width 212 height 19
type input "Mezzanine for SafeRack"
click at [584, 454] on p at bounding box center [677, 458] width 197 height 9
click at [656, 507] on div "Select..." at bounding box center [671, 508] width 199 height 15
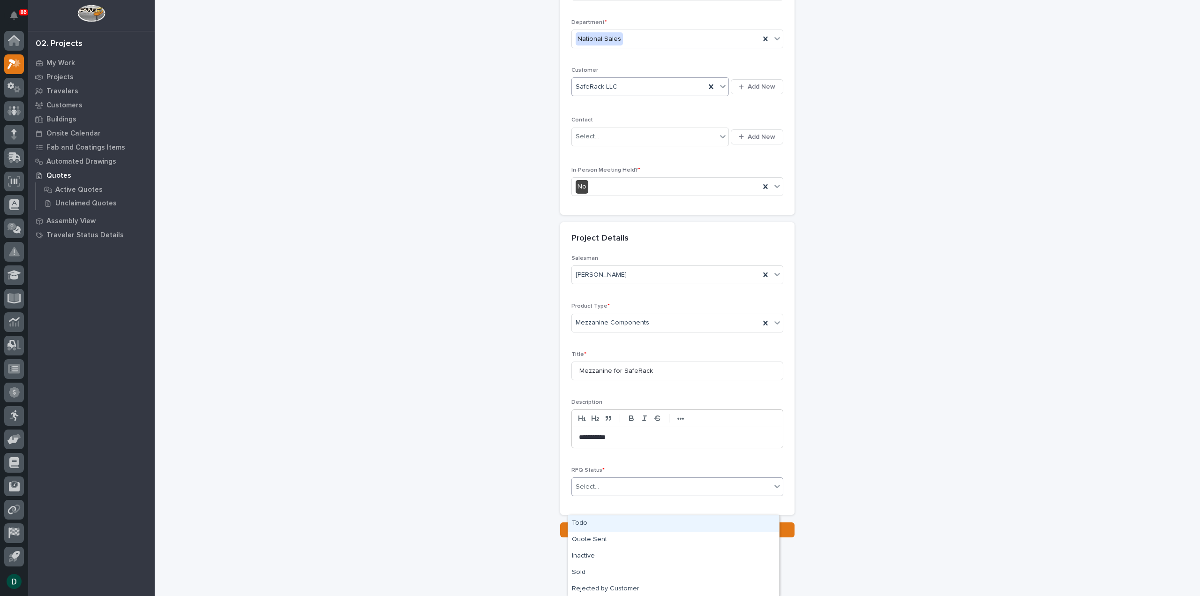
scroll to position [127, 0]
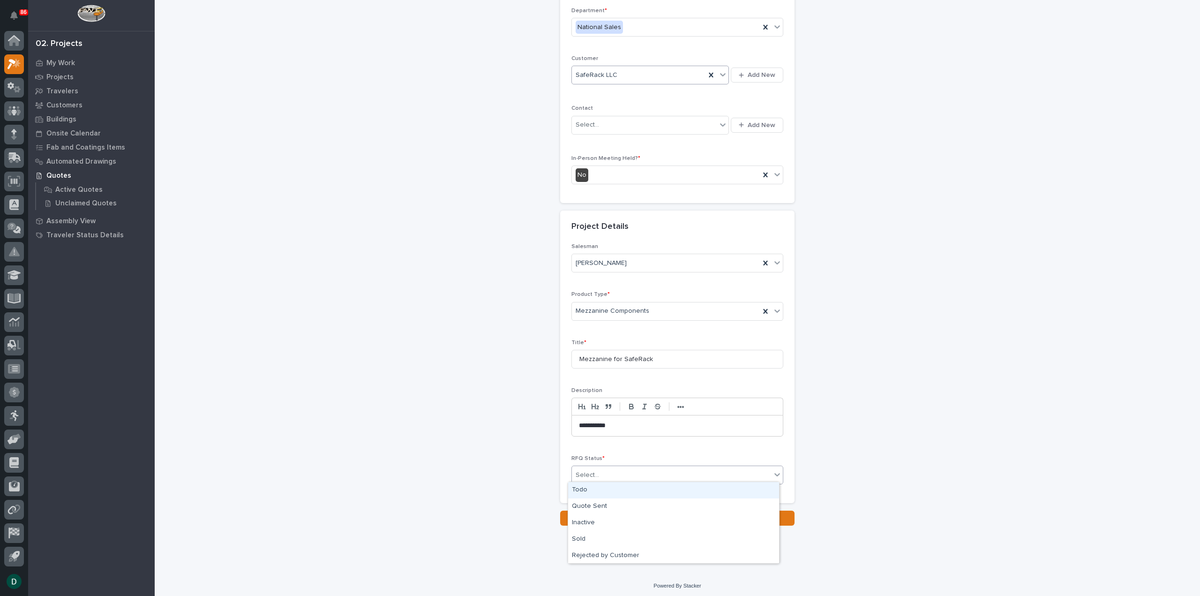
click at [580, 492] on div "Todo" at bounding box center [673, 490] width 211 height 16
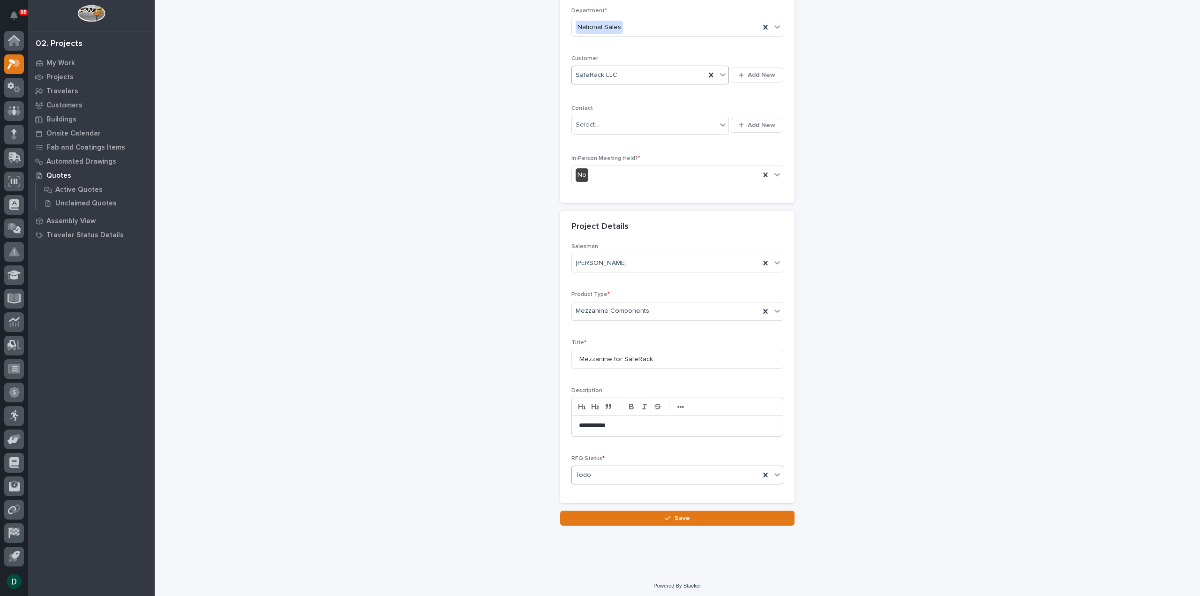
click at [697, 516] on button "Save" at bounding box center [677, 517] width 234 height 15
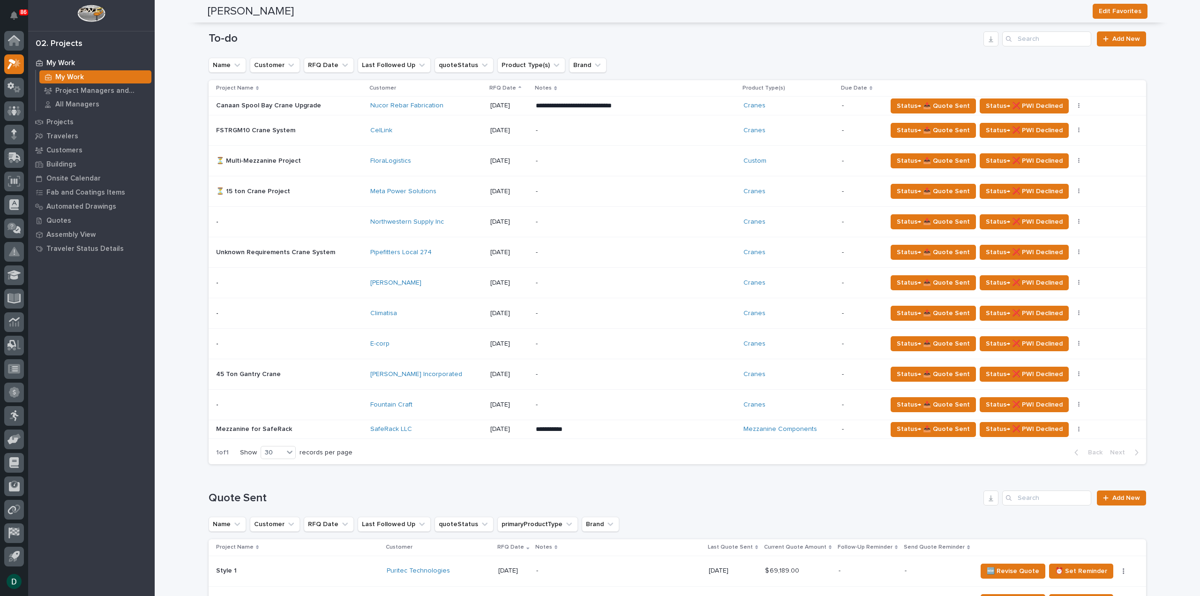
scroll to position [609, 0]
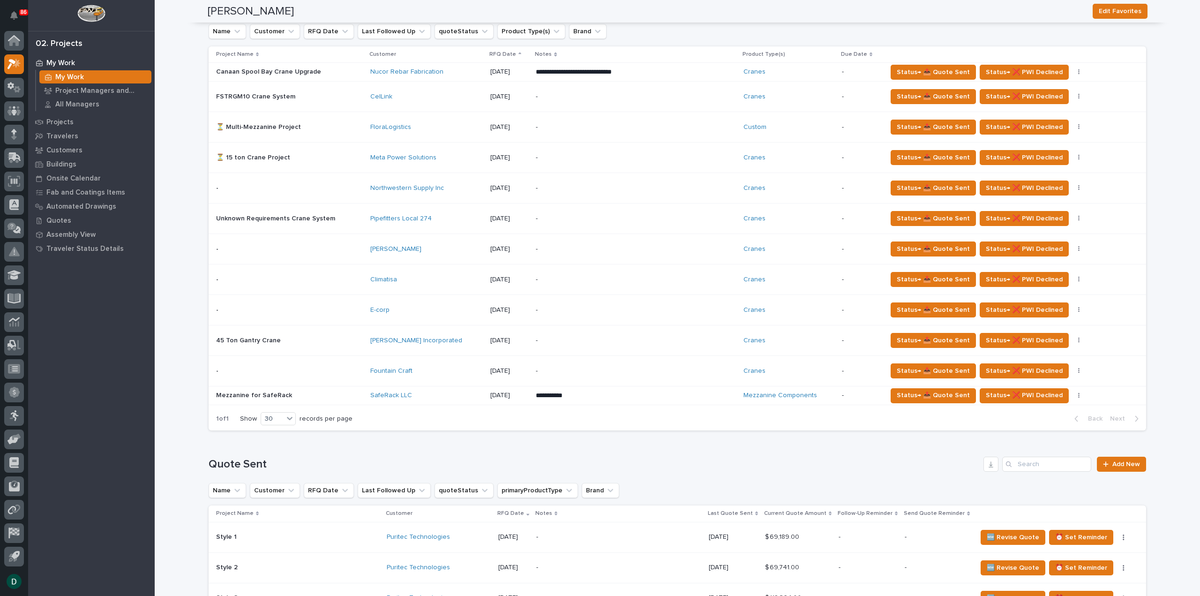
click at [446, 430] on div "**********" at bounding box center [677, 208] width 937 height 459
click at [328, 393] on p at bounding box center [289, 395] width 147 height 8
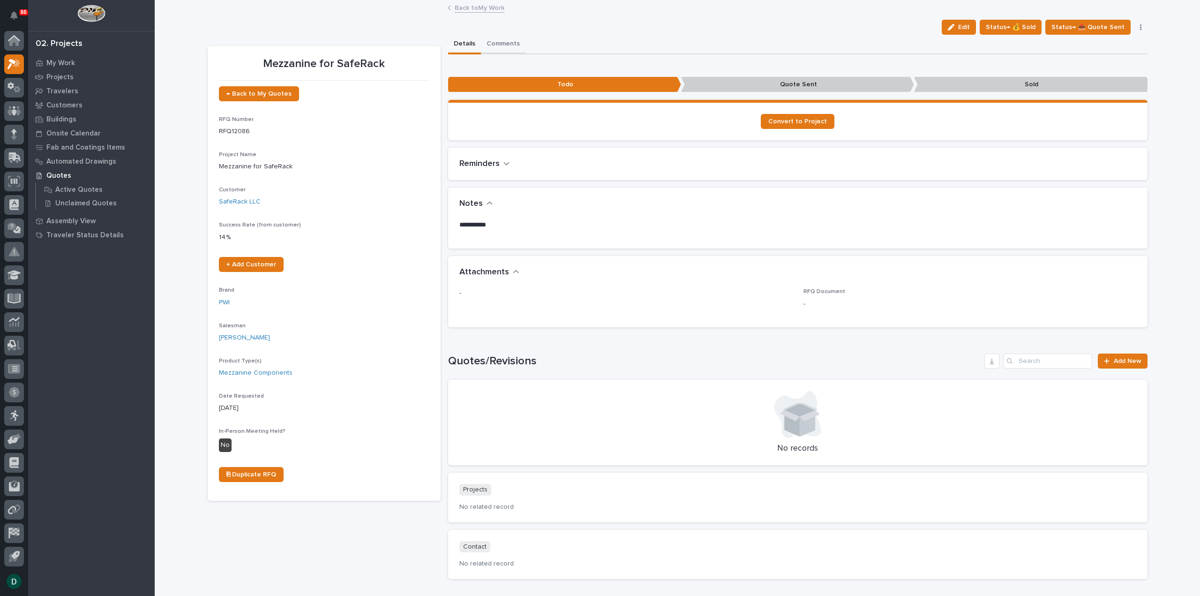
click at [511, 45] on button "Comments" at bounding box center [503, 45] width 45 height 20
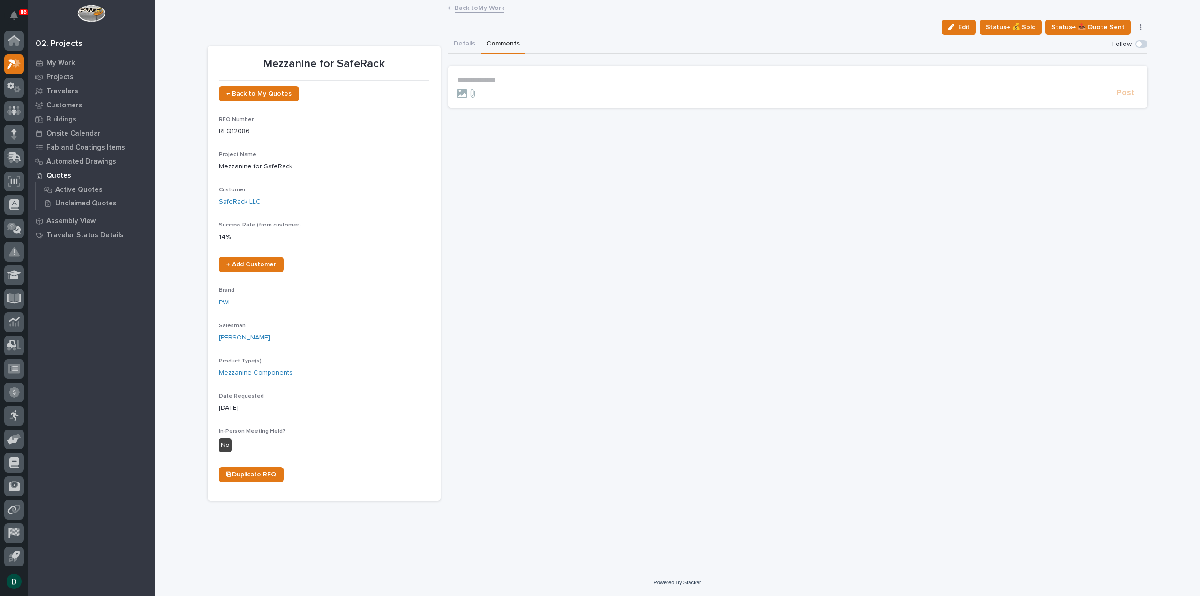
click at [512, 82] on p "**********" at bounding box center [797, 80] width 681 height 8
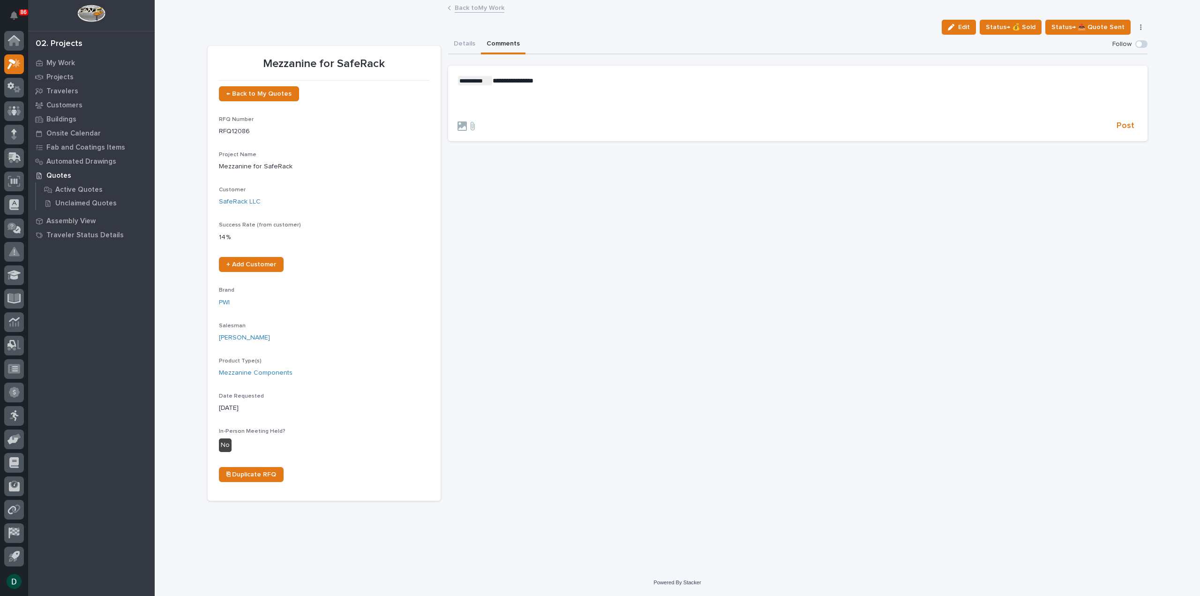
click at [483, 99] on p "﻿" at bounding box center [797, 96] width 681 height 8
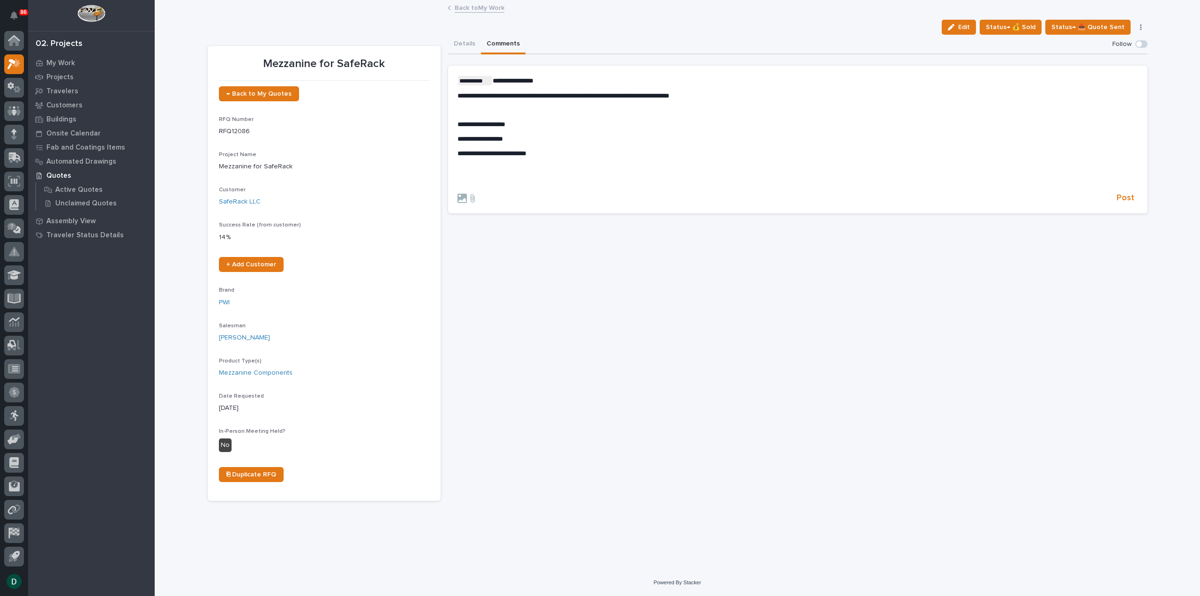
click at [556, 158] on div "**********" at bounding box center [797, 131] width 681 height 111
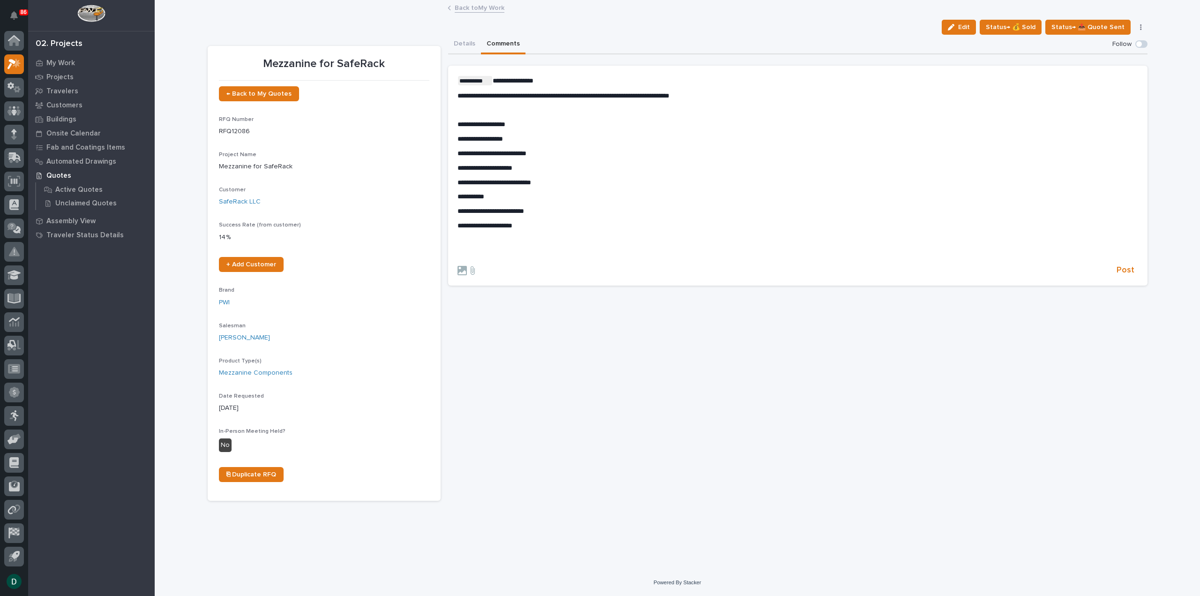
click at [493, 240] on p "﻿" at bounding box center [797, 240] width 681 height 8
click at [473, 269] on icon at bounding box center [472, 270] width 11 height 9
click at [467, 266] on input "file" at bounding box center [467, 266] width 0 height 0
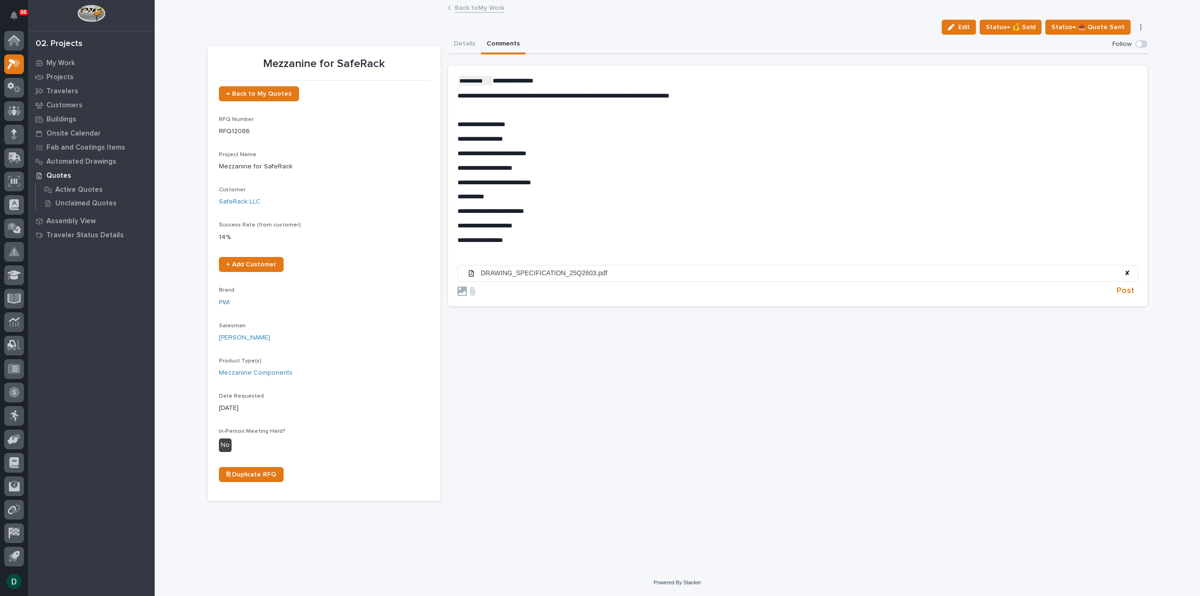
click at [546, 240] on p "**********" at bounding box center [797, 240] width 681 height 8
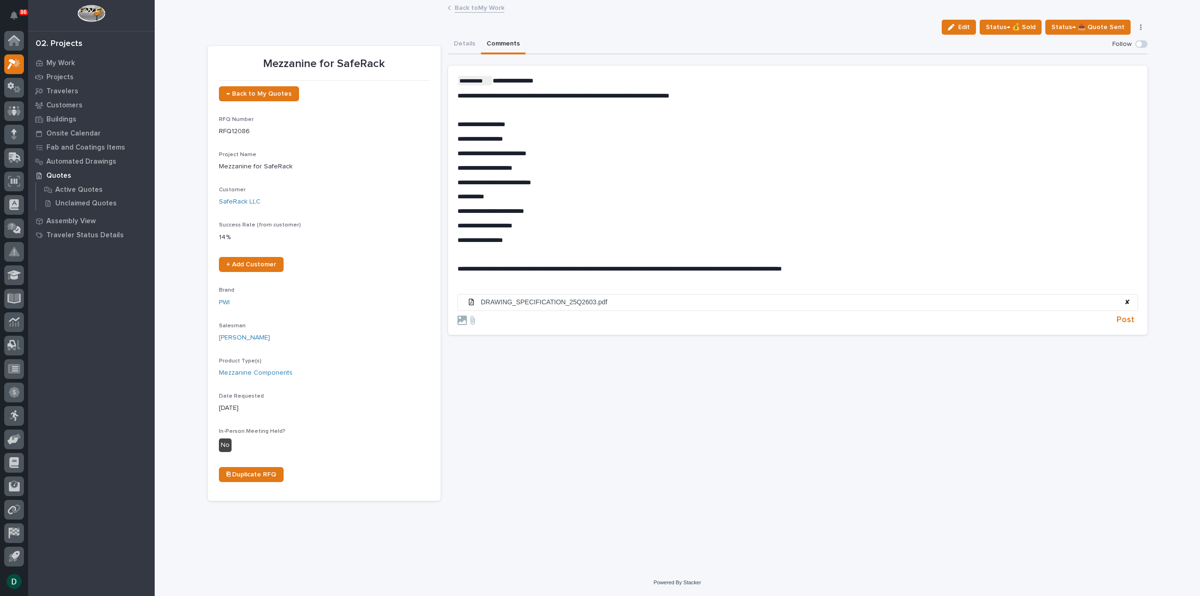
click at [529, 111] on p "﻿" at bounding box center [797, 110] width 681 height 8
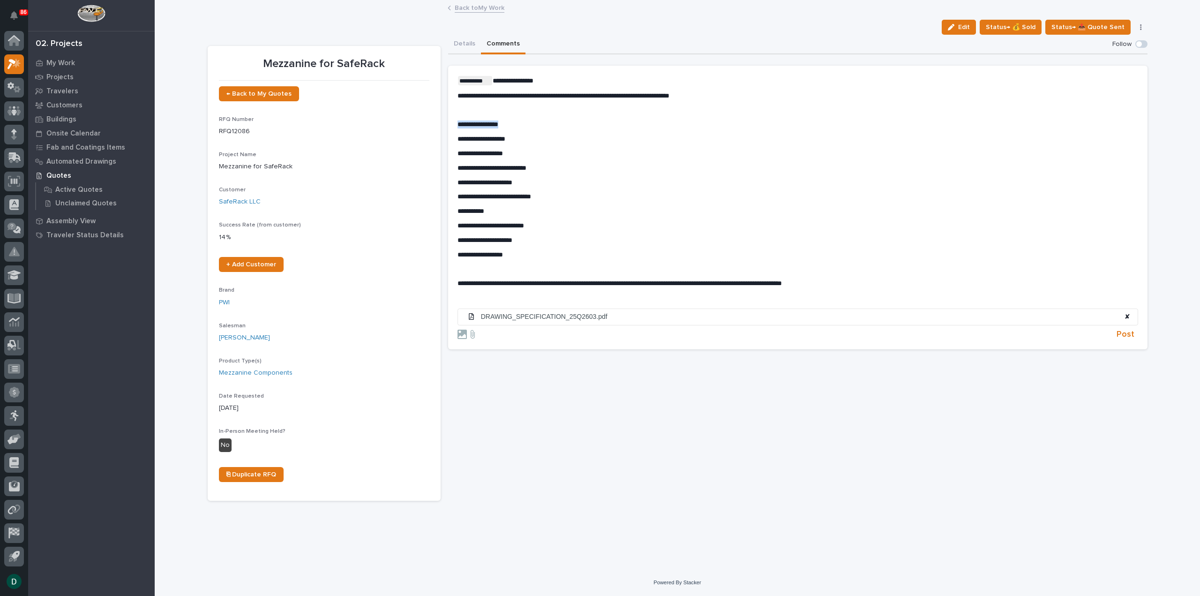
drag, startPoint x: 521, startPoint y: 126, endPoint x: 457, endPoint y: 124, distance: 64.2
click at [457, 124] on section "**********" at bounding box center [797, 208] width 699 height 284
click at [866, 284] on p "**********" at bounding box center [797, 283] width 681 height 8
click at [1127, 335] on span "Post" at bounding box center [1125, 334] width 18 height 11
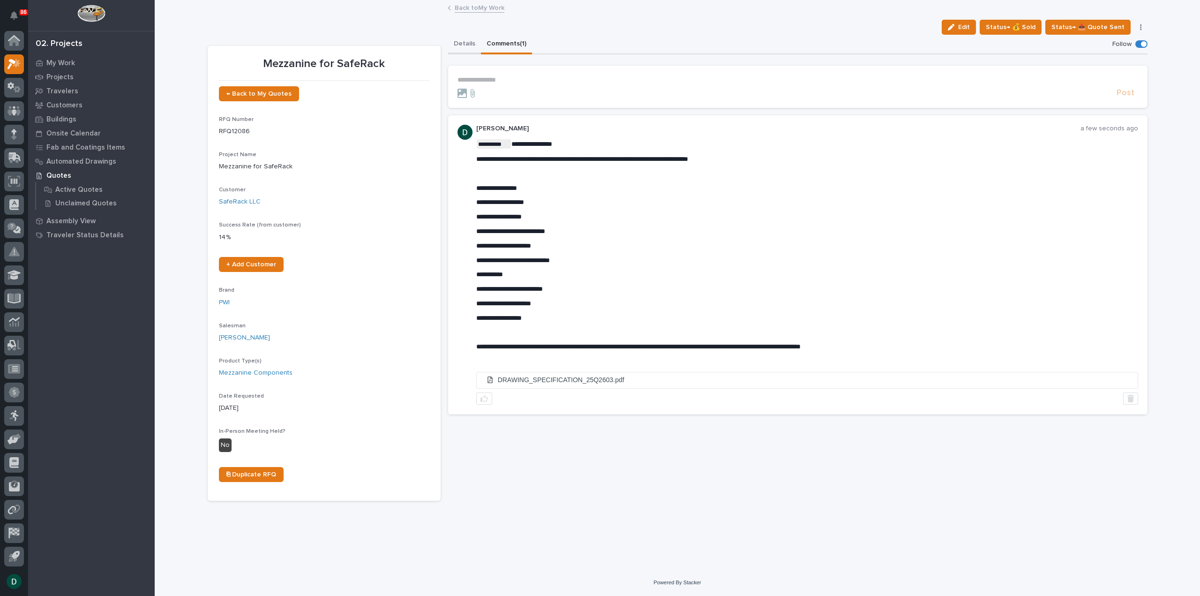
click at [471, 44] on button "Details" at bounding box center [464, 45] width 33 height 20
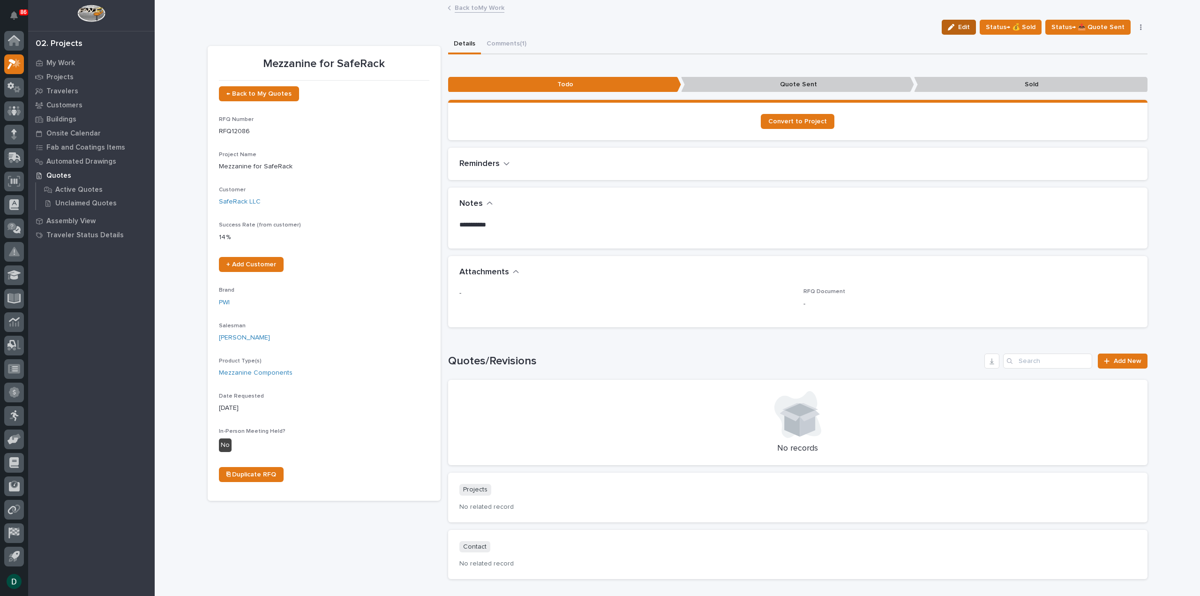
click at [970, 27] on span "Edit" at bounding box center [964, 27] width 12 height 8
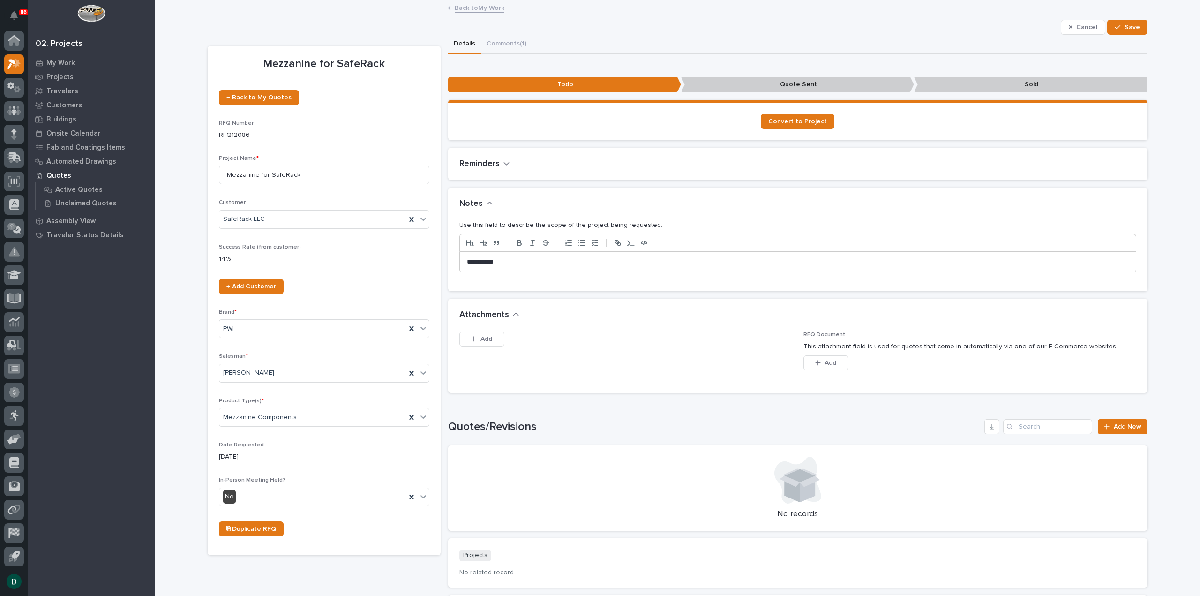
click at [522, 263] on p "**********" at bounding box center [798, 261] width 662 height 9
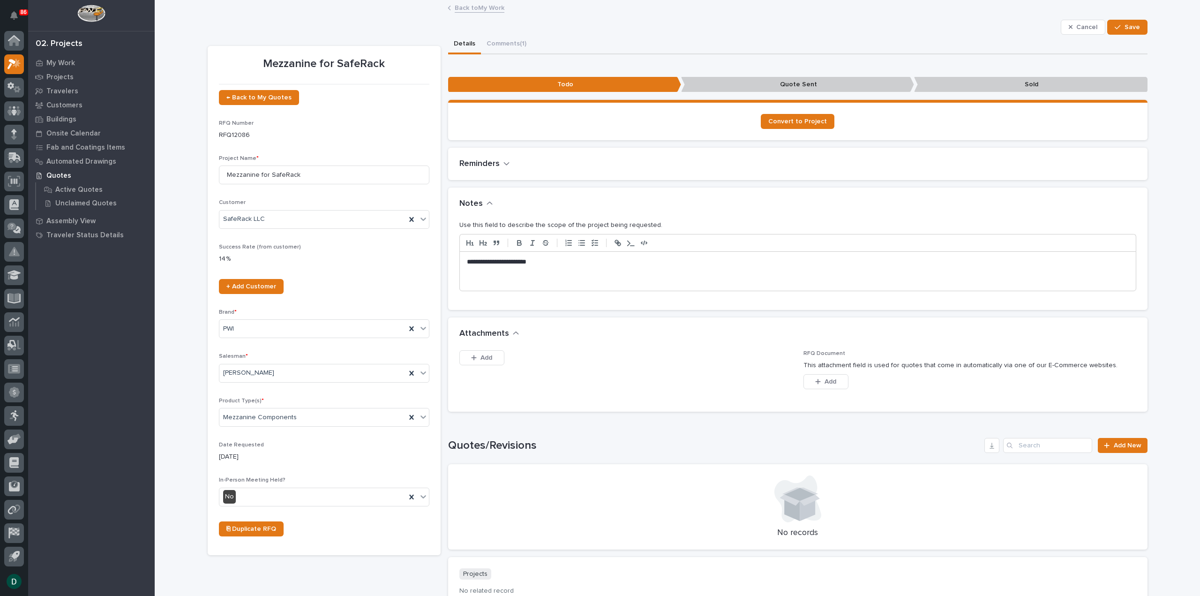
click at [581, 261] on p "**********" at bounding box center [798, 261] width 662 height 9
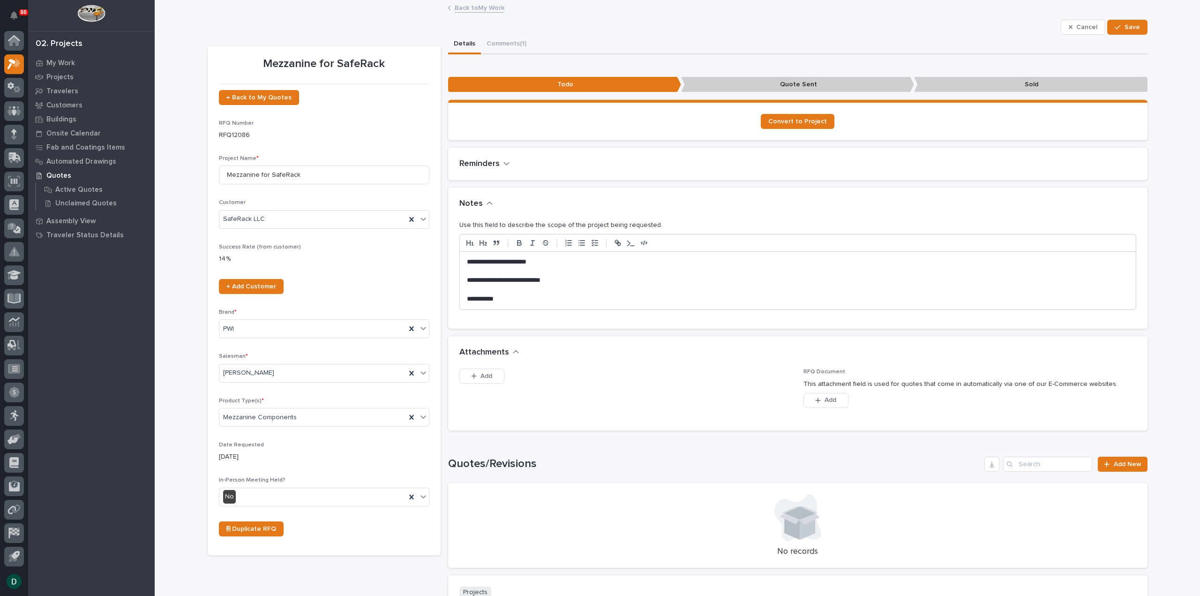
click at [523, 299] on p "**********" at bounding box center [798, 298] width 662 height 9
click at [640, 300] on p "**********" at bounding box center [798, 298] width 662 height 9
click at [1131, 21] on button "Save" at bounding box center [1127, 27] width 40 height 15
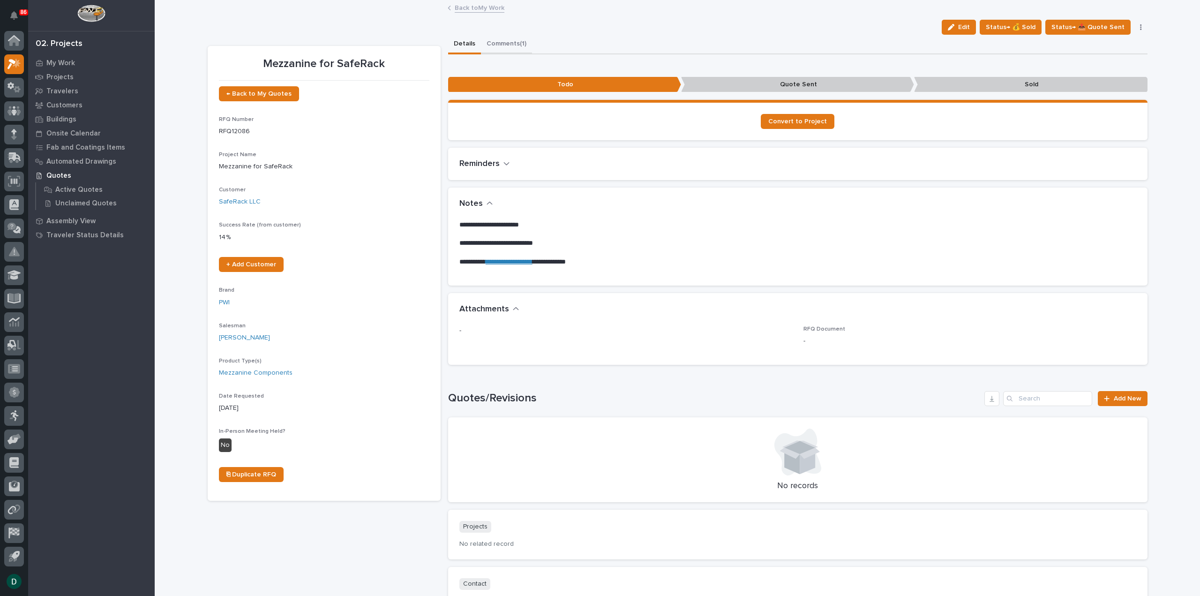
click at [510, 44] on button "Comments (1)" at bounding box center [506, 45] width 51 height 20
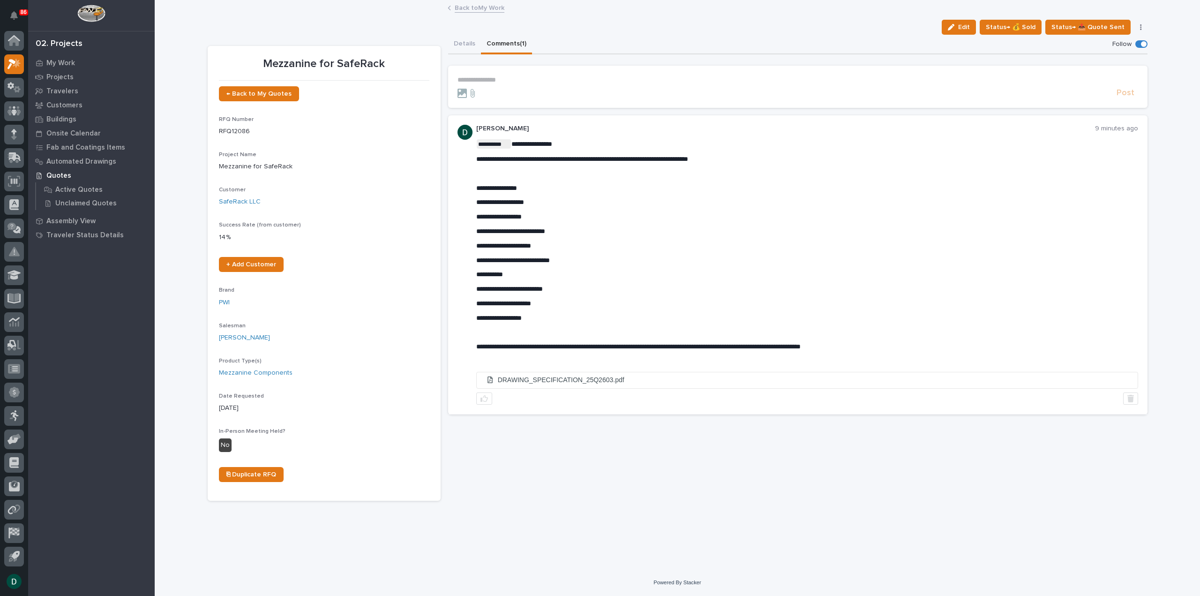
click at [537, 79] on p "**********" at bounding box center [797, 80] width 681 height 8
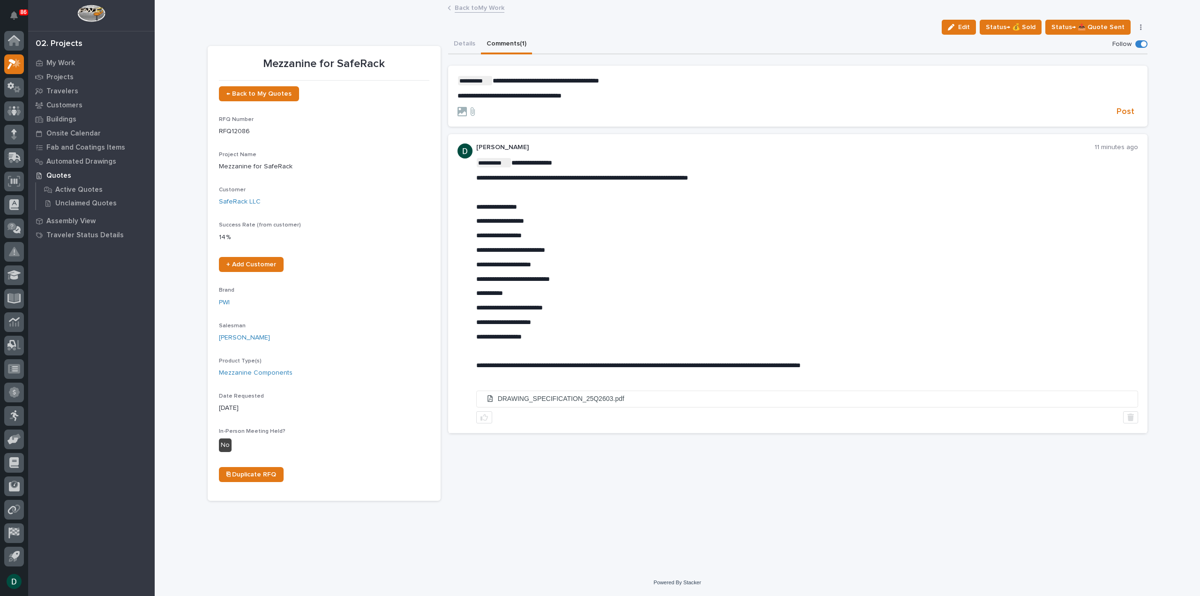
click at [588, 93] on p "**********" at bounding box center [797, 96] width 681 height 8
click at [594, 96] on p "**********" at bounding box center [797, 96] width 681 height 8
click at [1131, 113] on span "Post" at bounding box center [1125, 111] width 18 height 11
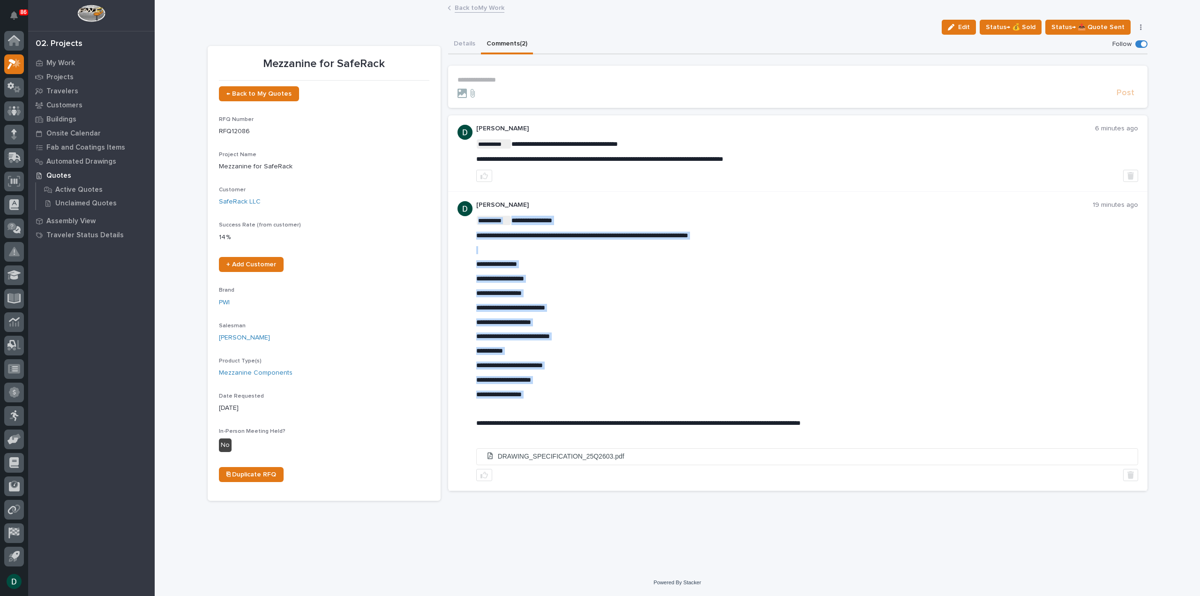
drag, startPoint x: 540, startPoint y: 391, endPoint x: 536, endPoint y: 403, distance: 12.6
click at [542, 395] on p "**********" at bounding box center [807, 394] width 662 height 8
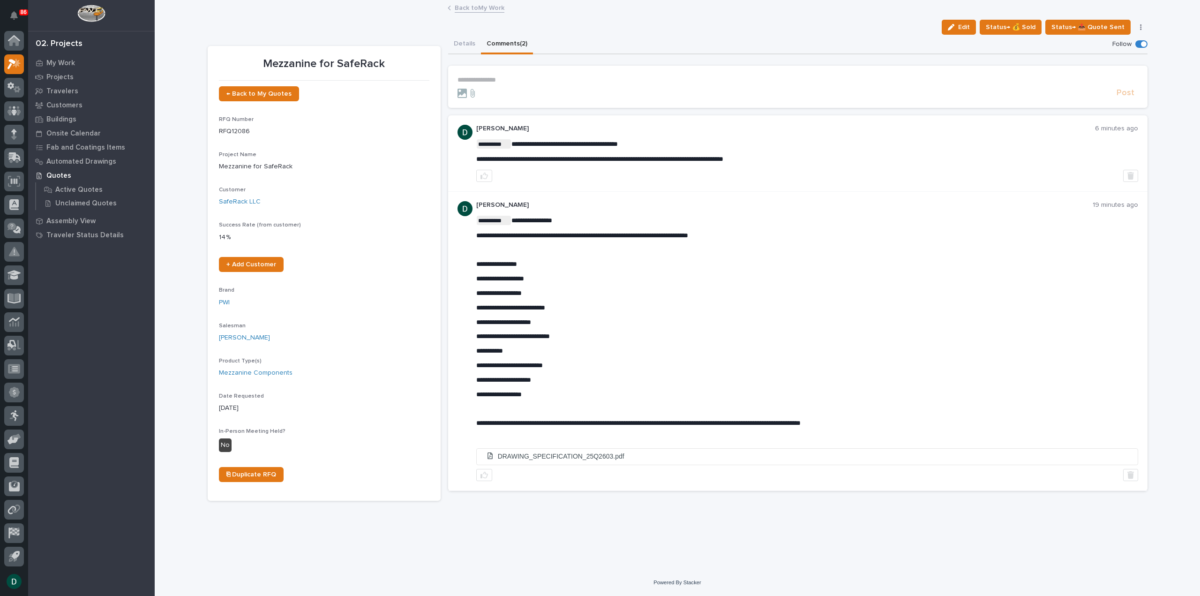
click at [542, 395] on p "**********" at bounding box center [807, 394] width 662 height 8
drag, startPoint x: 477, startPoint y: 391, endPoint x: 543, endPoint y: 394, distance: 66.1
click at [543, 394] on p "**********" at bounding box center [807, 394] width 662 height 8
copy span "**********"
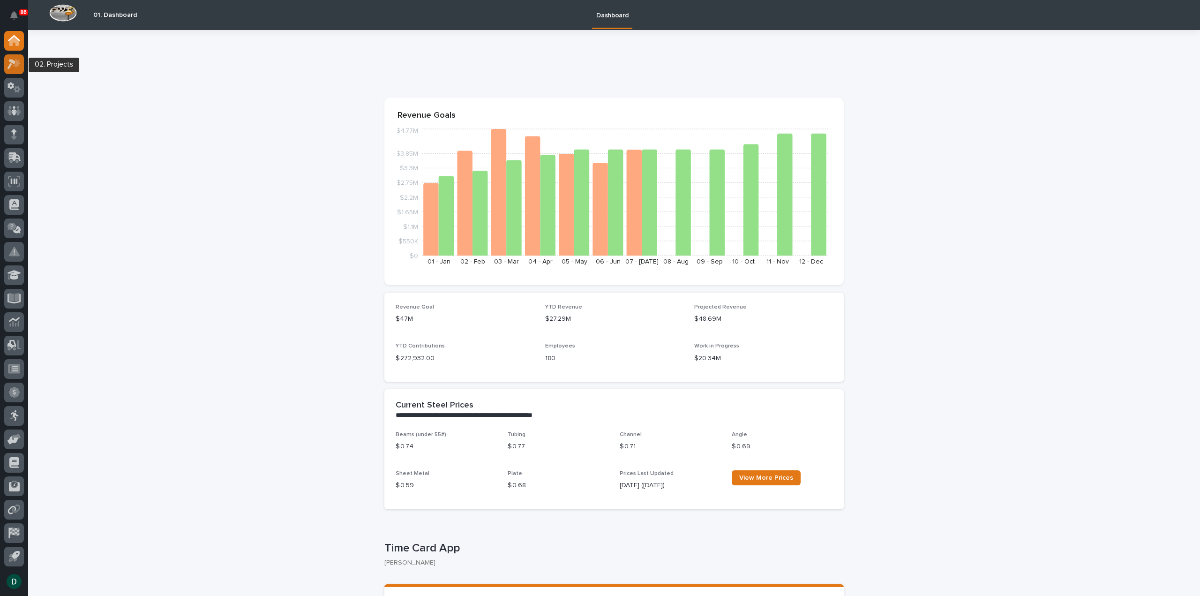
click at [13, 67] on icon at bounding box center [14, 64] width 14 height 11
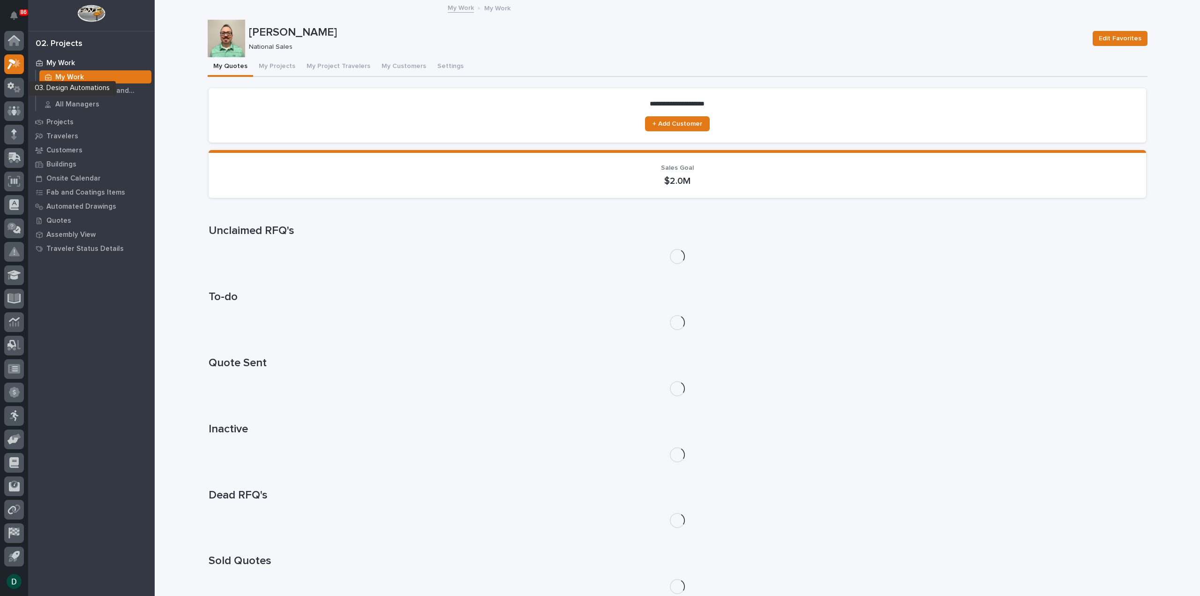
click at [13, 87] on icon at bounding box center [10, 85] width 7 height 7
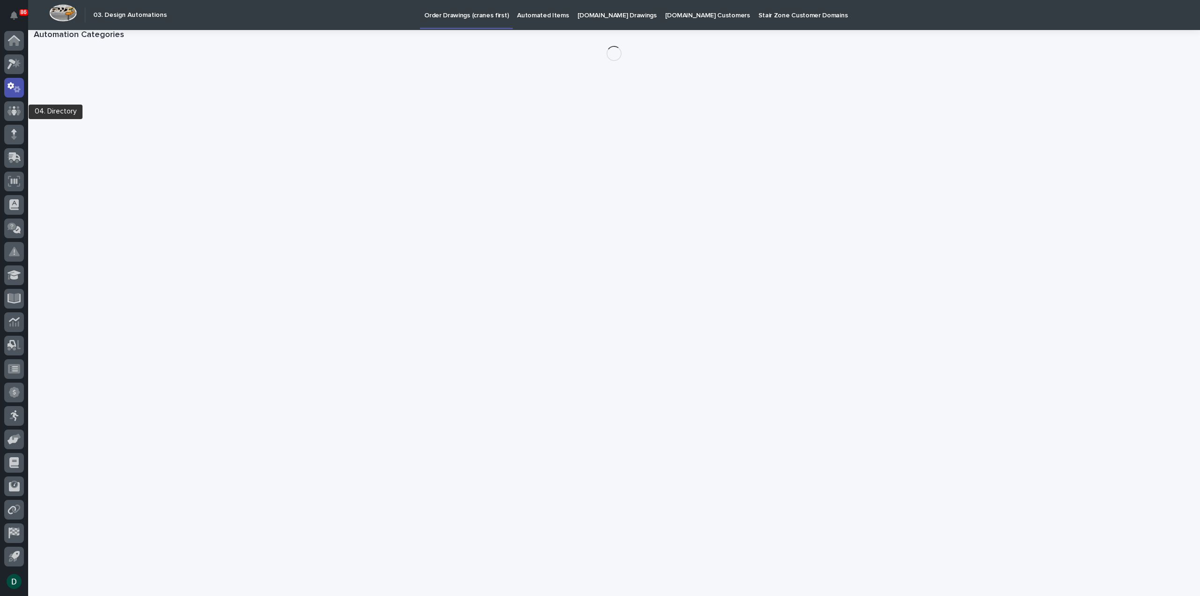
click at [15, 113] on icon at bounding box center [14, 110] width 6 height 9
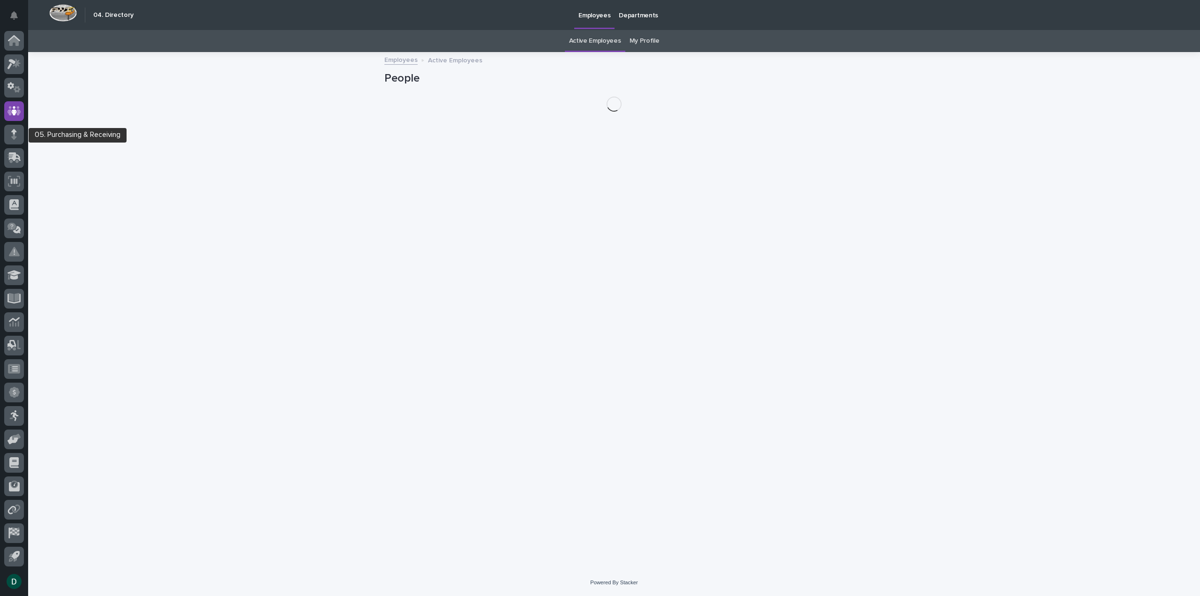
click at [16, 133] on icon at bounding box center [14, 134] width 6 height 11
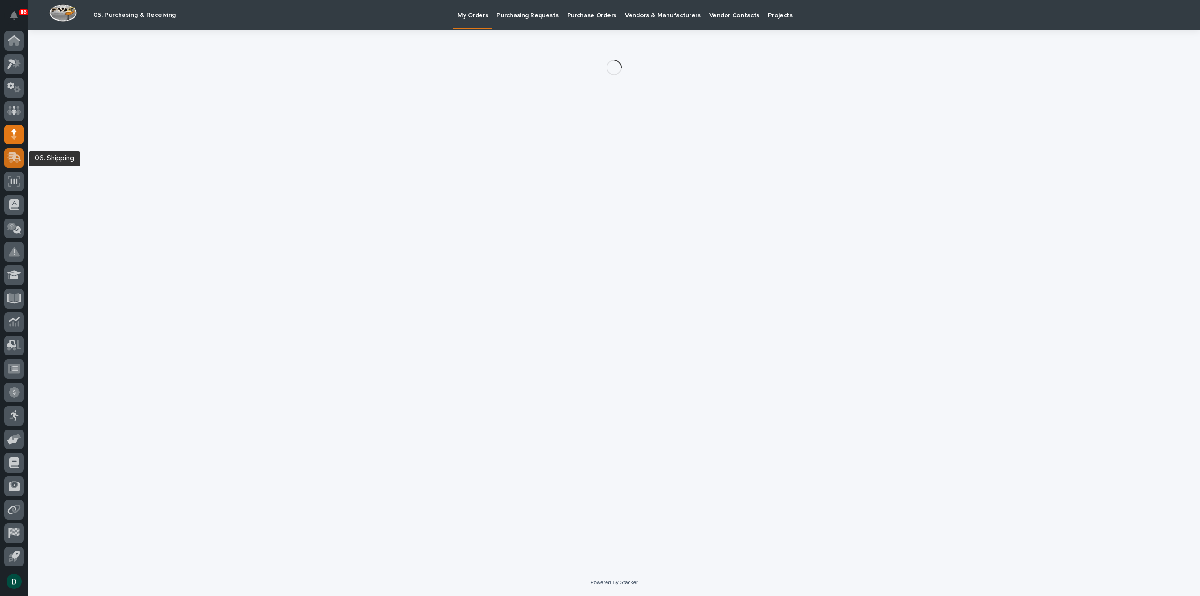
click at [18, 153] on icon at bounding box center [14, 157] width 14 height 11
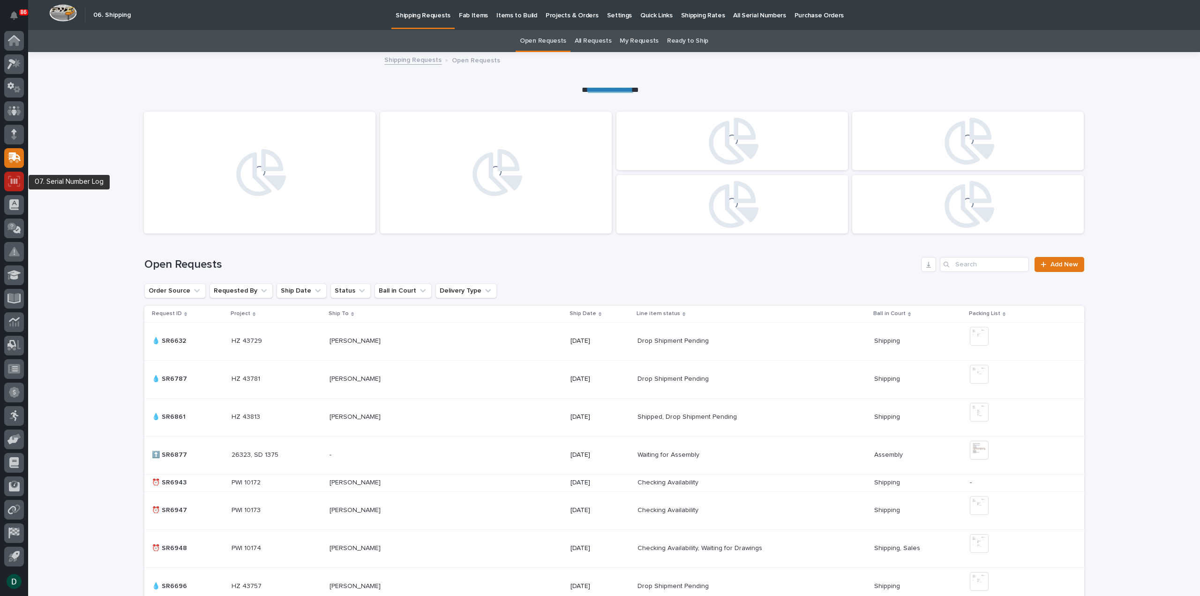
click at [18, 179] on icon at bounding box center [14, 181] width 12 height 11
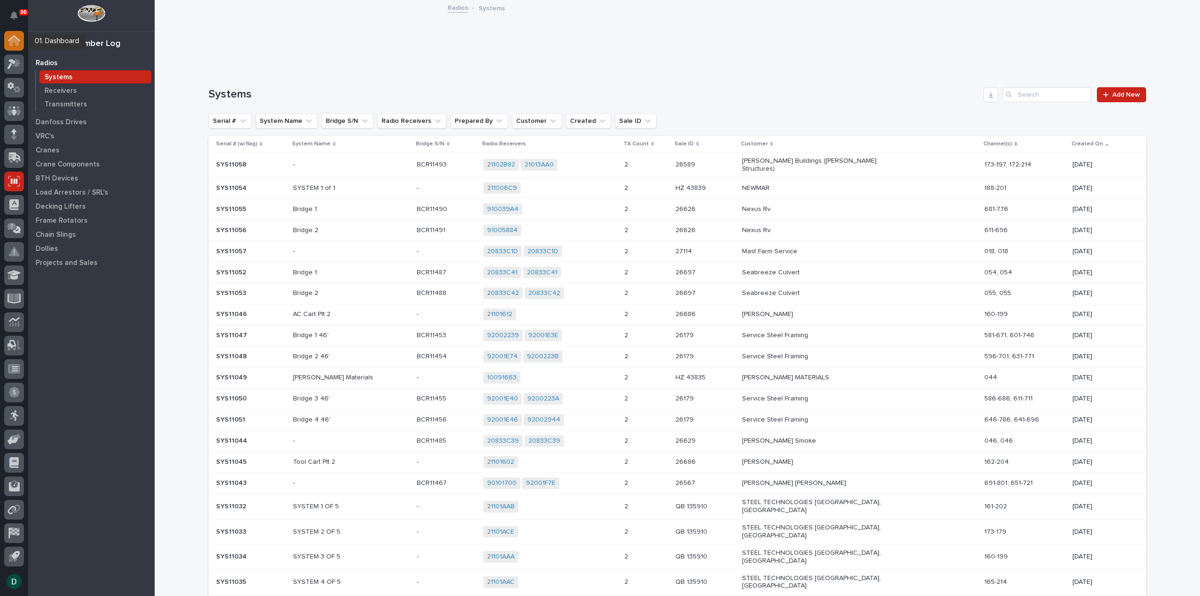
click at [16, 43] on icon at bounding box center [13, 41] width 9 height 9
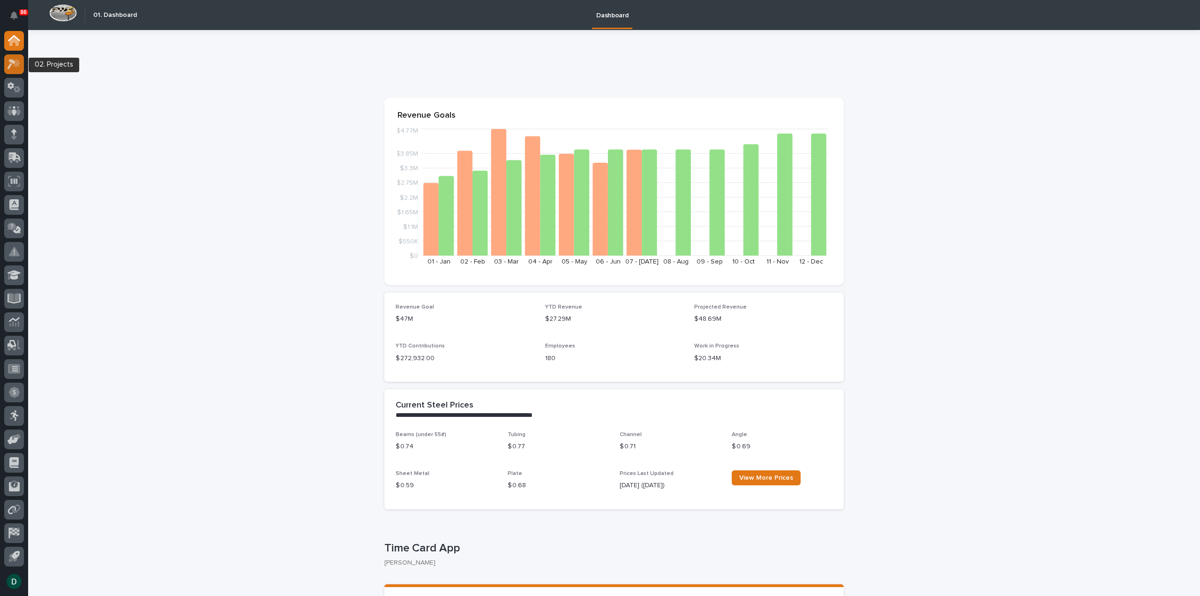
click at [20, 63] on icon at bounding box center [17, 62] width 8 height 9
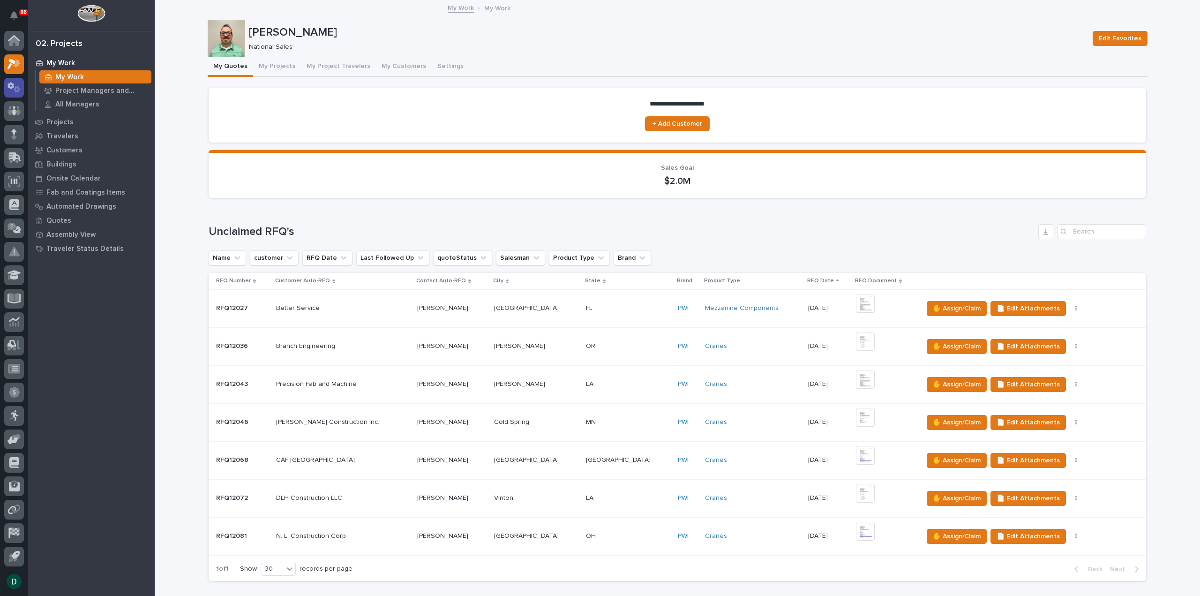
click at [12, 89] on icon at bounding box center [14, 87] width 14 height 11
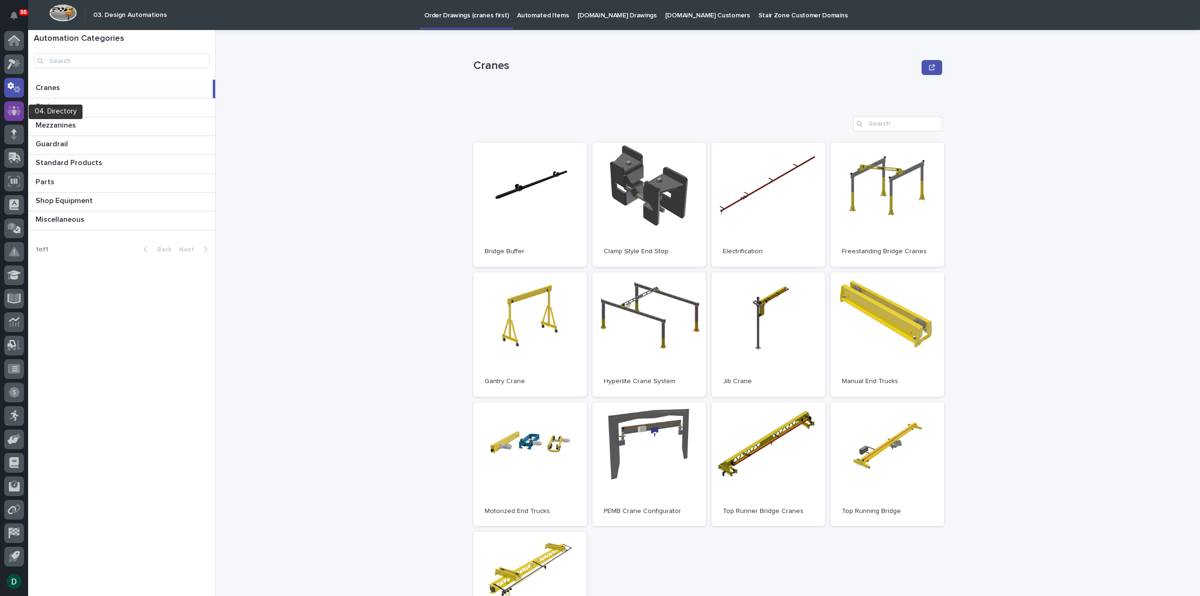
click at [18, 108] on icon at bounding box center [14, 110] width 14 height 9
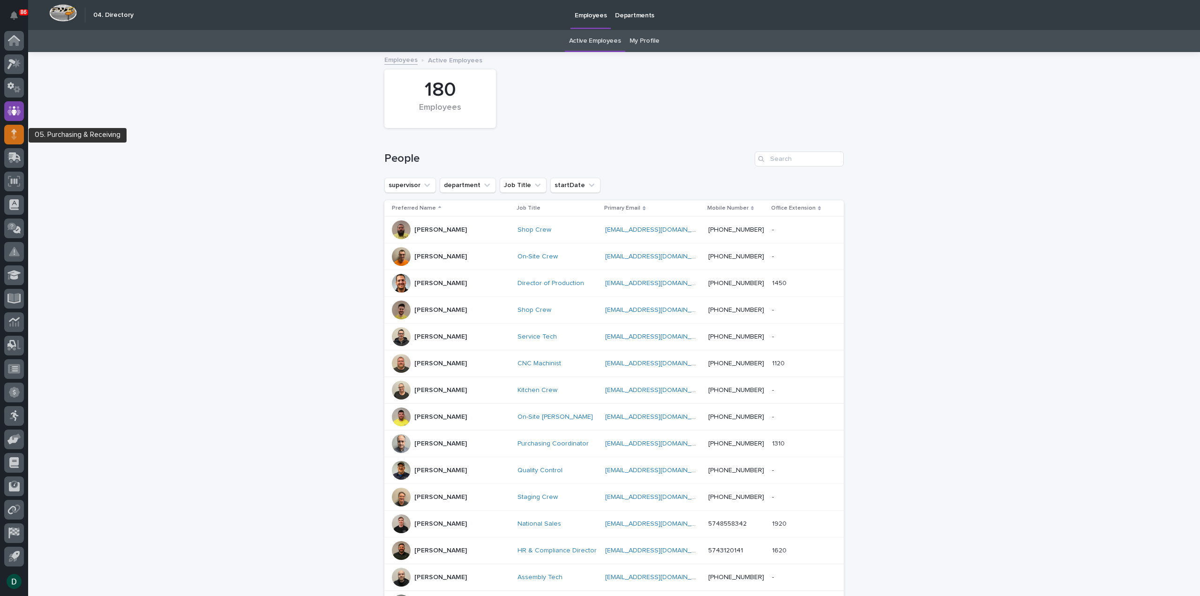
click at [12, 131] on icon at bounding box center [14, 131] width 6 height 5
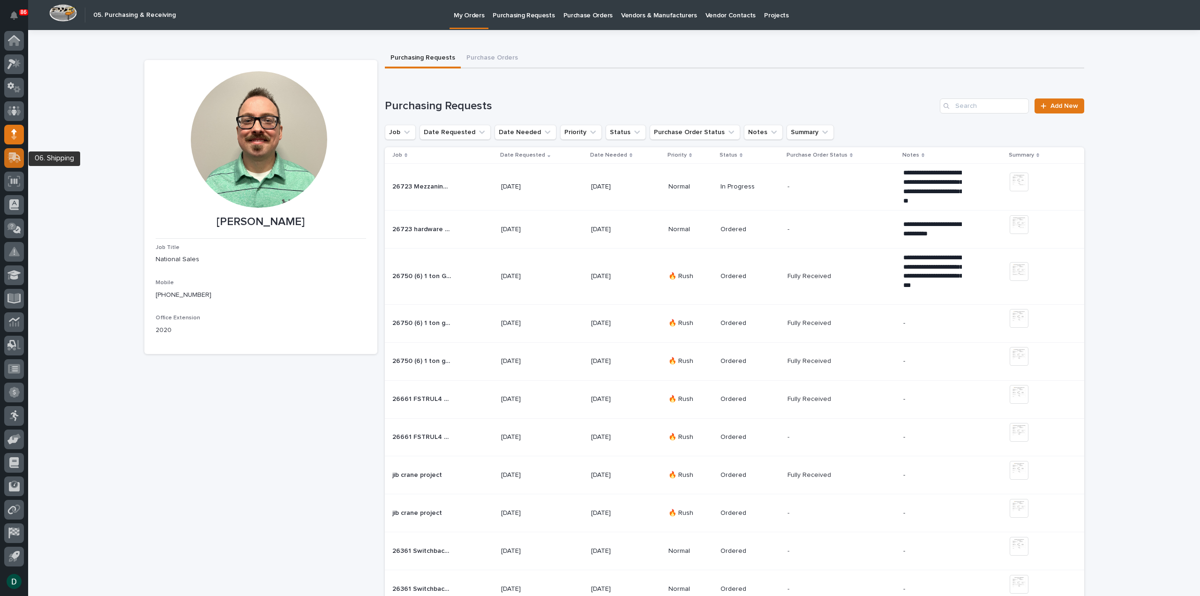
click at [10, 154] on icon at bounding box center [12, 158] width 11 height 9
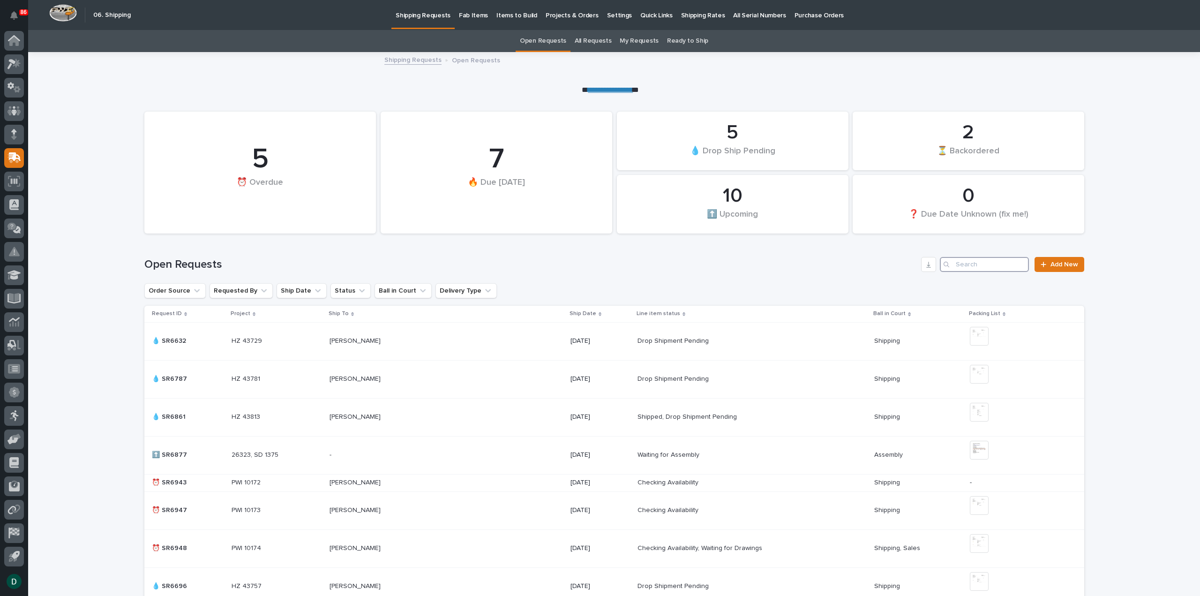
click at [978, 262] on input "Search" at bounding box center [984, 264] width 89 height 15
type input "champion home builders"
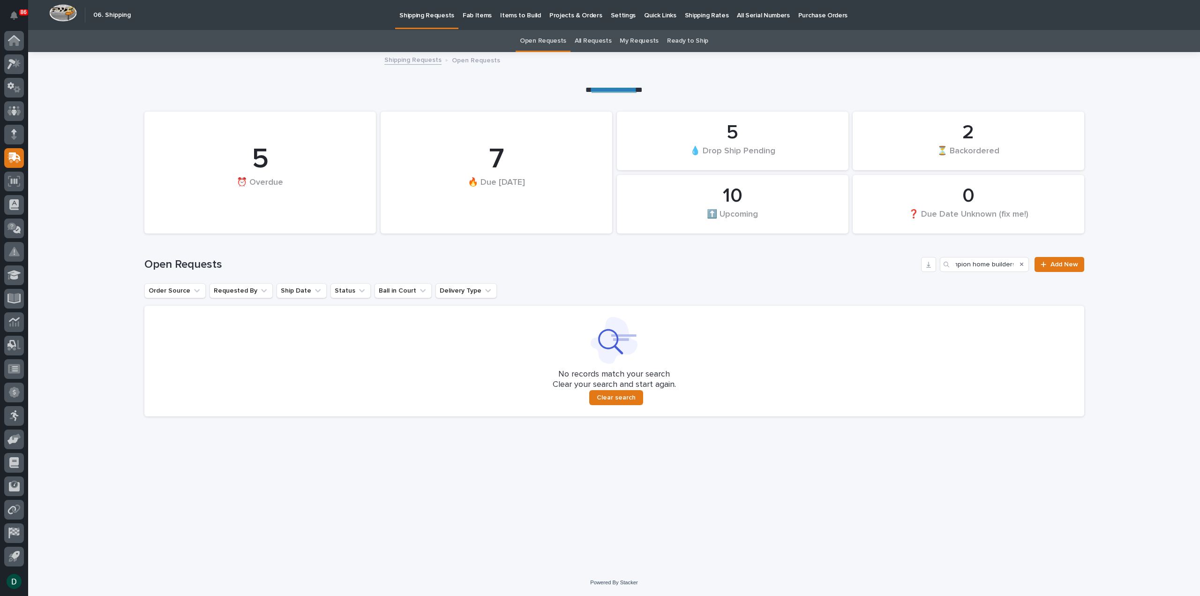
click at [590, 39] on link "All Requests" at bounding box center [593, 41] width 37 height 22
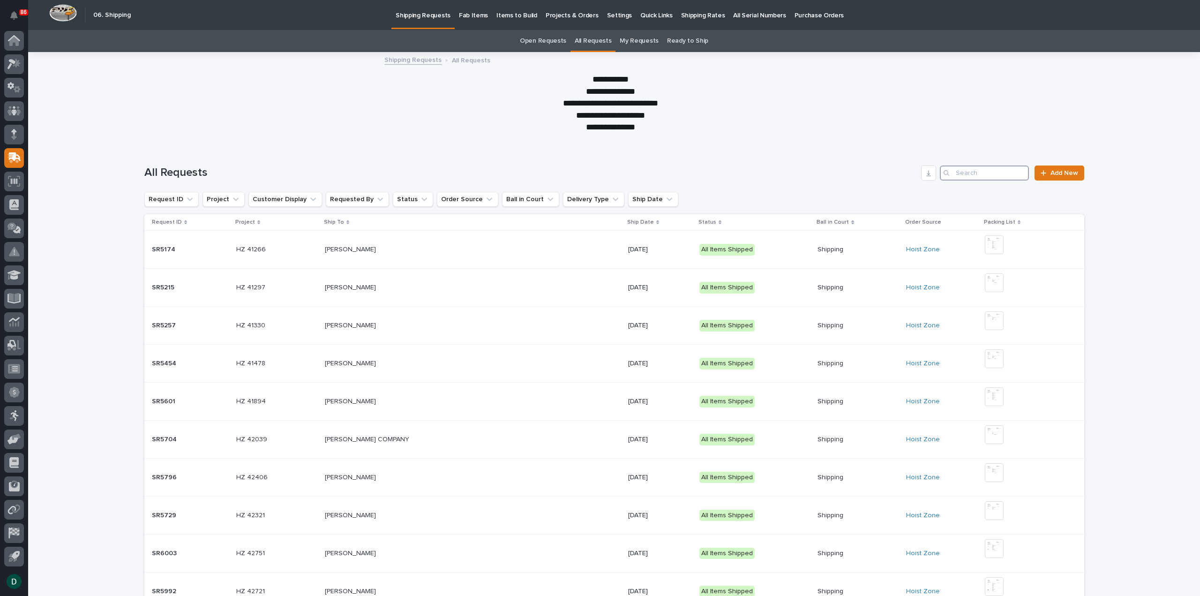
click at [955, 168] on input "Search" at bounding box center [984, 172] width 89 height 15
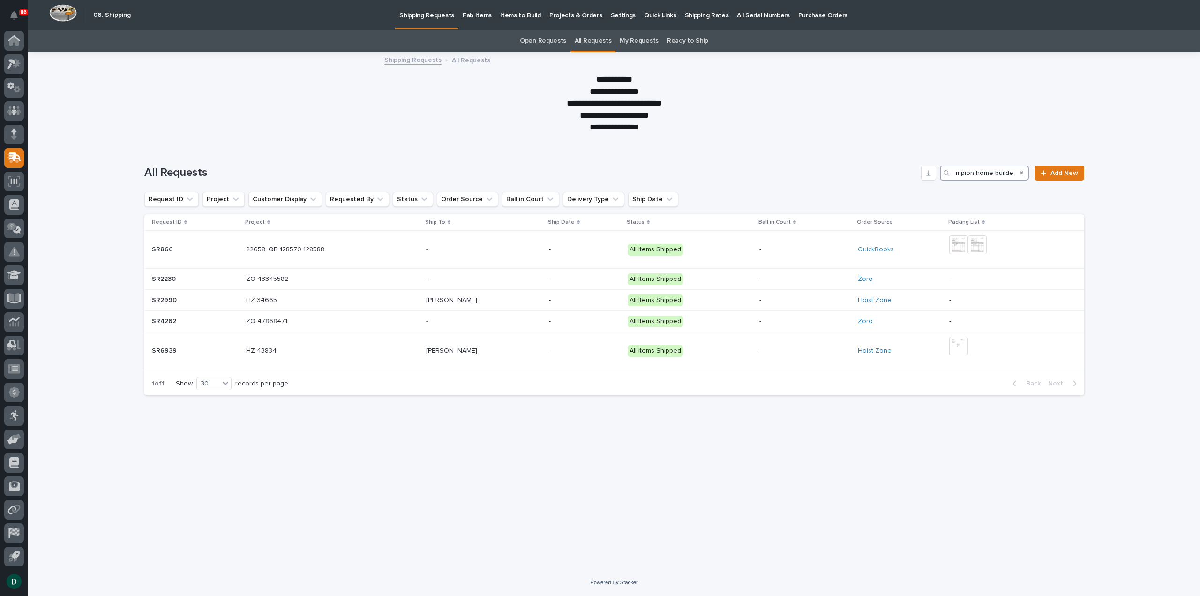
scroll to position [0, 14]
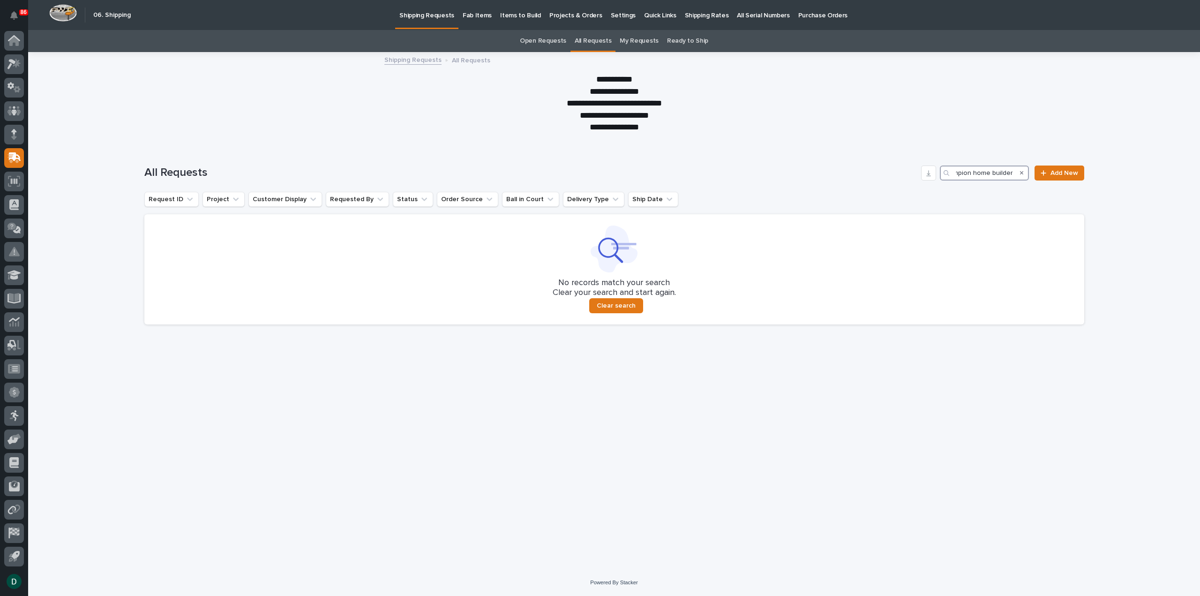
type input "champion home builders"
click at [577, 17] on p "Projects & Orders" at bounding box center [575, 10] width 53 height 20
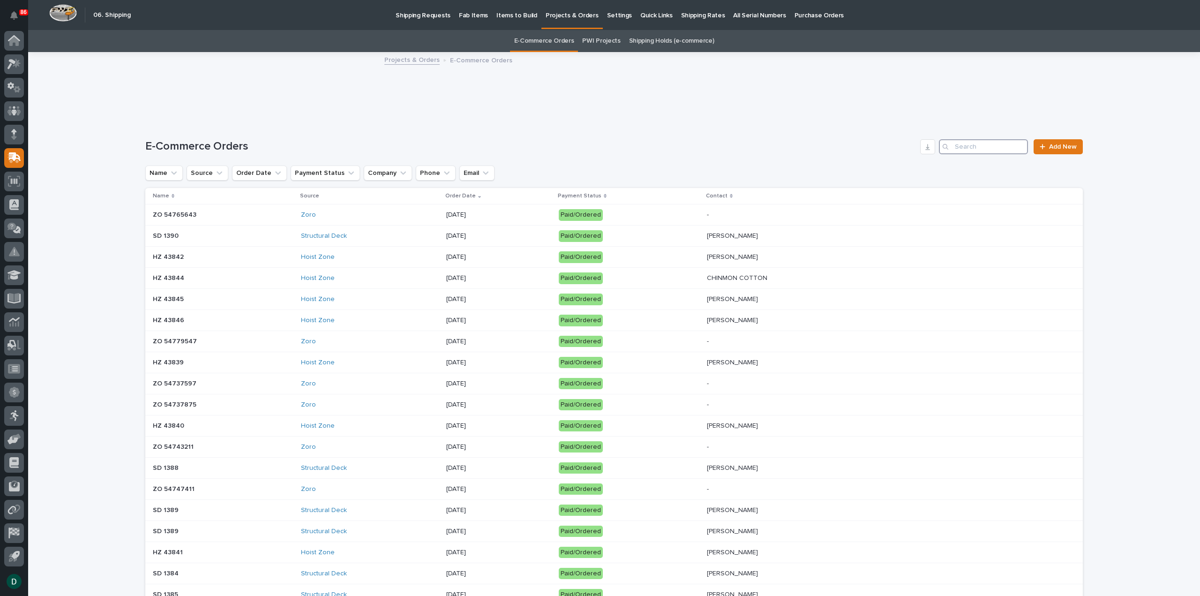
click at [982, 148] on input "Search" at bounding box center [983, 146] width 89 height 15
type input "champion home builders"
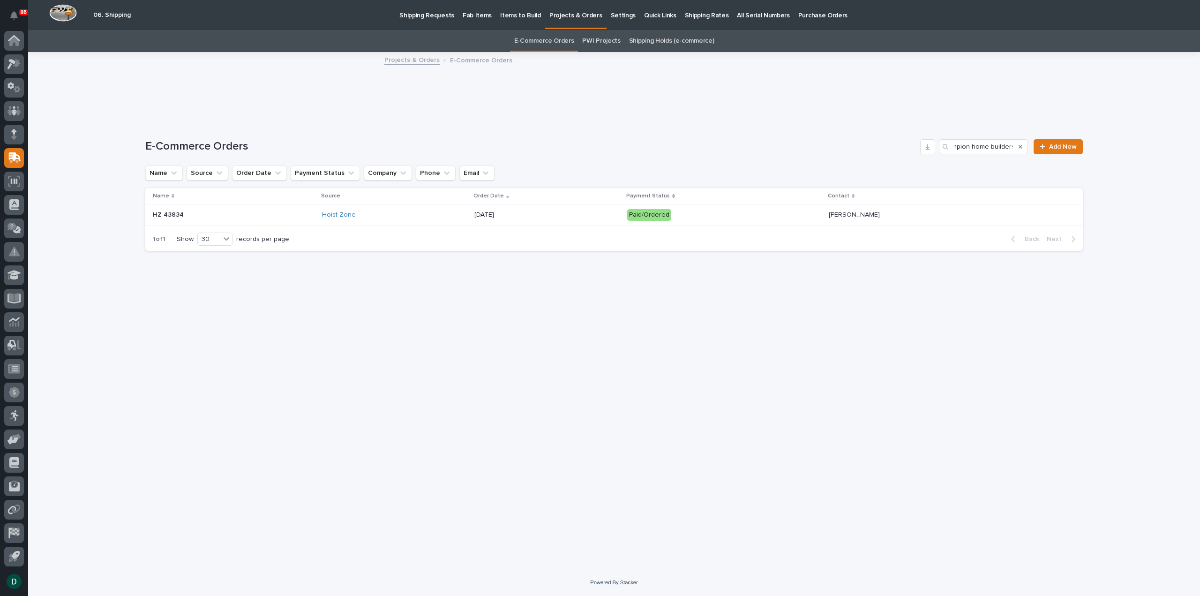
click at [246, 217] on p "HZ 43834" at bounding box center [234, 215] width 162 height 8
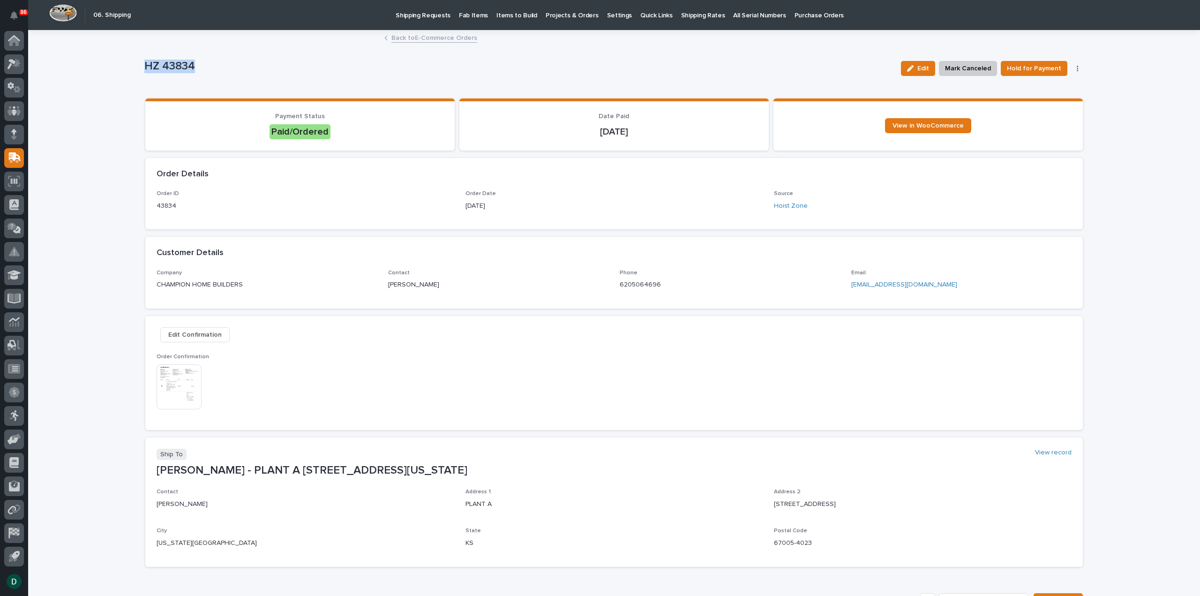
drag, startPoint x: 192, startPoint y: 66, endPoint x: 140, endPoint y: 71, distance: 52.3
click at [140, 71] on div "Loading... Saving… Loading... Saving… HZ 43834 Edit Mark Canceled Hold for Paym…" at bounding box center [614, 391] width 949 height 721
copy p "HZ 43834"
click at [186, 374] on img at bounding box center [179, 386] width 45 height 45
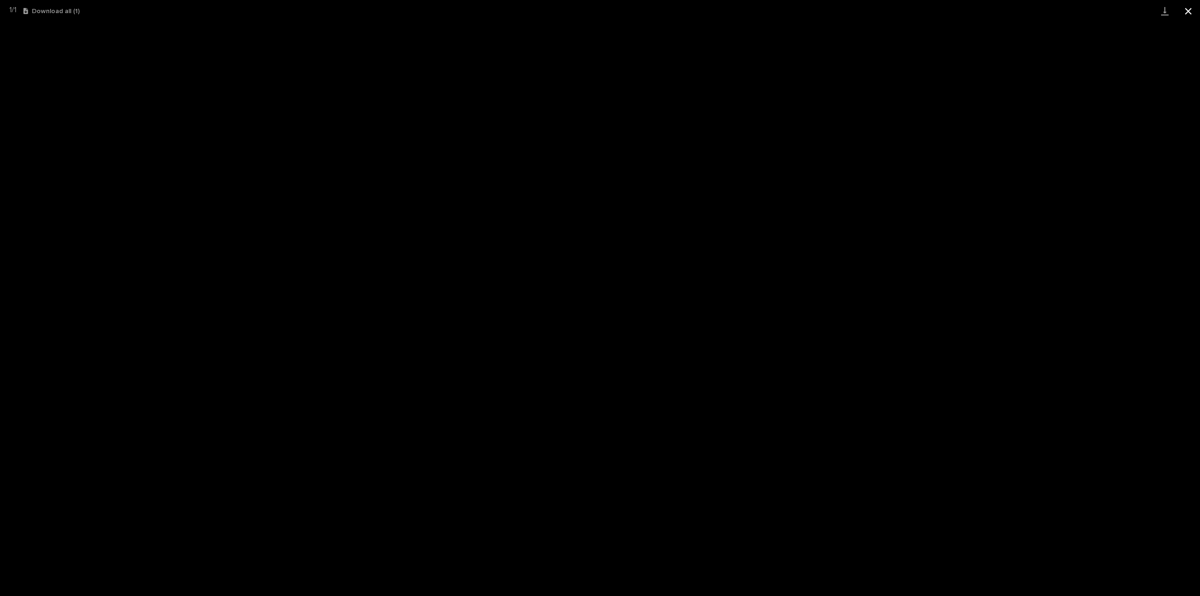
click at [1185, 9] on button "Close gallery" at bounding box center [1187, 11] width 23 height 22
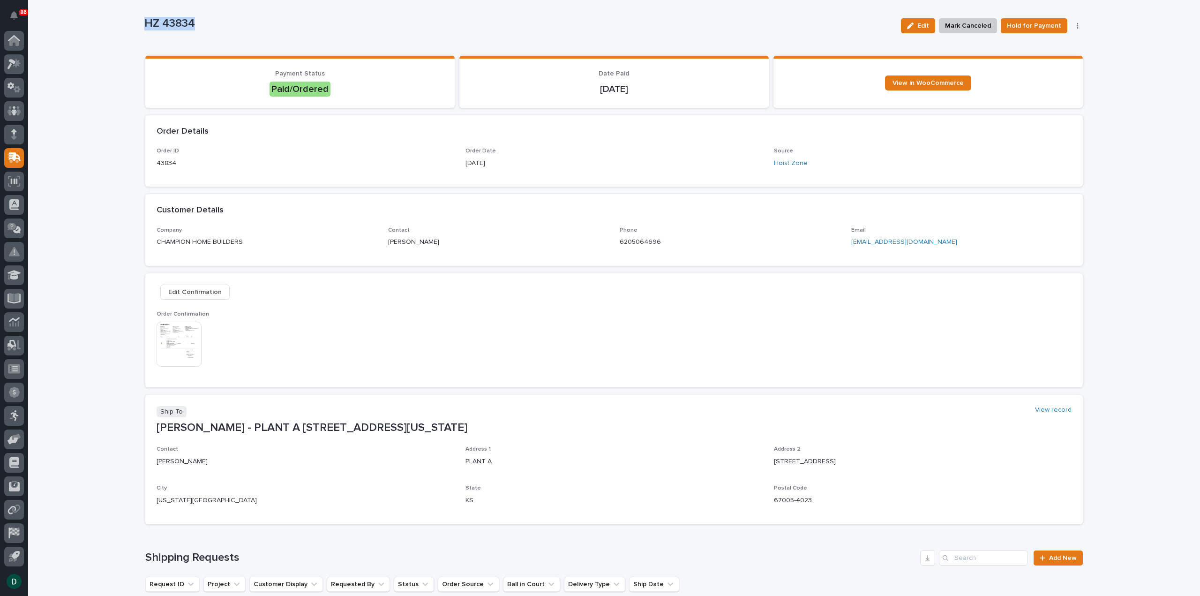
scroll to position [206, 0]
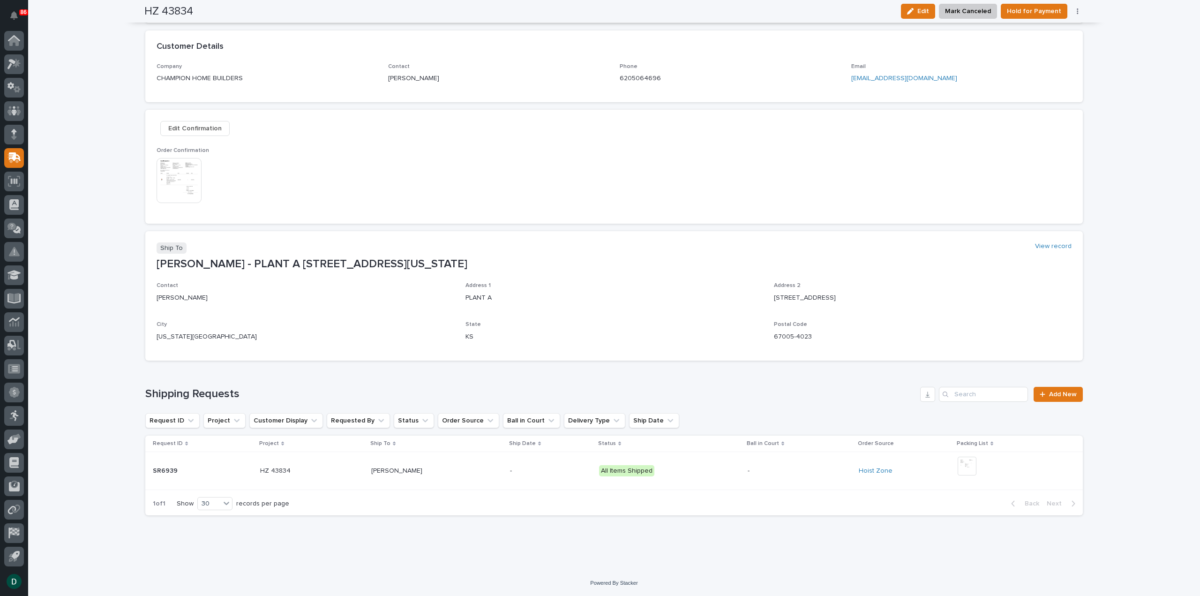
click at [210, 470] on p at bounding box center [203, 471] width 100 height 8
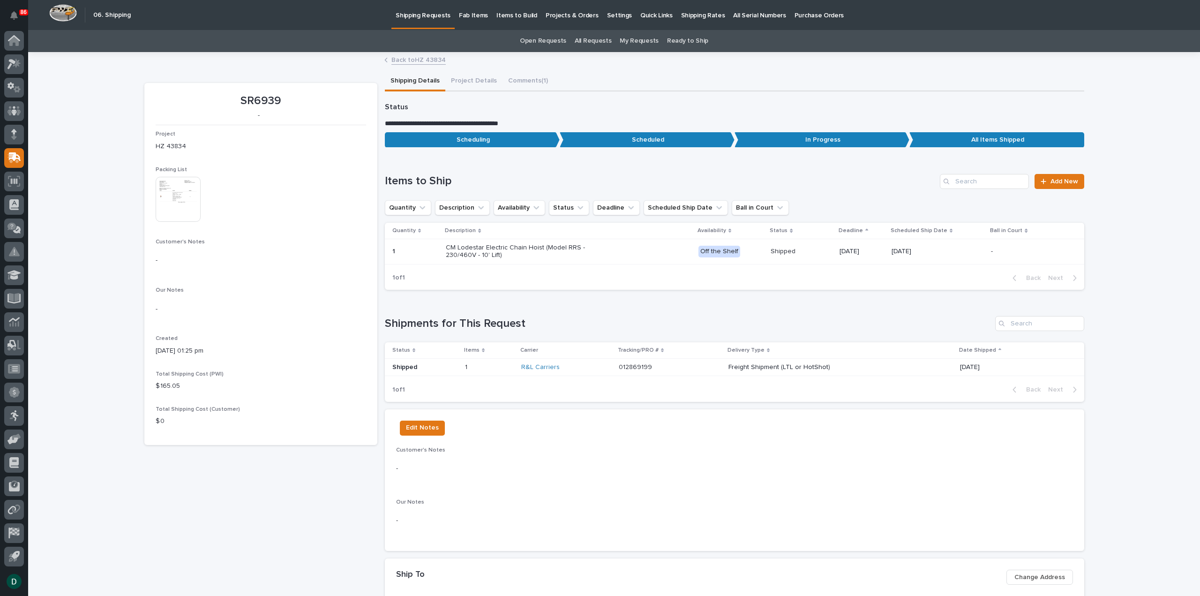
click at [446, 365] on p "Shipped" at bounding box center [424, 367] width 65 height 8
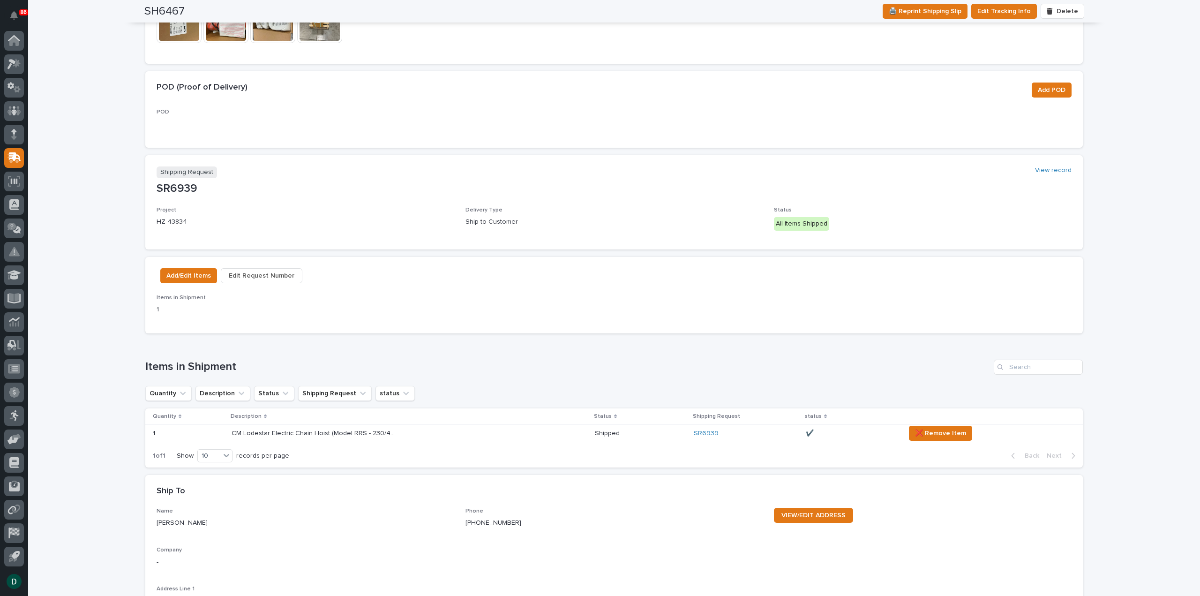
scroll to position [407, 0]
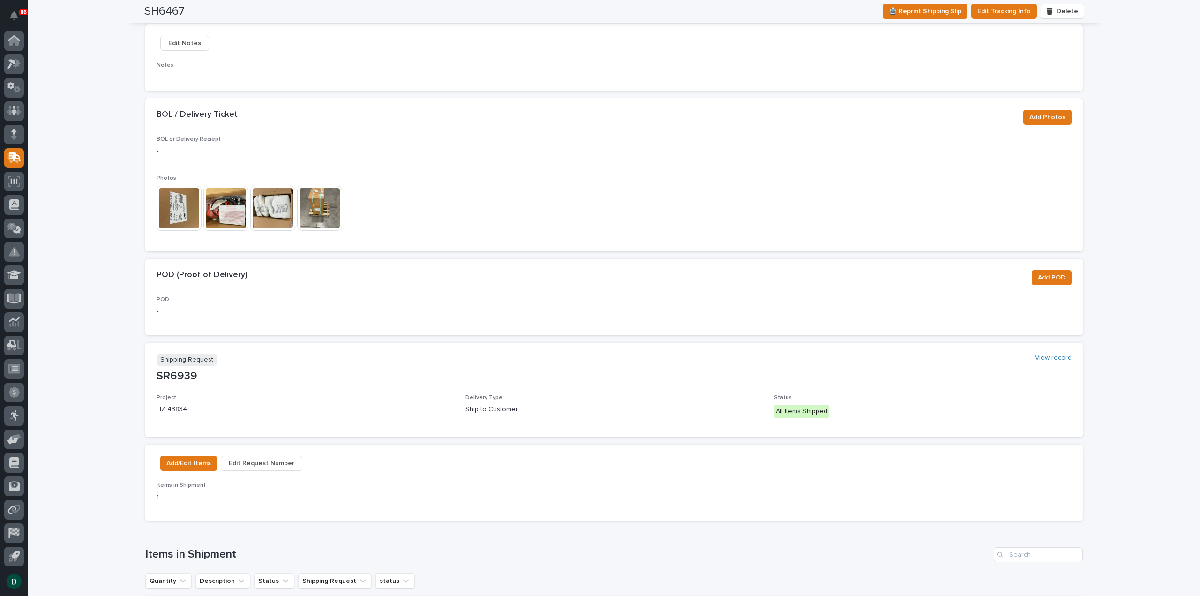
click at [178, 212] on img at bounding box center [179, 208] width 45 height 45
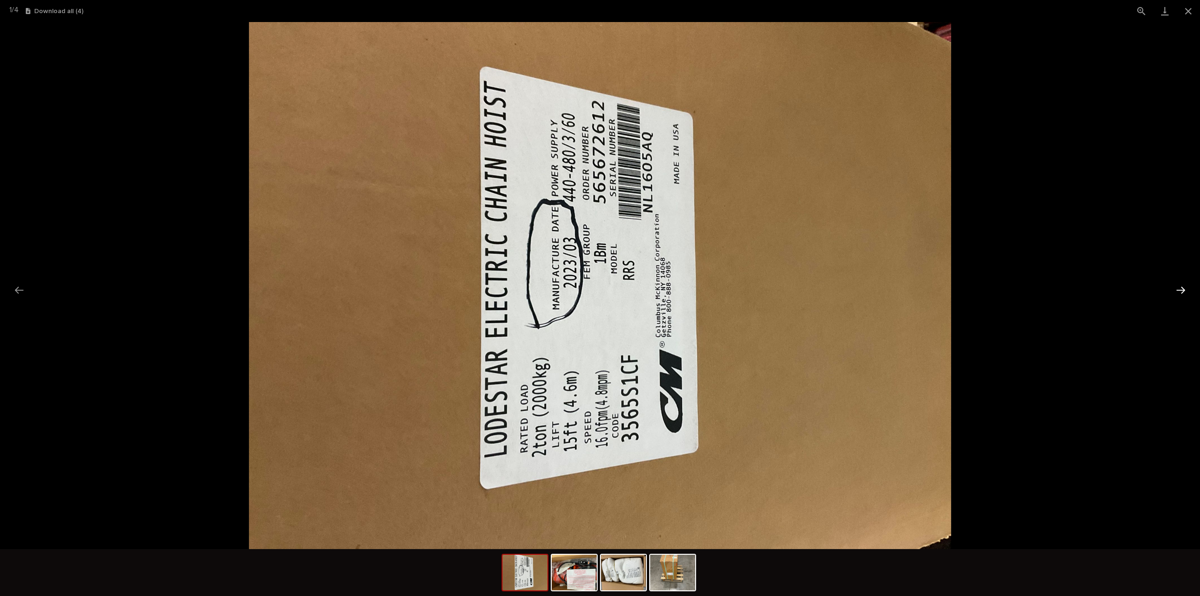
click at [1179, 294] on button "Next slide" at bounding box center [1181, 290] width 20 height 18
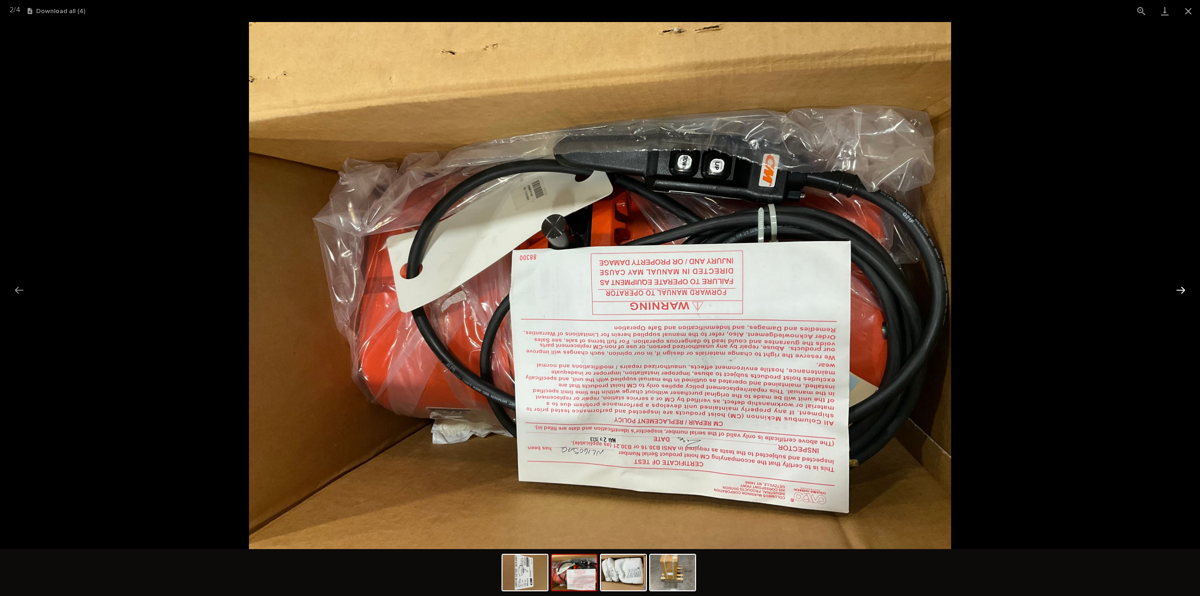
click at [1179, 294] on button "Next slide" at bounding box center [1181, 290] width 20 height 18
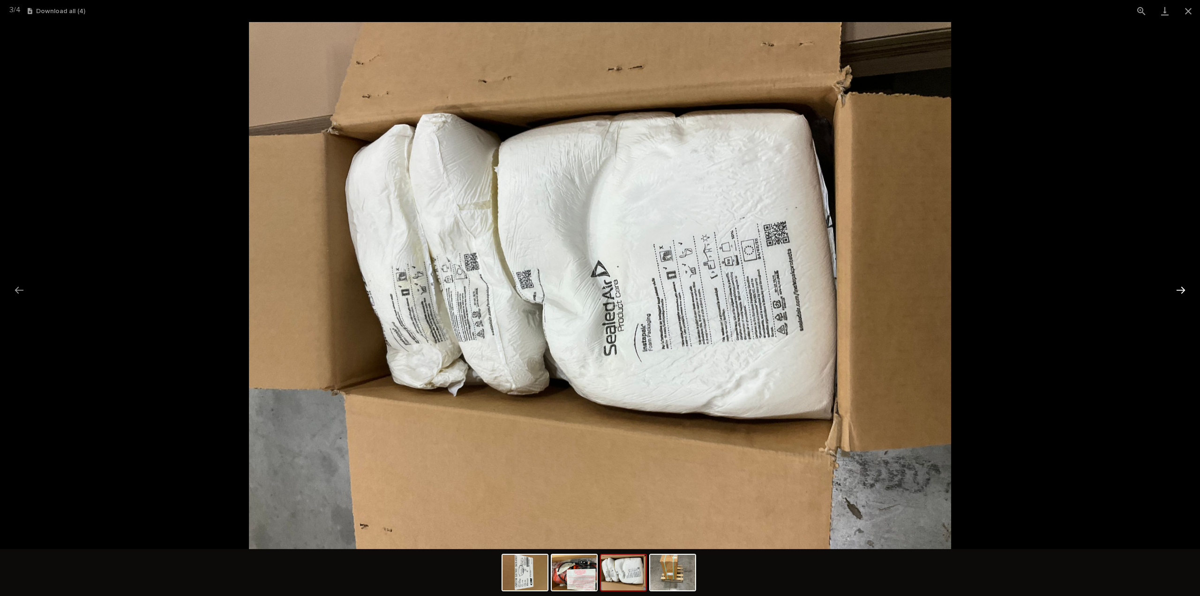
click at [1179, 294] on button "Next slide" at bounding box center [1181, 290] width 20 height 18
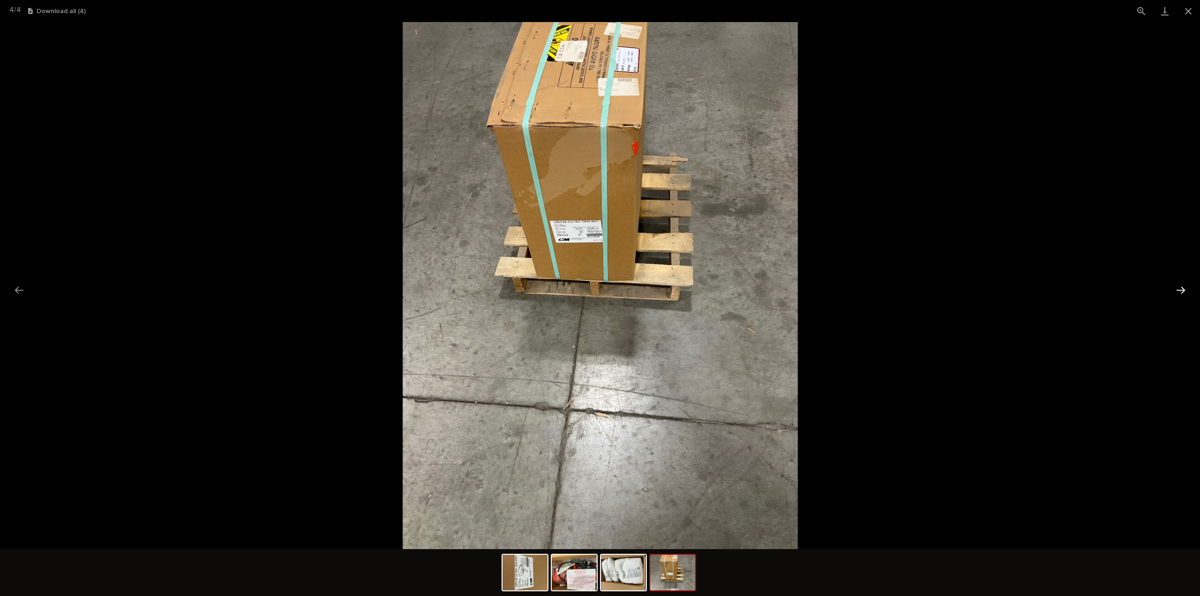
click at [1179, 294] on button "Next slide" at bounding box center [1181, 290] width 20 height 18
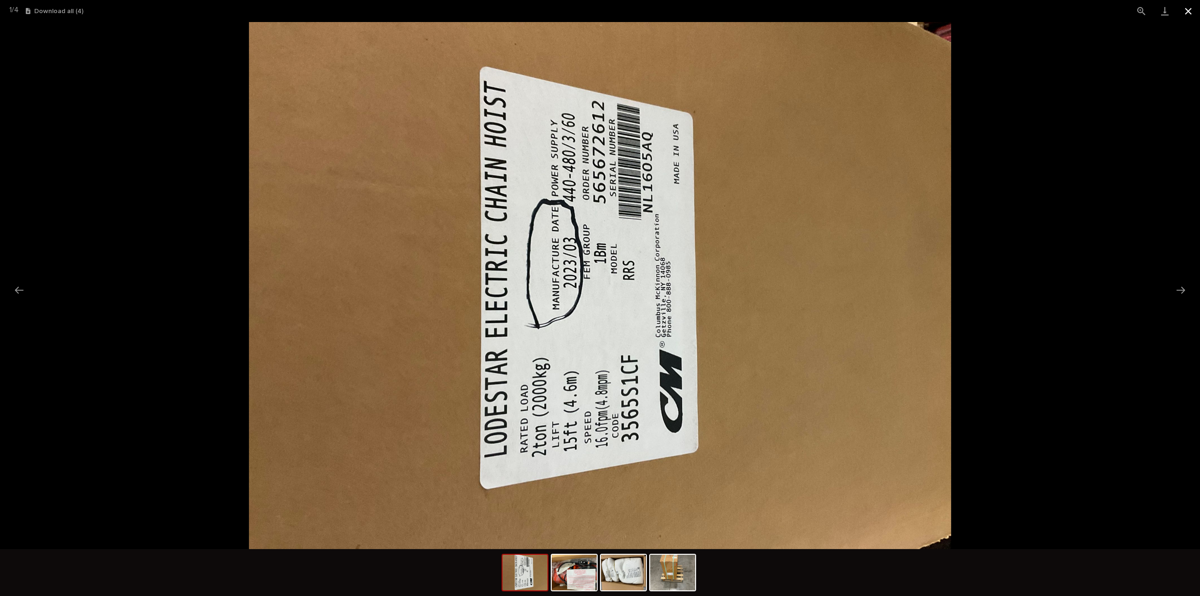
click at [1189, 12] on button "Close gallery" at bounding box center [1187, 11] width 23 height 22
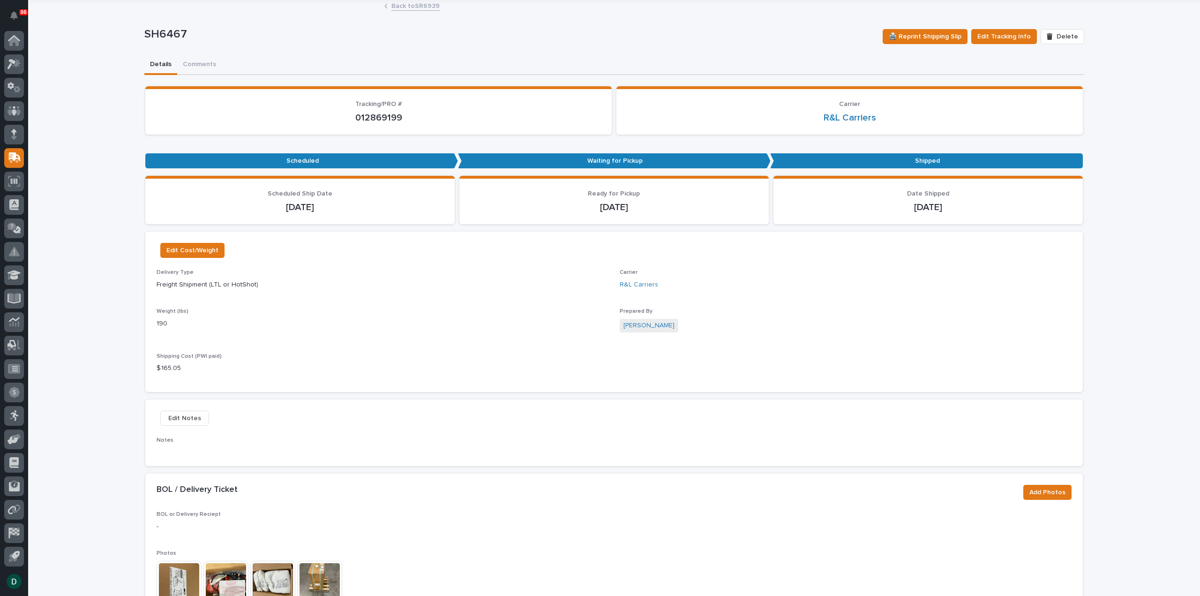
scroll to position [0, 0]
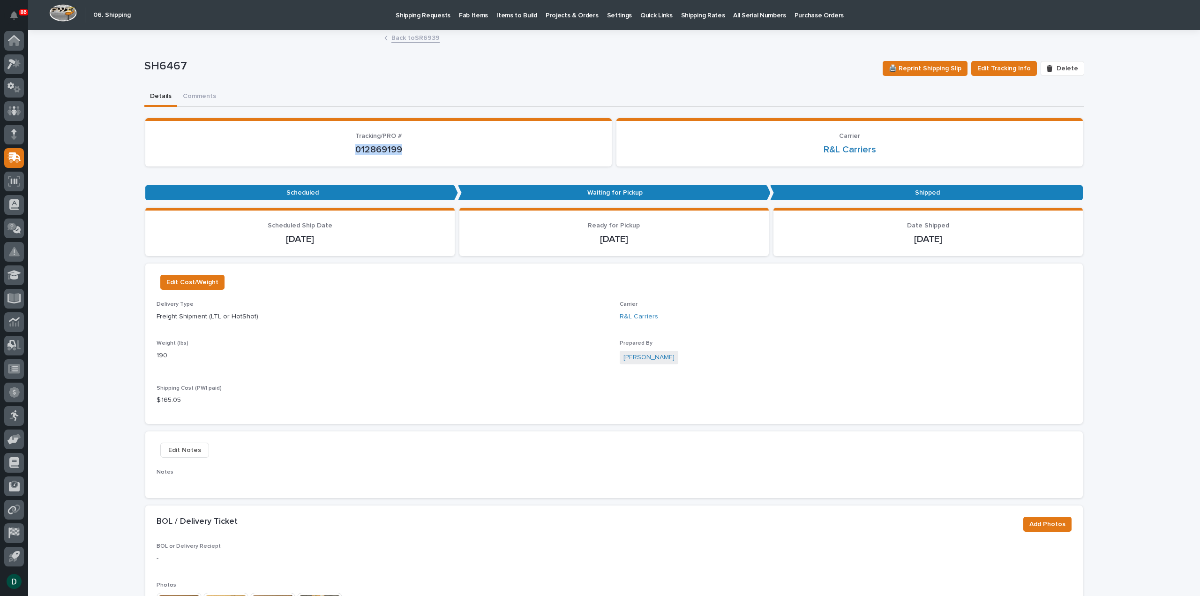
drag, startPoint x: 398, startPoint y: 148, endPoint x: 334, endPoint y: 151, distance: 64.3
click at [334, 151] on p "012869199" at bounding box center [379, 149] width 444 height 11
copy p "012869199"
